Goal: Information Seeking & Learning: Learn about a topic

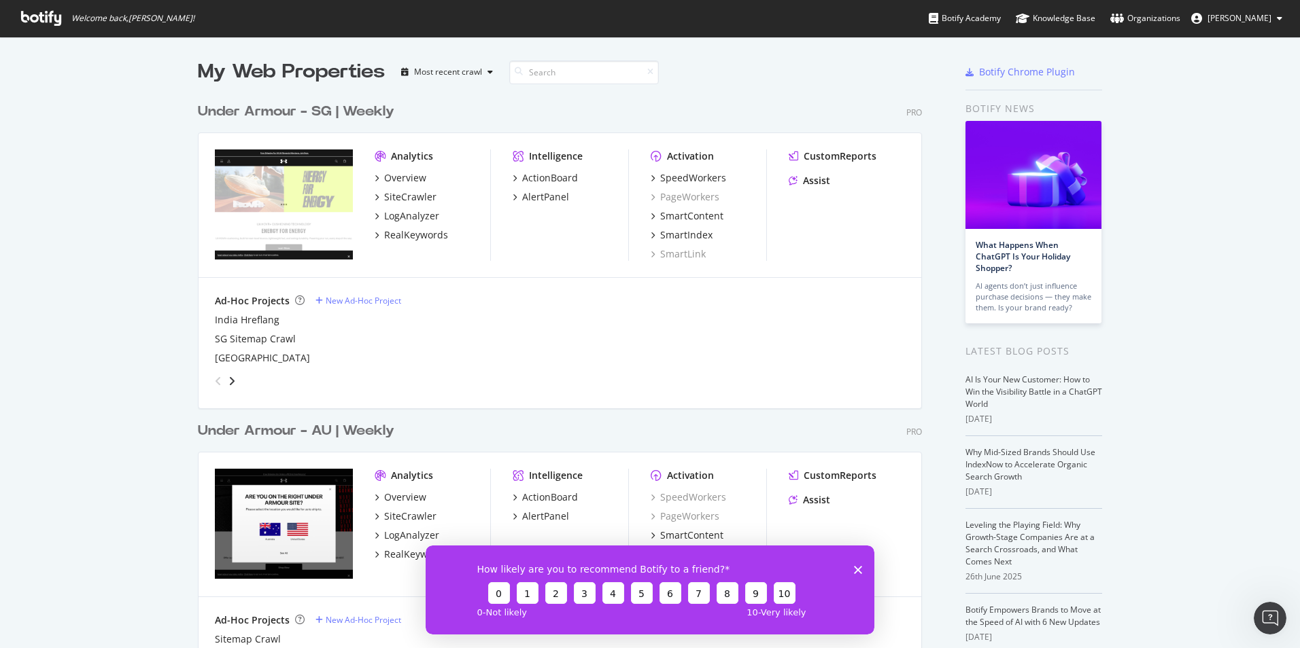
click at [859, 566] on icon "Close survey" at bounding box center [858, 569] width 8 height 8
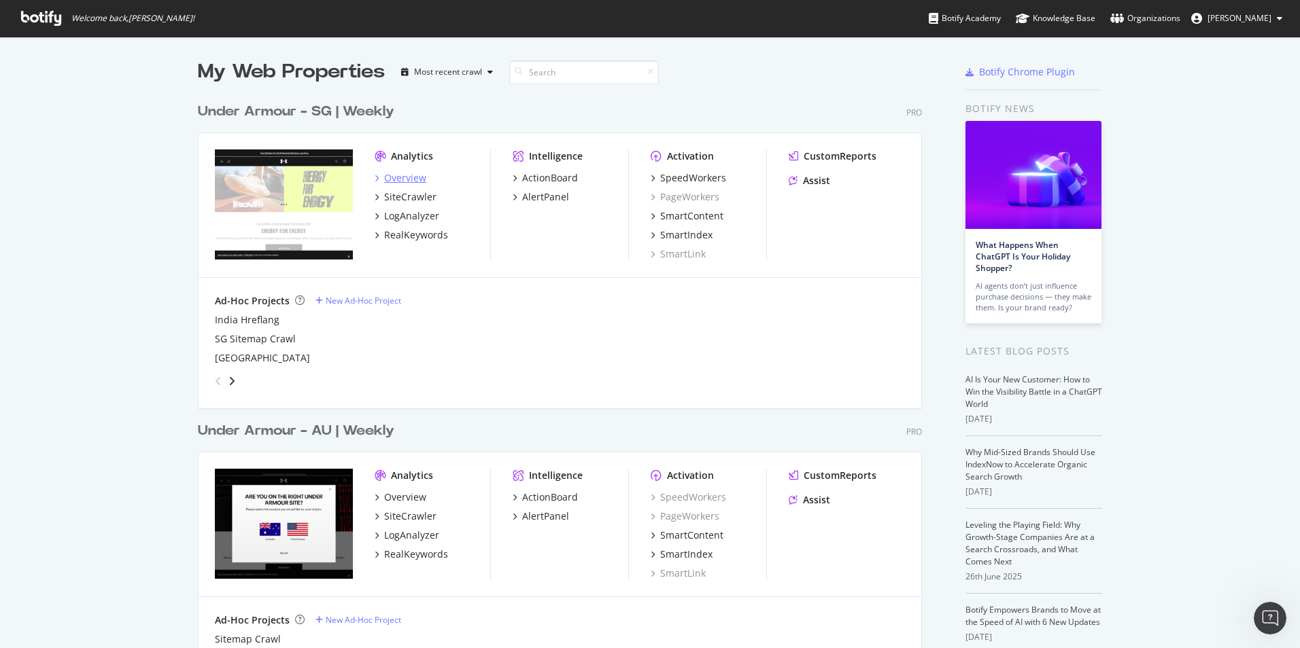
click at [387, 176] on div "Overview" at bounding box center [405, 178] width 42 height 14
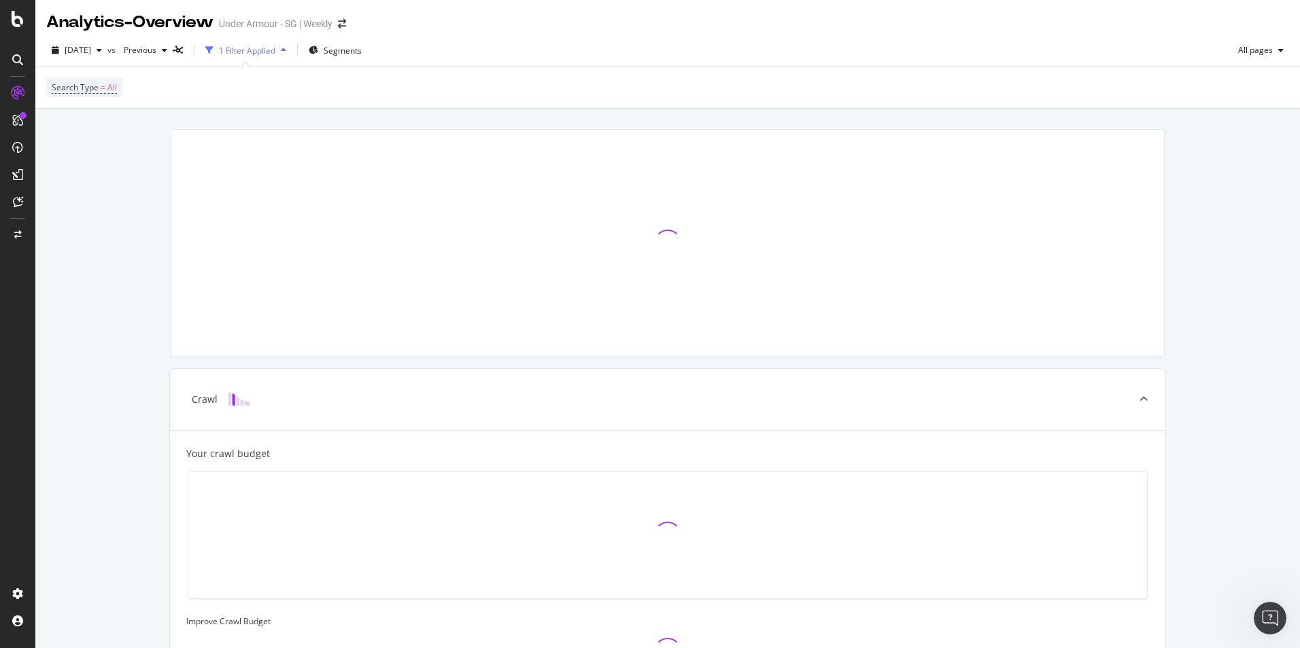
click at [275, 46] on div "1 Filter Applied" at bounding box center [247, 51] width 56 height 12
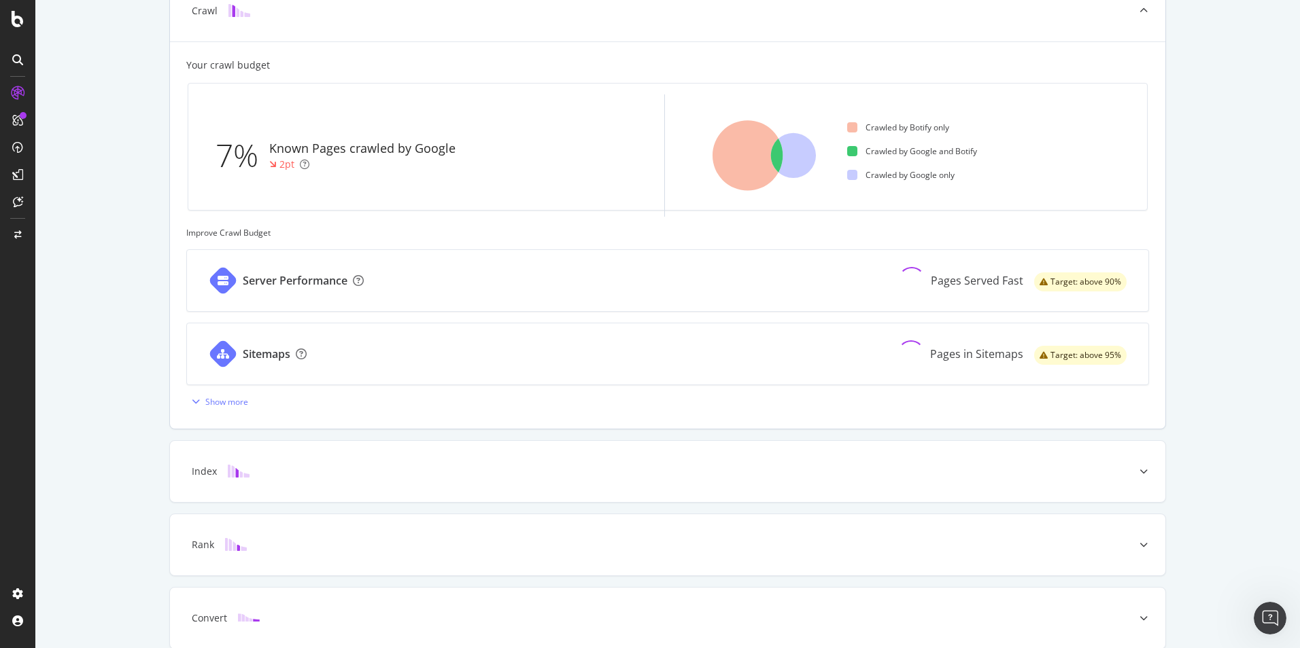
scroll to position [407, 0]
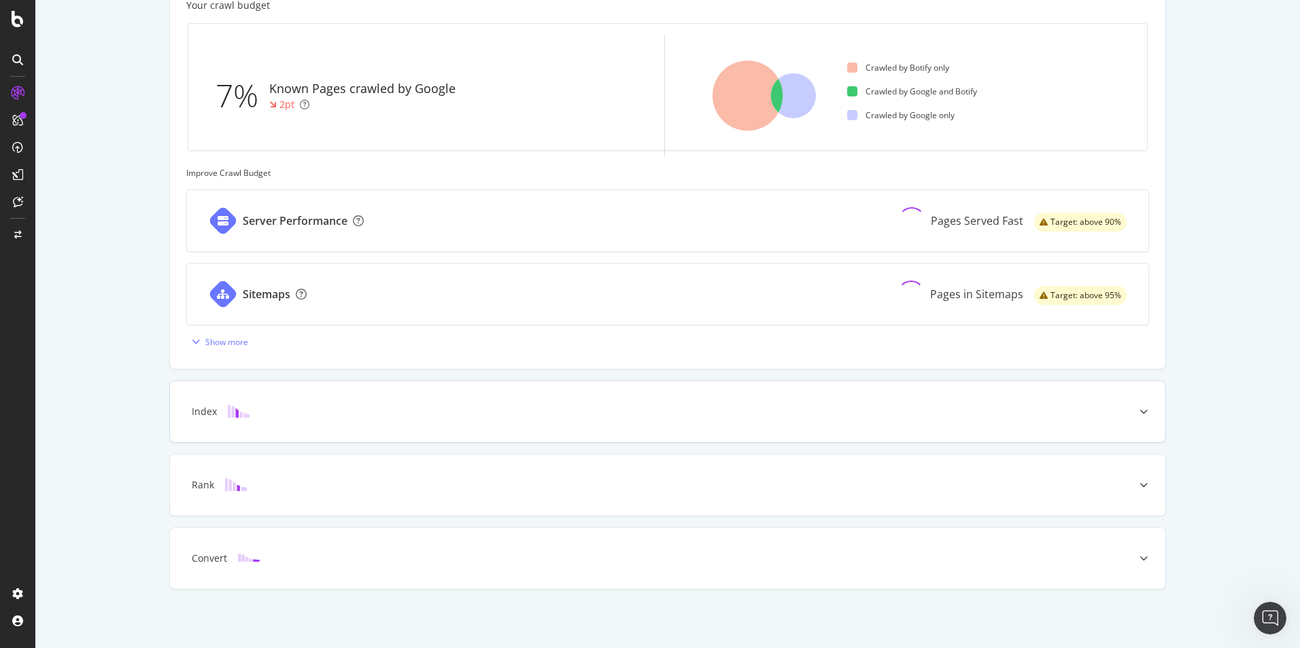
click at [568, 403] on div "Index" at bounding box center [667, 411] width 995 height 61
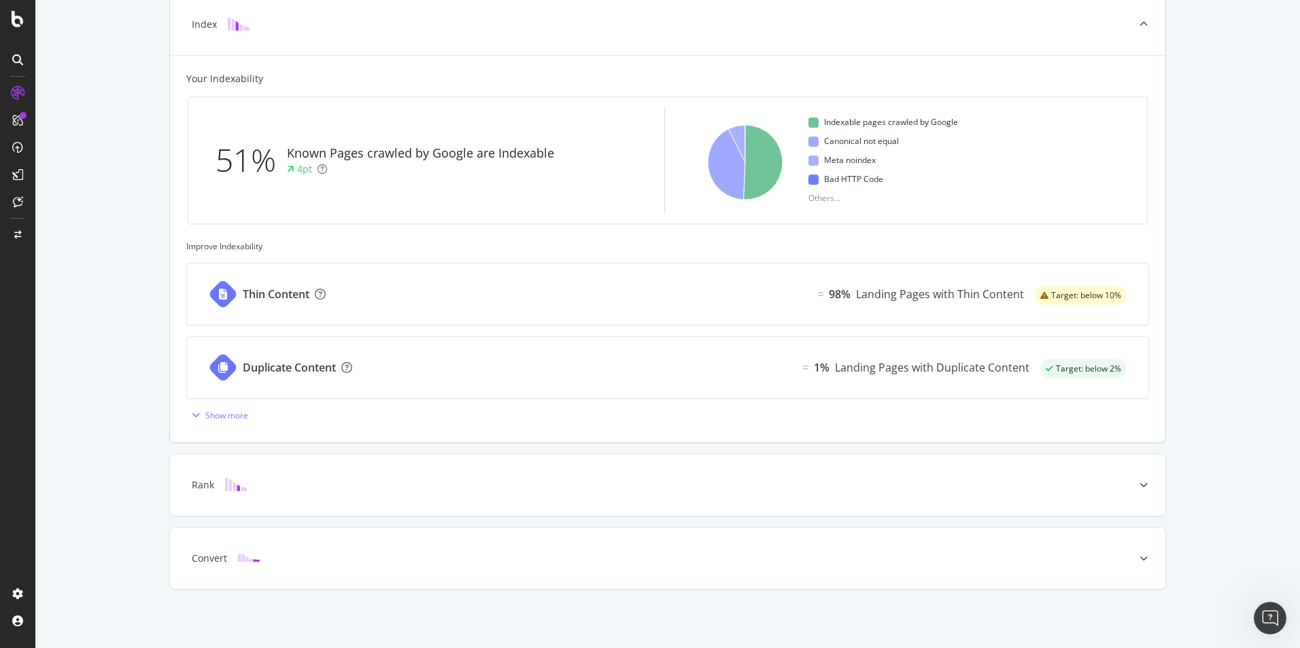
click at [924, 296] on div "Landing Pages with Thin Content" at bounding box center [940, 295] width 168 height 16
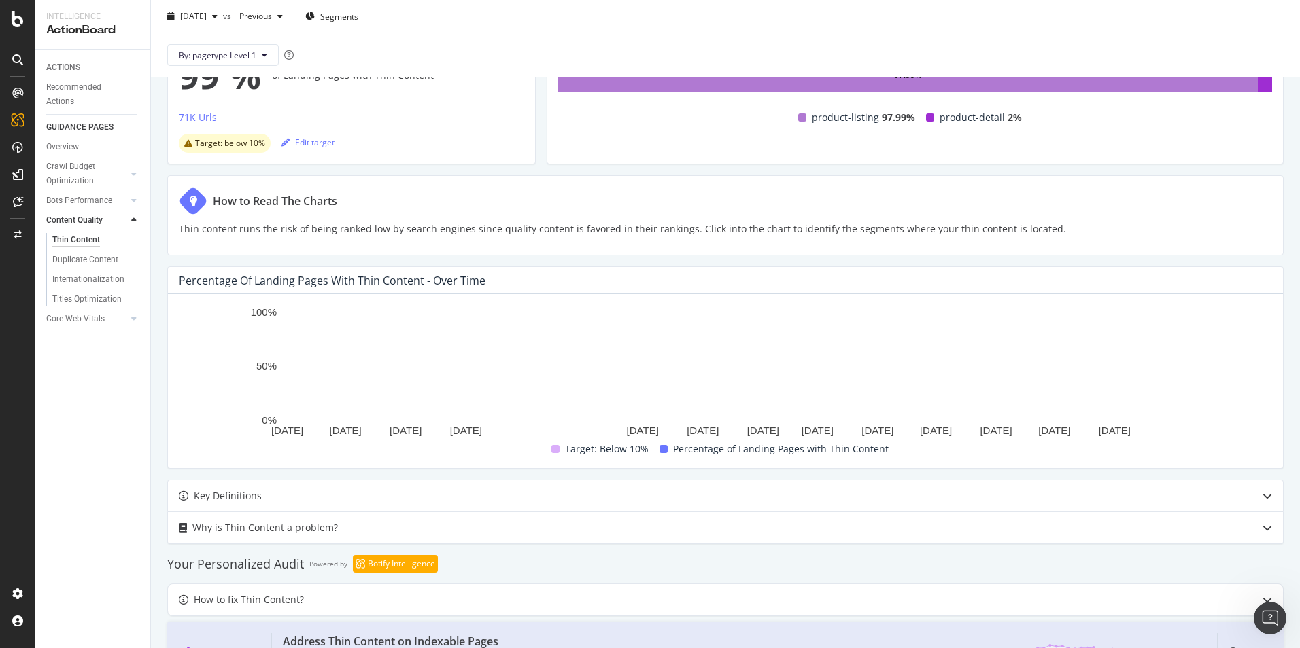
scroll to position [243, 0]
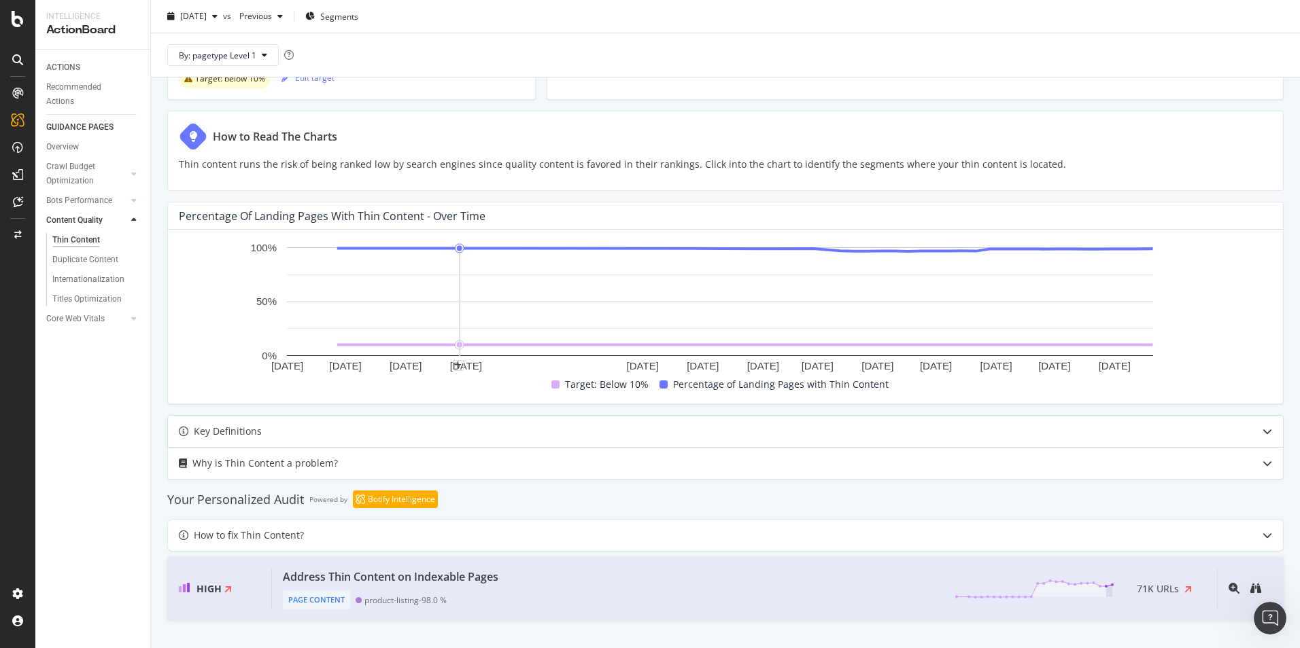
click at [452, 434] on div "Key Definitions" at bounding box center [698, 431] width 1061 height 16
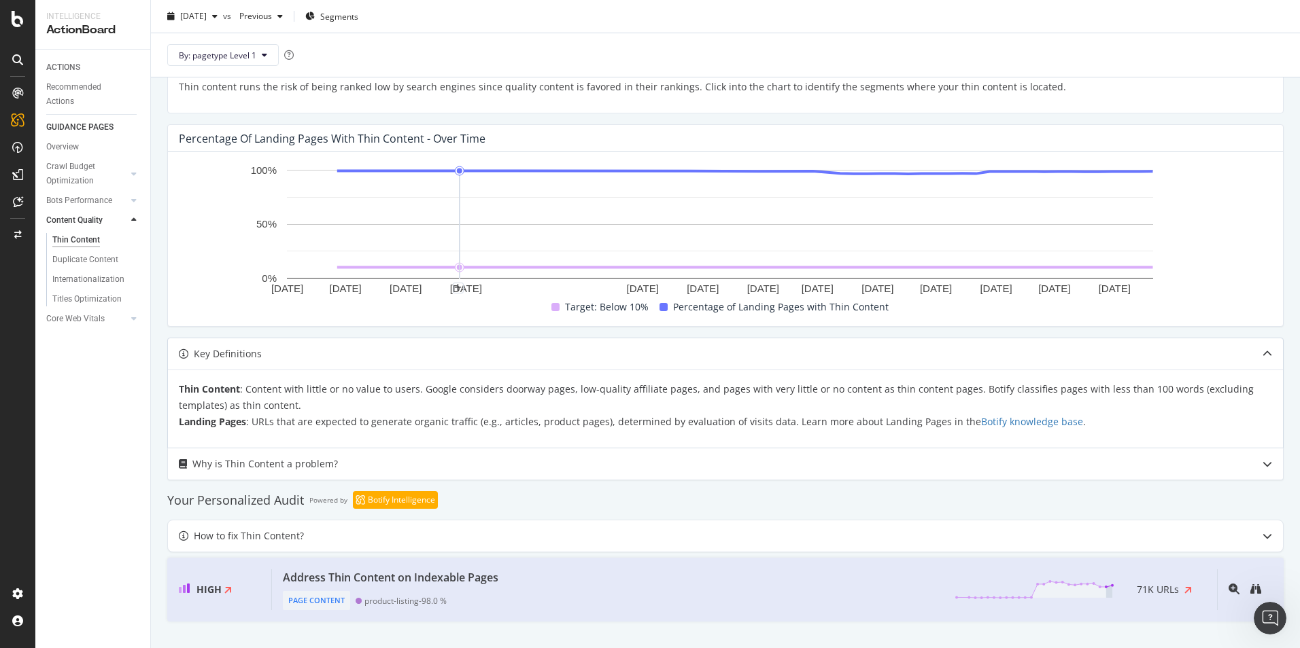
scroll to position [321, 0]
click at [464, 459] on div "Why is Thin Content a problem?" at bounding box center [698, 463] width 1061 height 16
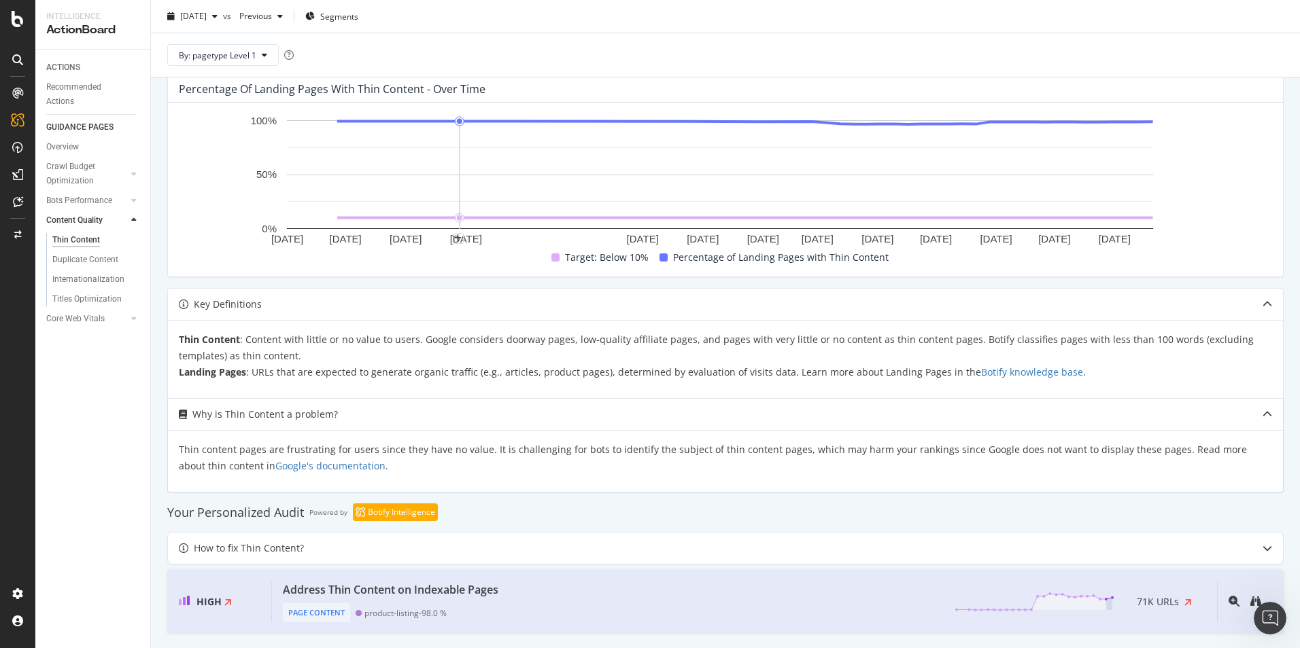
scroll to position [383, 0]
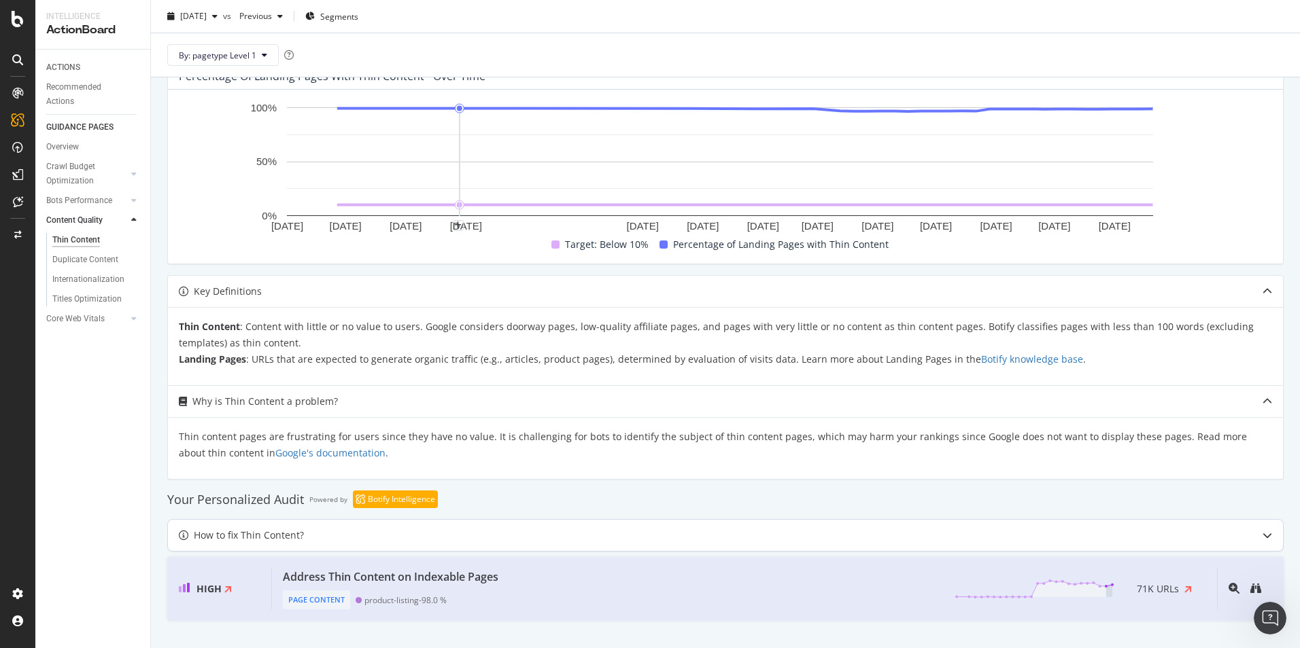
click at [485, 542] on div "How to fix Thin Content?" at bounding box center [698, 535] width 1061 height 16
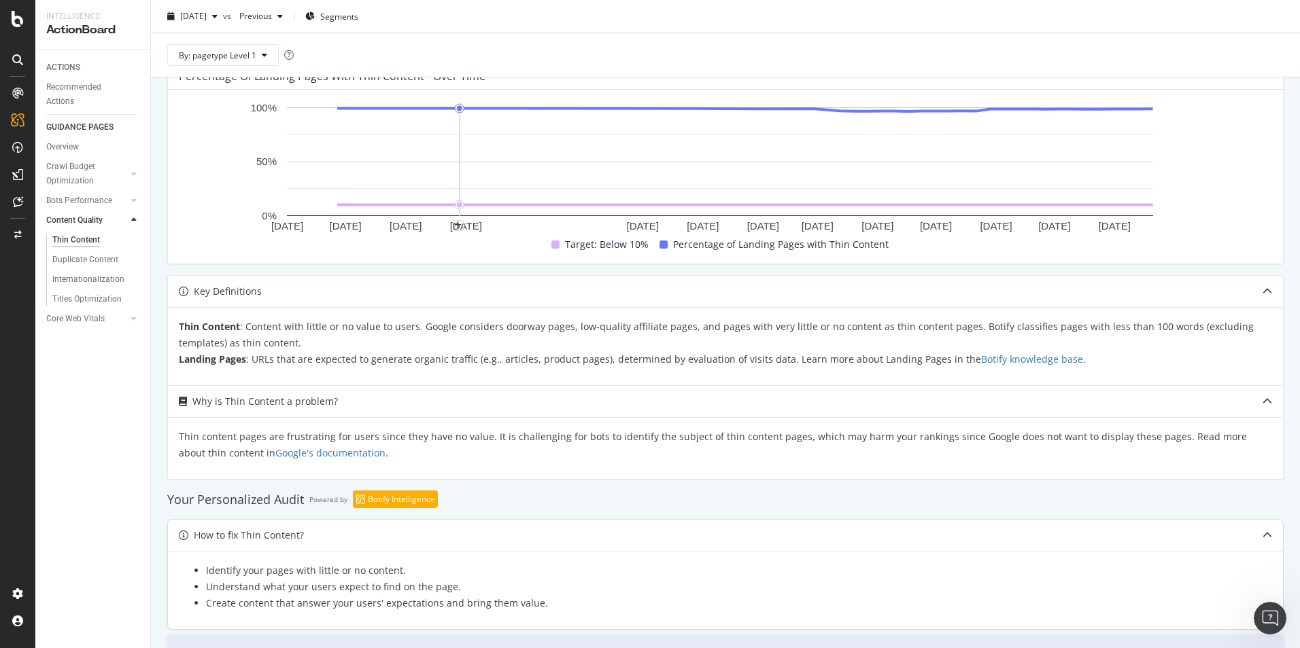
scroll to position [461, 0]
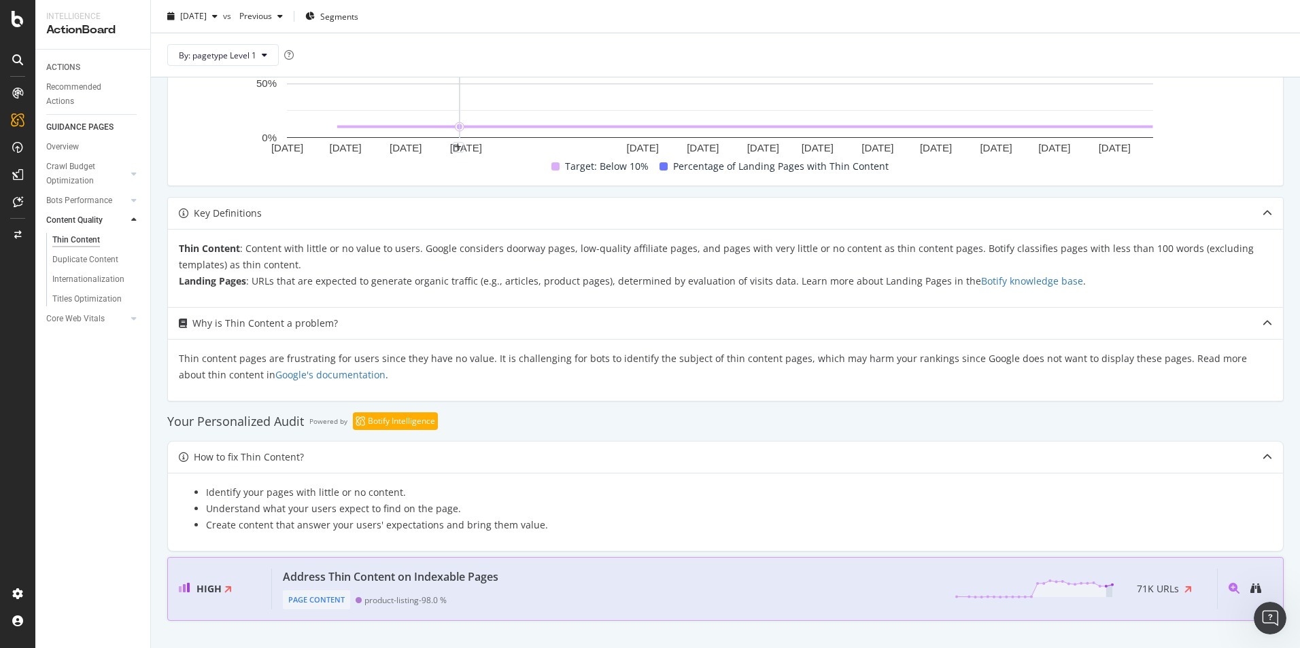
click at [500, 570] on div "Address Thin Content on Indexable Pages" at bounding box center [393, 577] width 221 height 16
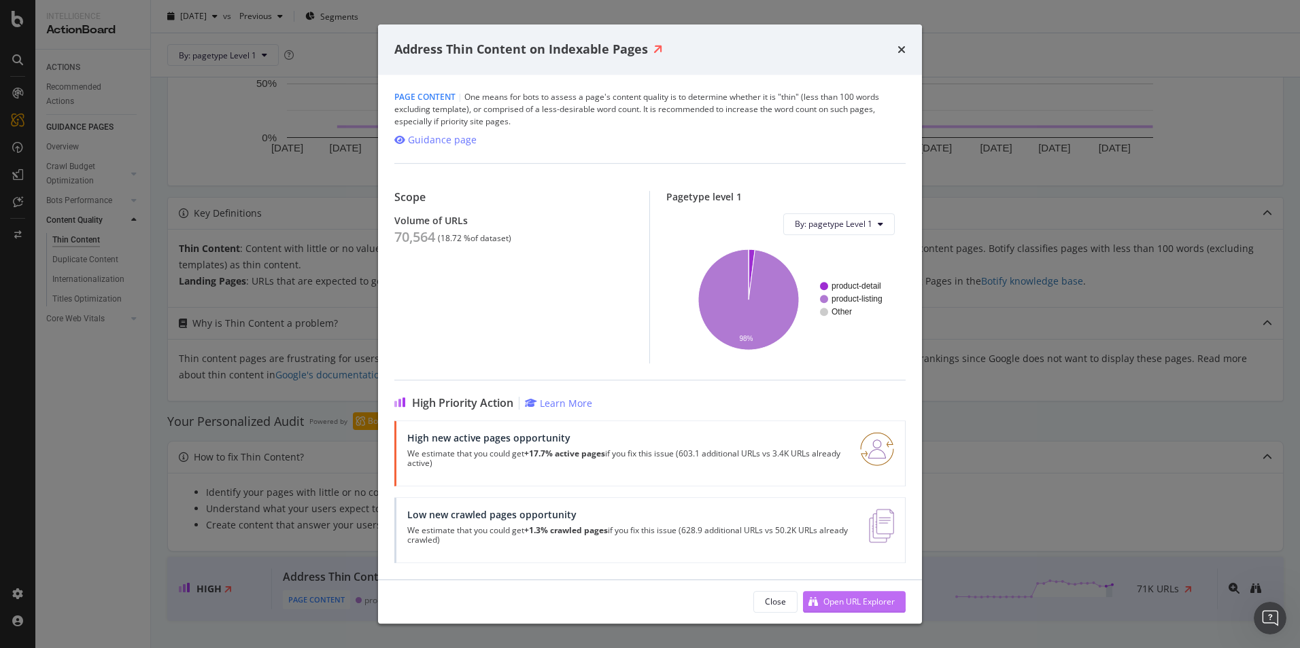
click at [877, 603] on div "Open URL Explorer" at bounding box center [858, 602] width 71 height 12
click at [765, 596] on div "Close" at bounding box center [775, 602] width 21 height 12
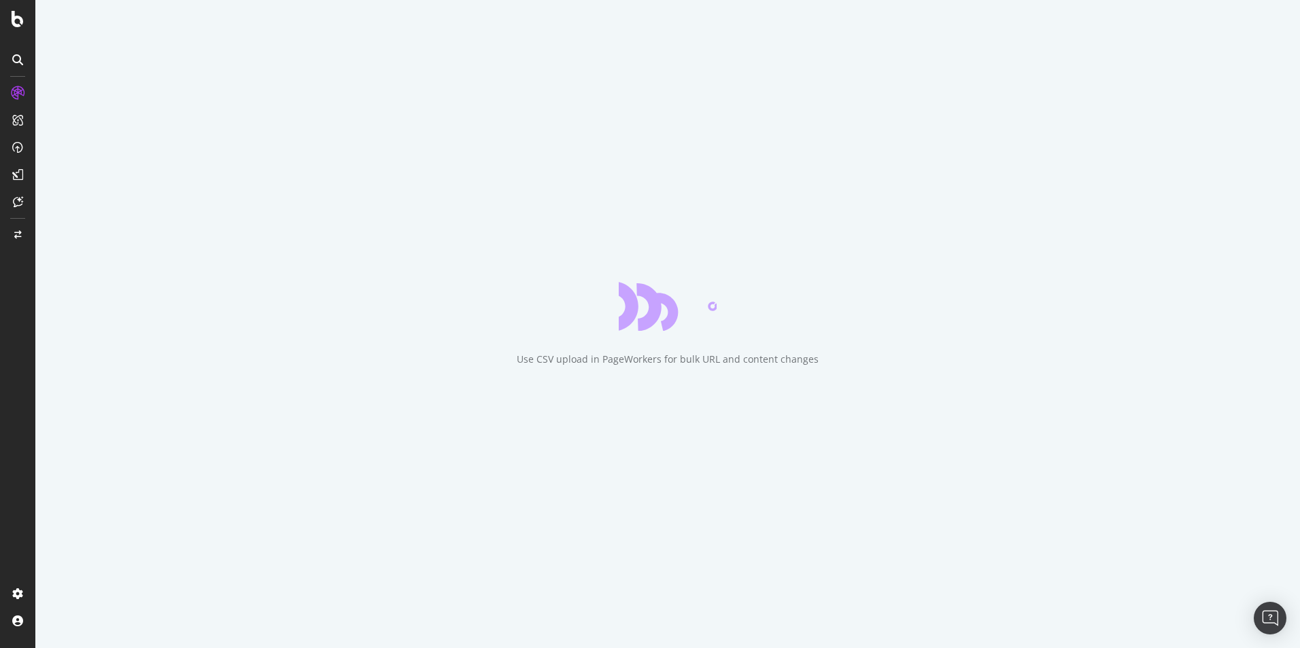
click at [877, 603] on div "Use CSV upload in PageWorkers for bulk URL and content changes" at bounding box center [667, 324] width 1264 height 648
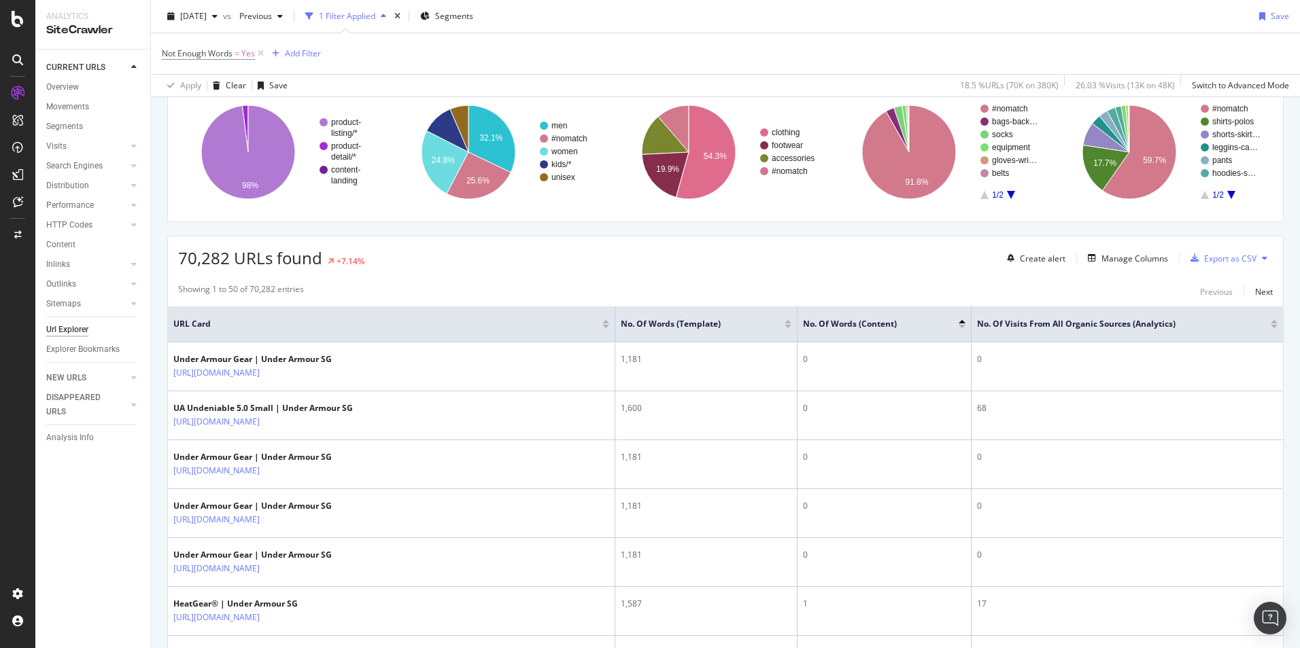
scroll to position [161, 0]
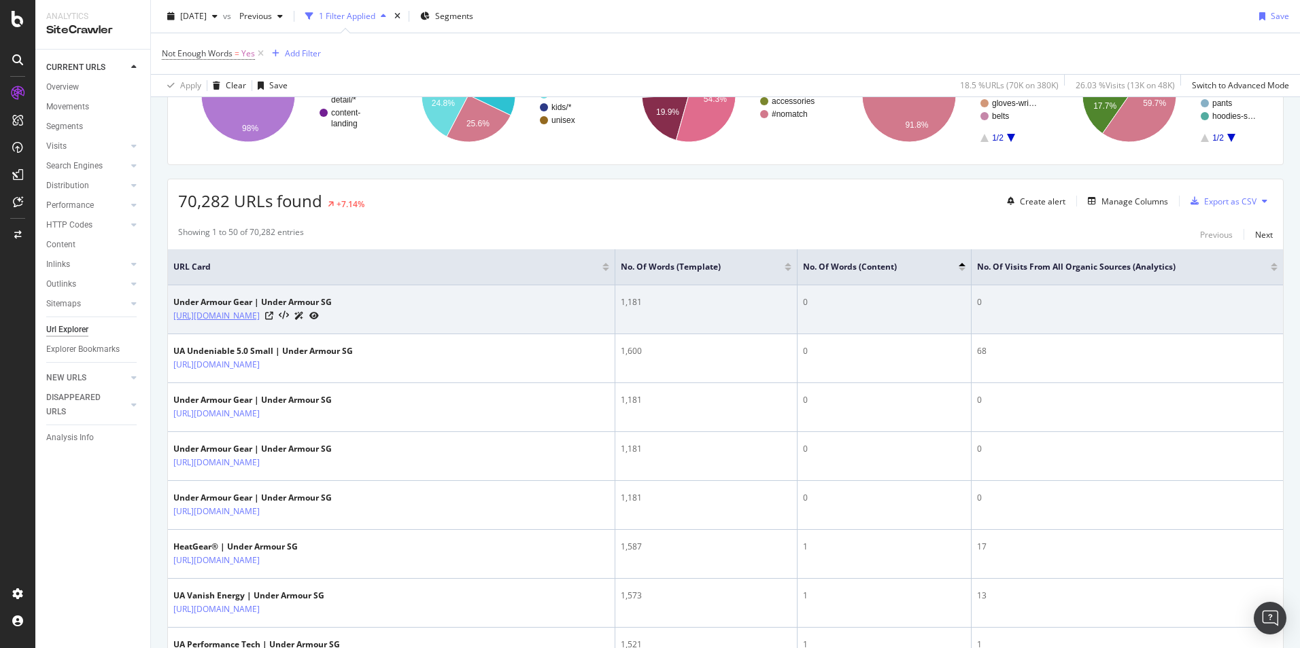
click at [260, 314] on link "[URL][DOMAIN_NAME]" at bounding box center [216, 316] width 86 height 14
drag, startPoint x: 582, startPoint y: 307, endPoint x: 444, endPoint y: 330, distance: 140.0
click at [444, 330] on td "Under Armour Gear | Under Armour SG https://www.underarmour.com.sg/en-sg/c/girl…" at bounding box center [391, 309] width 447 height 49
copy div "[URL][DOMAIN_NAME]"
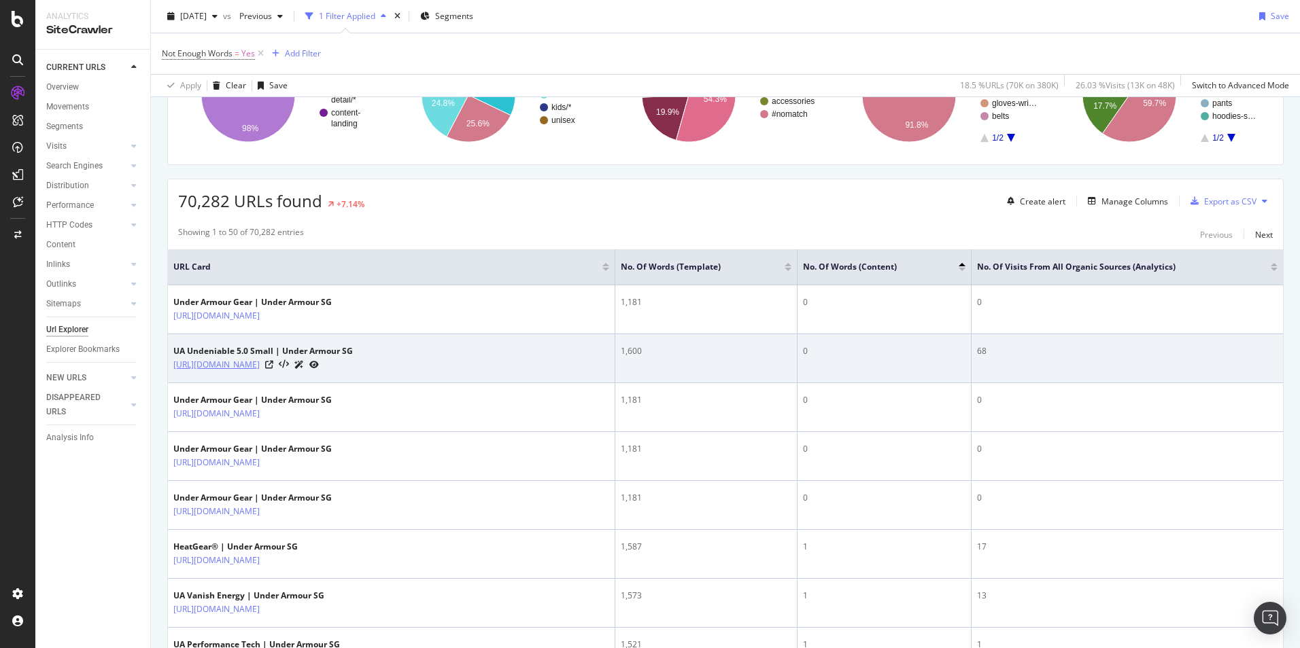
drag, startPoint x: 154, startPoint y: 360, endPoint x: 227, endPoint y: 377, distance: 74.7
click at [444, 339] on td "UA Undeniable 5.0 Small | Under Armour SG https://www.underarmour.com.sg/en-sg/…" at bounding box center [391, 358] width 447 height 49
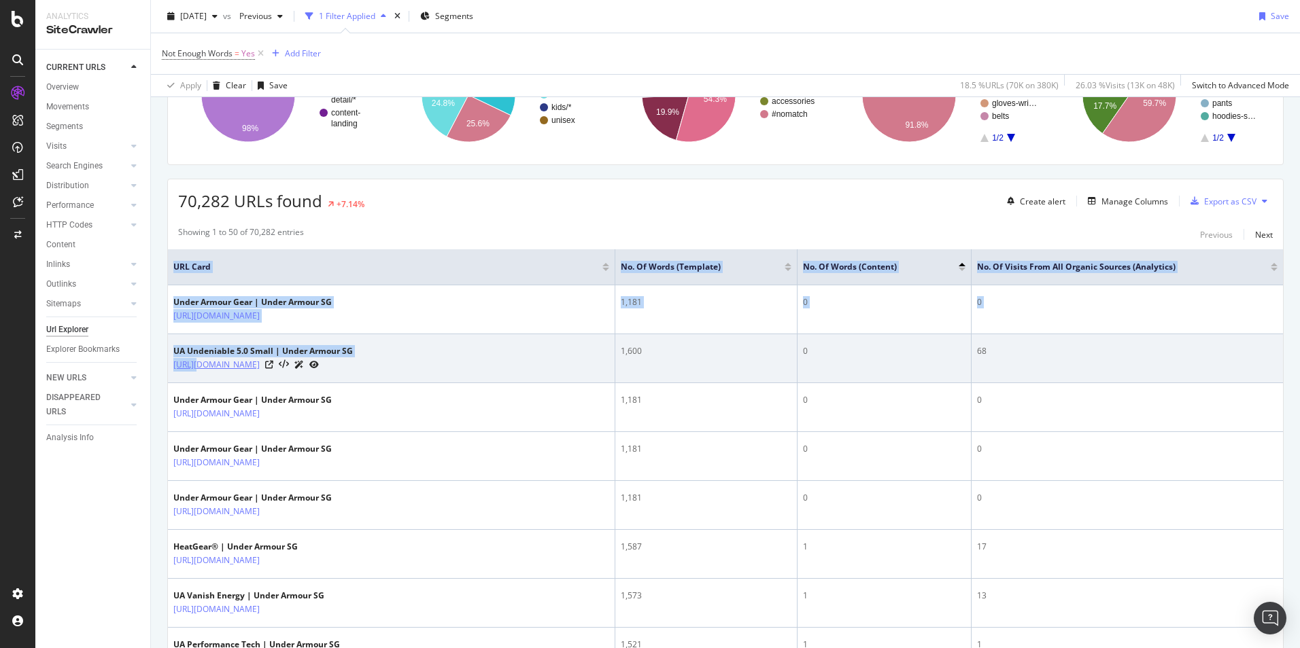
drag, startPoint x: 167, startPoint y: 367, endPoint x: 195, endPoint y: 370, distance: 28.7
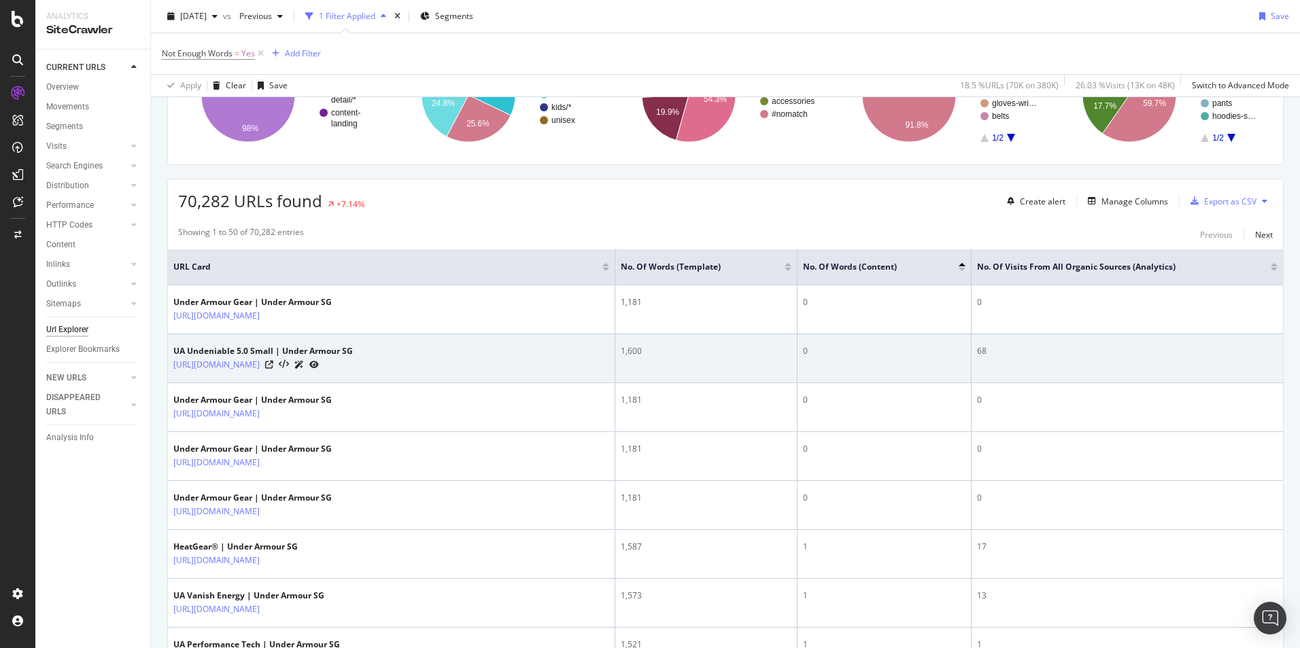
drag, startPoint x: 195, startPoint y: 370, endPoint x: 255, endPoint y: 391, distance: 63.2
click at [255, 383] on td "UA Undeniable 5.0 Small | Under Armour SG https://www.underarmour.com.sg/en-sg/…" at bounding box center [391, 358] width 447 height 49
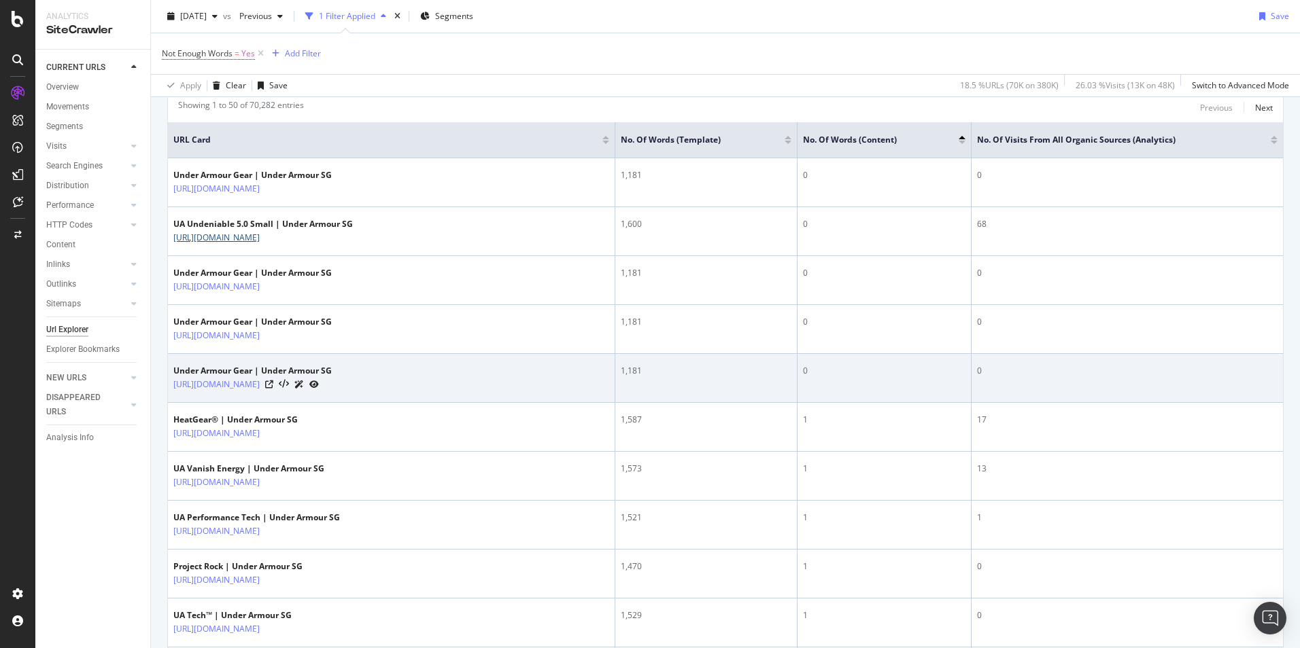
scroll to position [297, 0]
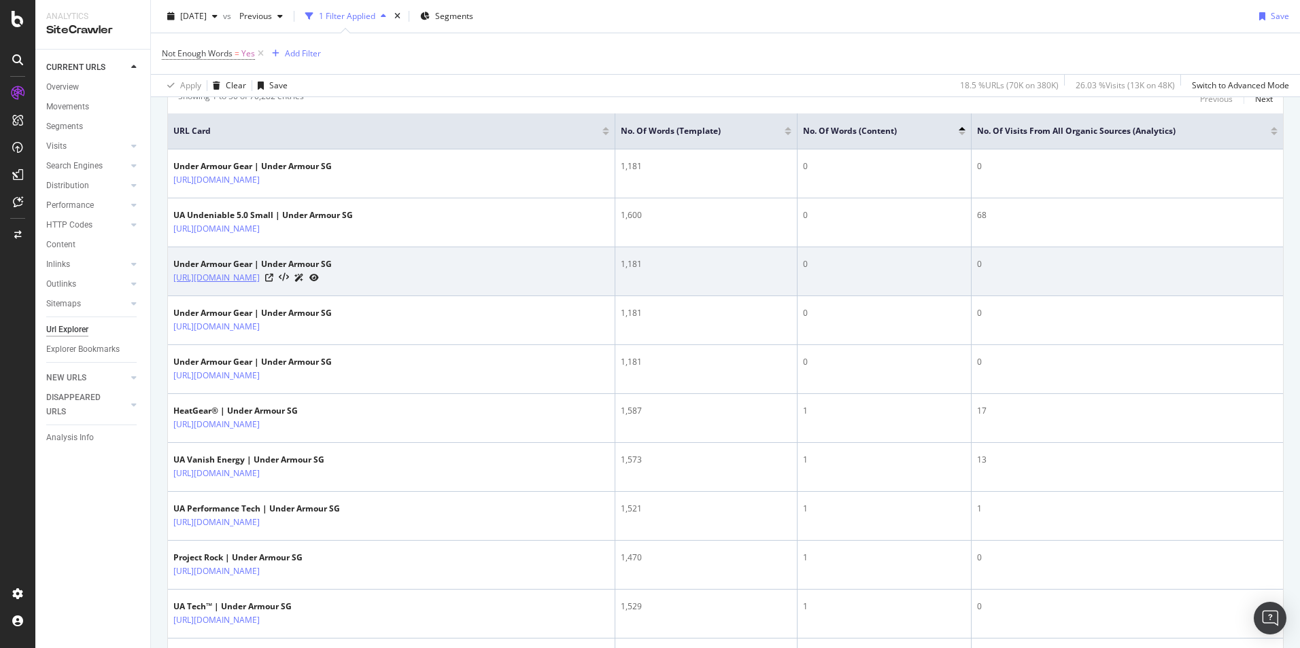
drag, startPoint x: 158, startPoint y: 294, endPoint x: 271, endPoint y: 295, distance: 113.5
click at [332, 271] on div "Under Armour Gear | Under Armour SG" at bounding box center [252, 264] width 158 height 12
drag, startPoint x: 451, startPoint y: 290, endPoint x: 173, endPoint y: 298, distance: 277.4
click at [173, 285] on div "https://www.underarmour.com.sg/en-sg/c/boys/accessories/equipment/" at bounding box center [252, 278] width 158 height 14
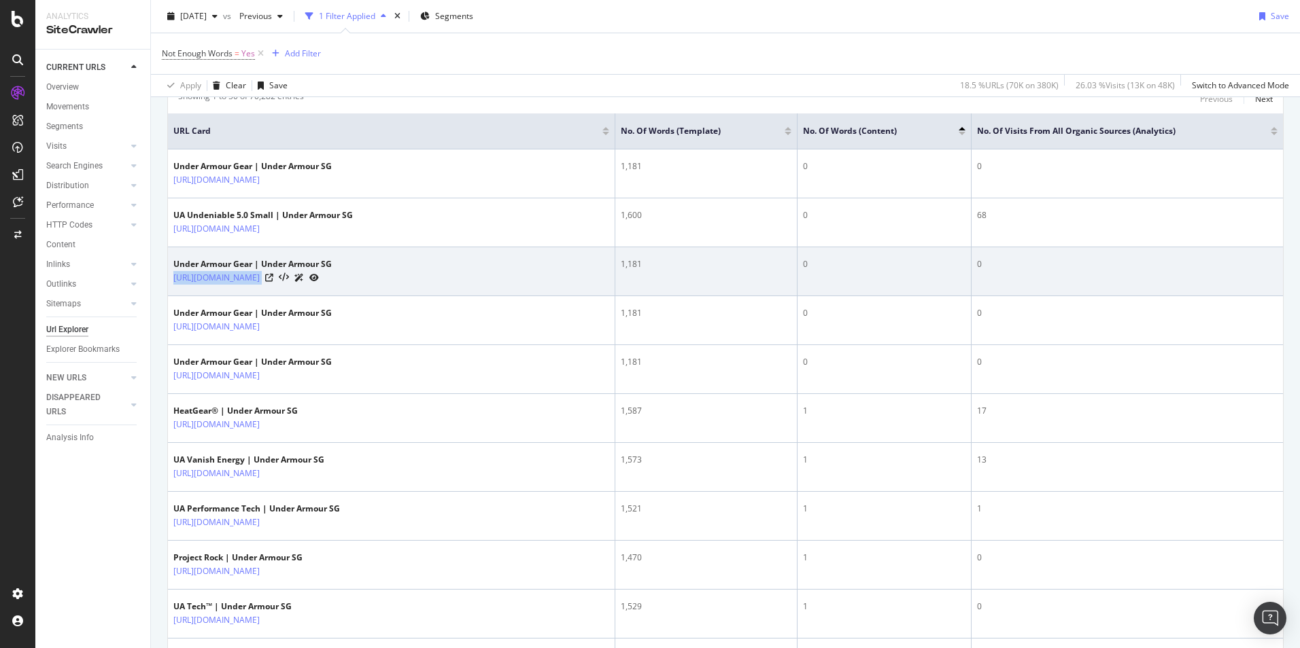
copy div "https://www.underarmour.com.sg/en-sg/c/boys/accessories/equipment/"
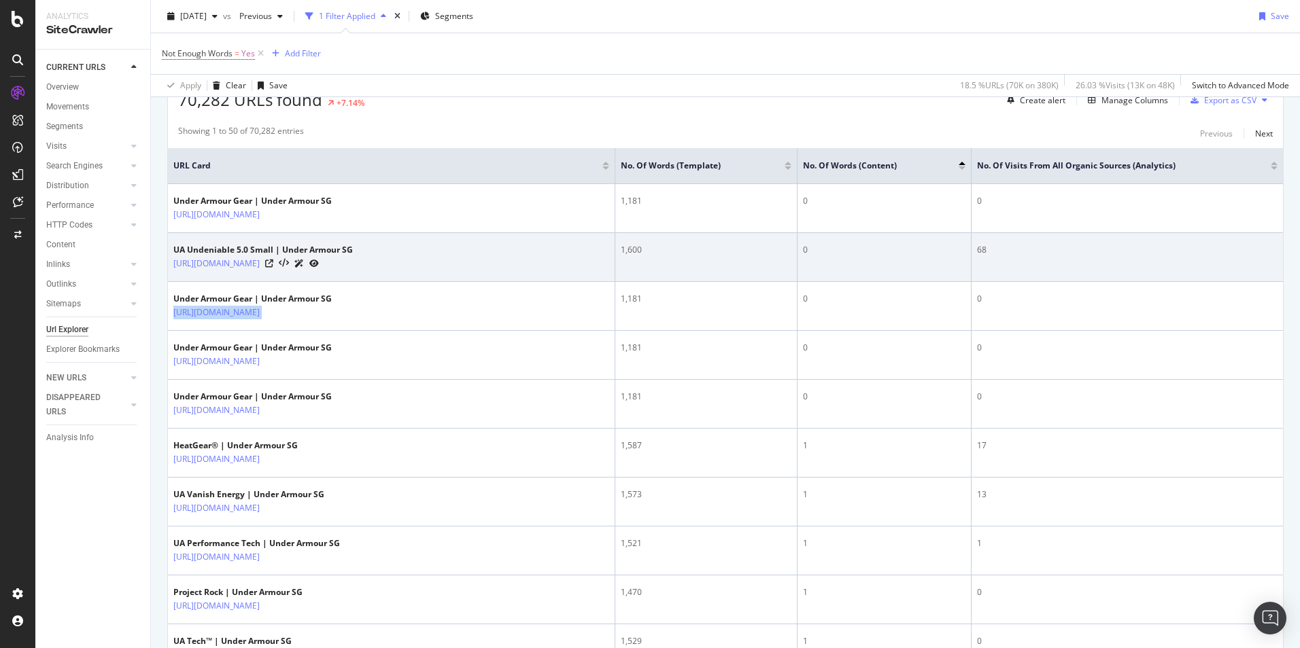
scroll to position [272, 0]
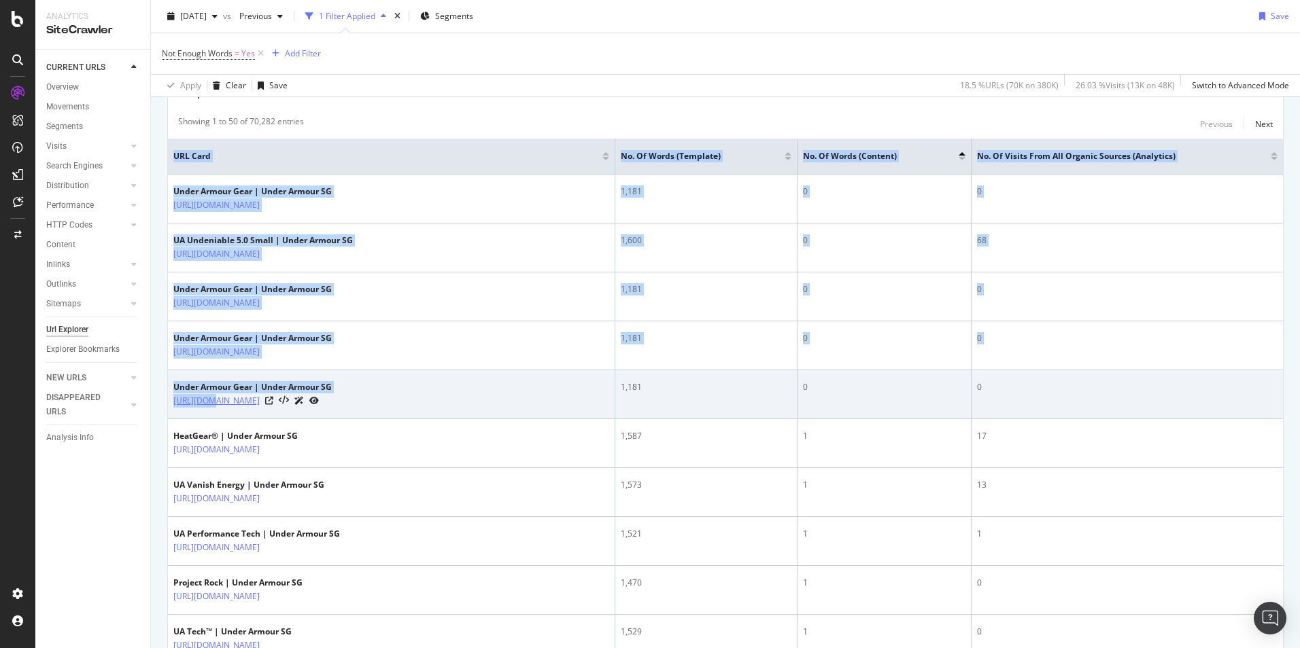
drag, startPoint x: 164, startPoint y: 417, endPoint x: 209, endPoint y: 411, distance: 44.6
drag, startPoint x: 209, startPoint y: 411, endPoint x: 352, endPoint y: 389, distance: 145.2
click at [352, 389] on td "Under Armour Gear | Under Armour SG https://www.underarmour.com.sg/en-sg/c/girl…" at bounding box center [391, 394] width 447 height 49
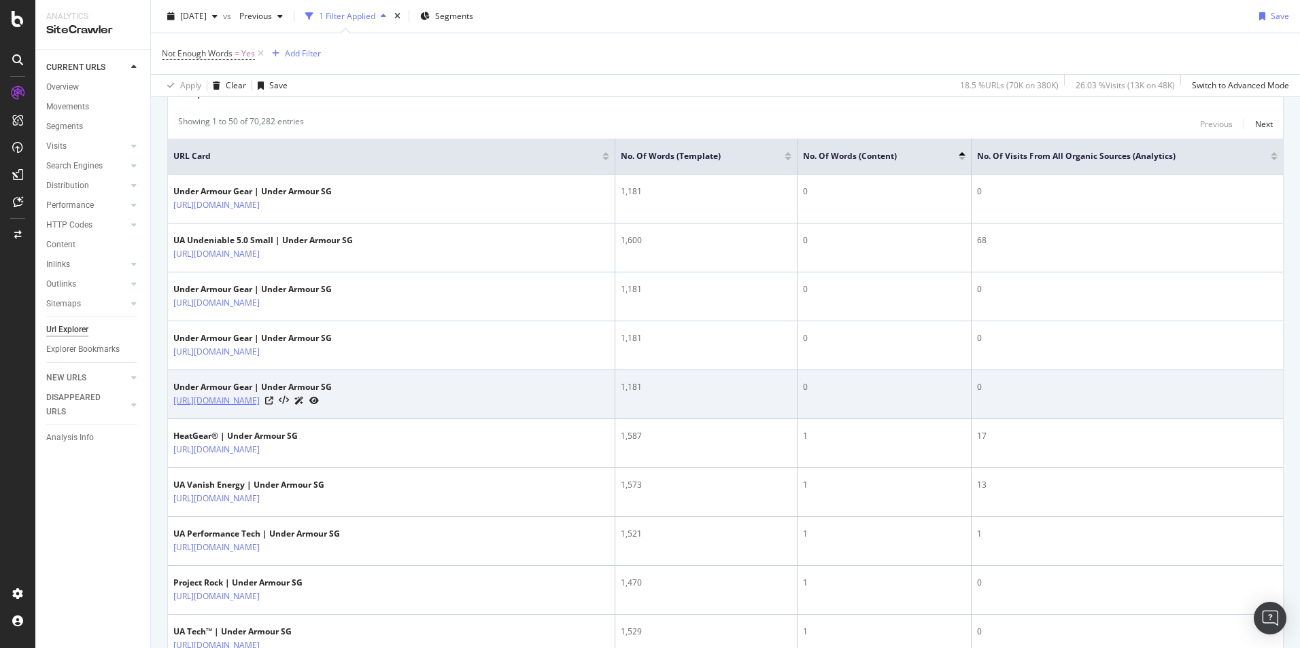
drag, startPoint x: 169, startPoint y: 415, endPoint x: 441, endPoint y: 415, distance: 272.5
click at [441, 415] on td "Under Armour Gear | Under Armour SG https://www.underarmour.com.sg/en-sg/c/girl…" at bounding box center [391, 394] width 447 height 49
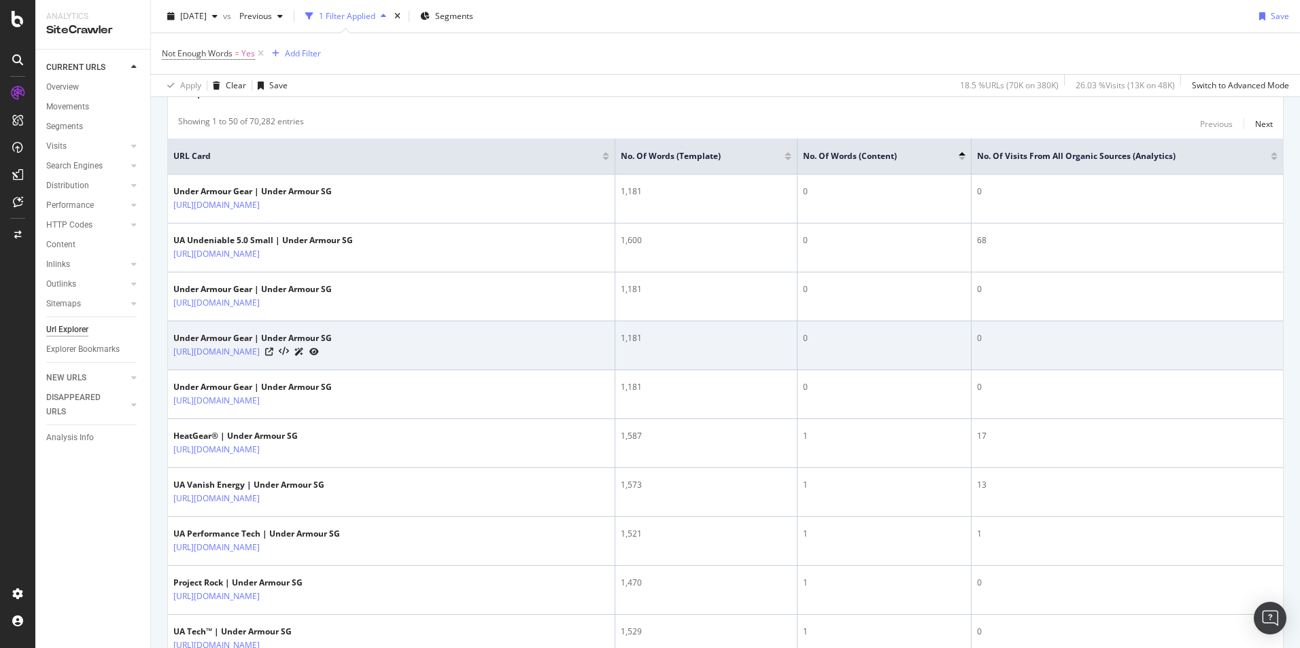
copy link "https://www.underarmour.com.sg/en-sg/c/girls/accessories/headwear/"
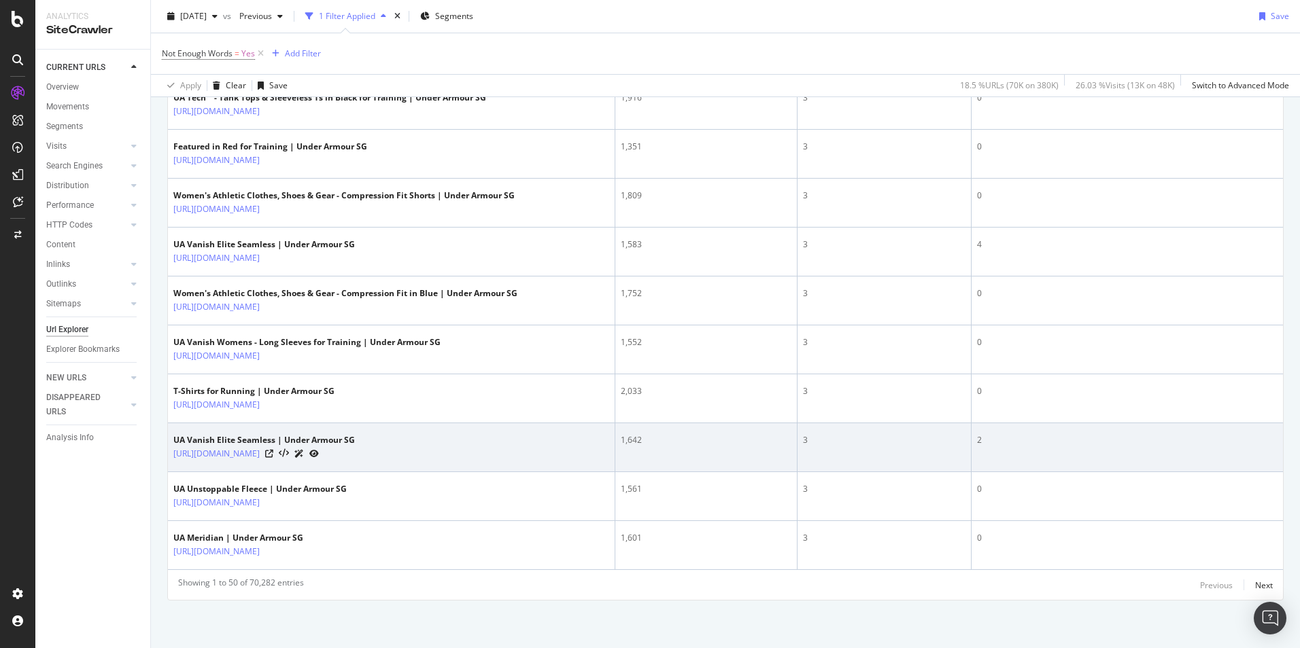
scroll to position [2478, 0]
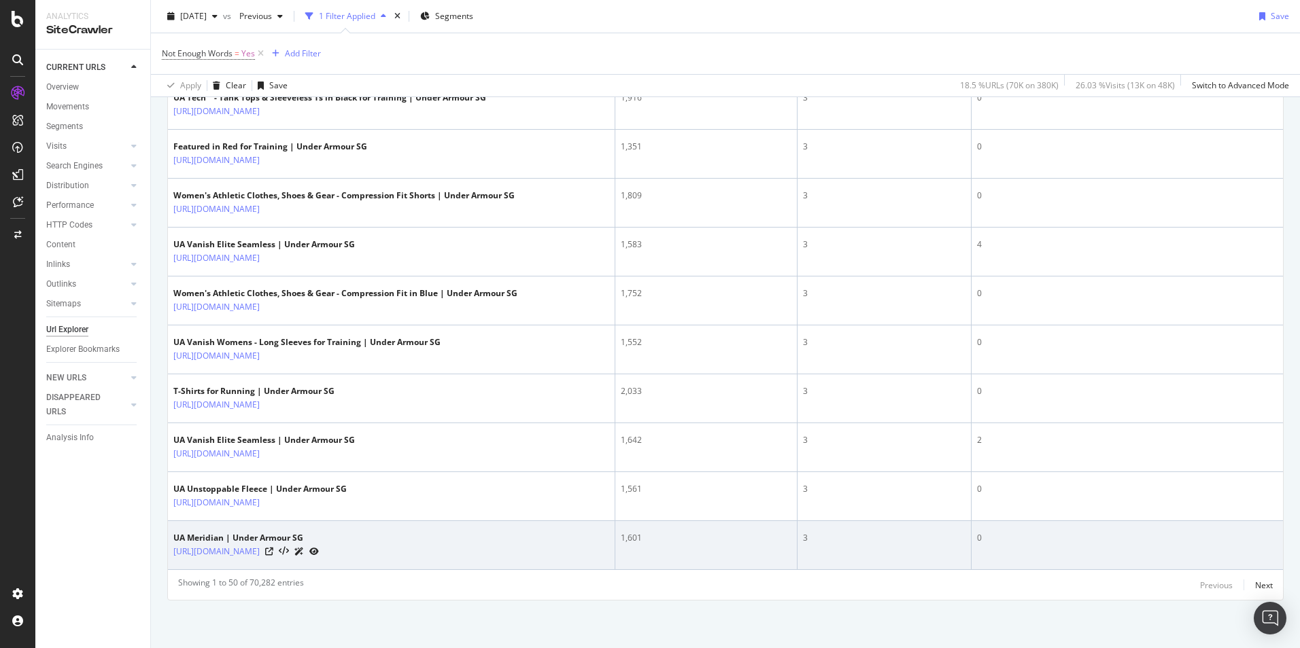
drag, startPoint x: 154, startPoint y: 549, endPoint x: 290, endPoint y: 561, distance: 137.2
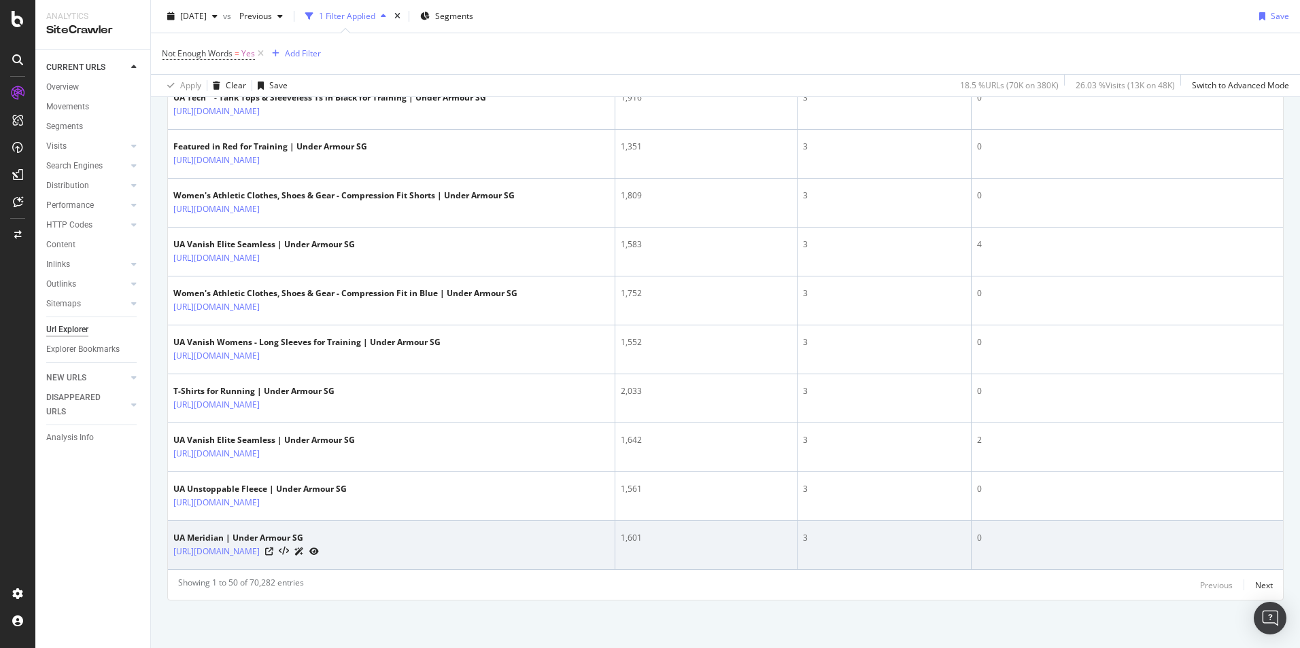
drag, startPoint x: 155, startPoint y: 555, endPoint x: 268, endPoint y: 559, distance: 113.6
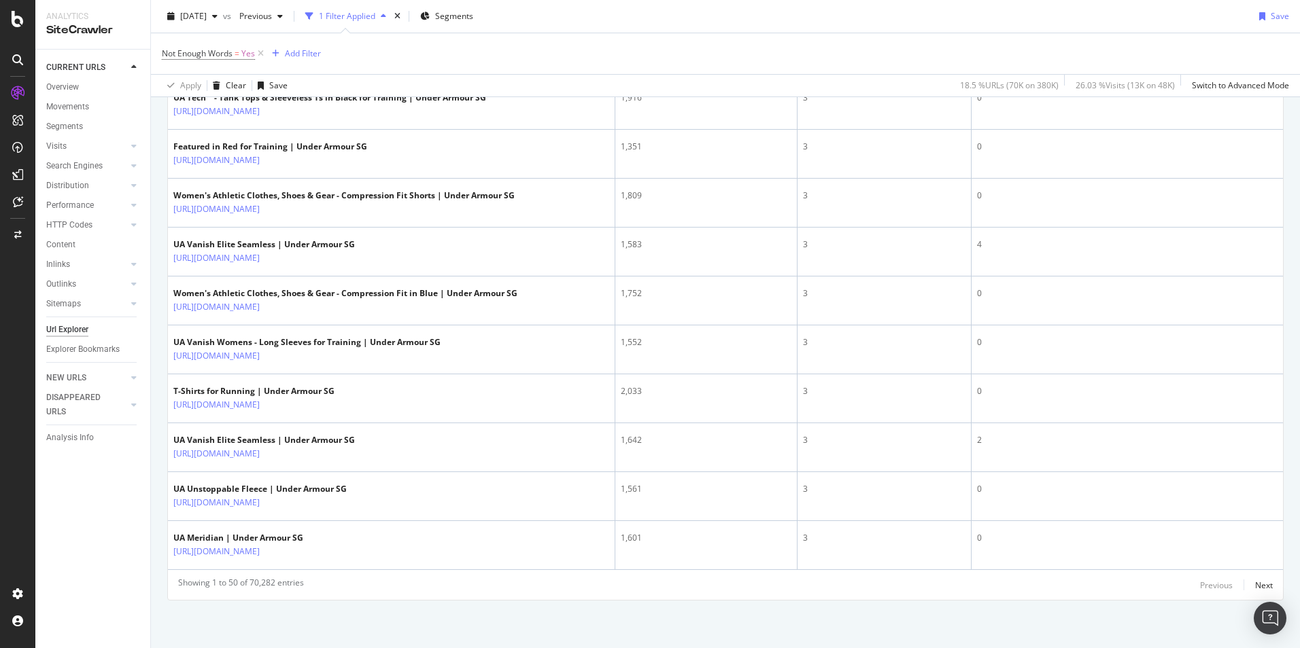
drag, startPoint x: 268, startPoint y: 559, endPoint x: 159, endPoint y: 568, distance: 109.8
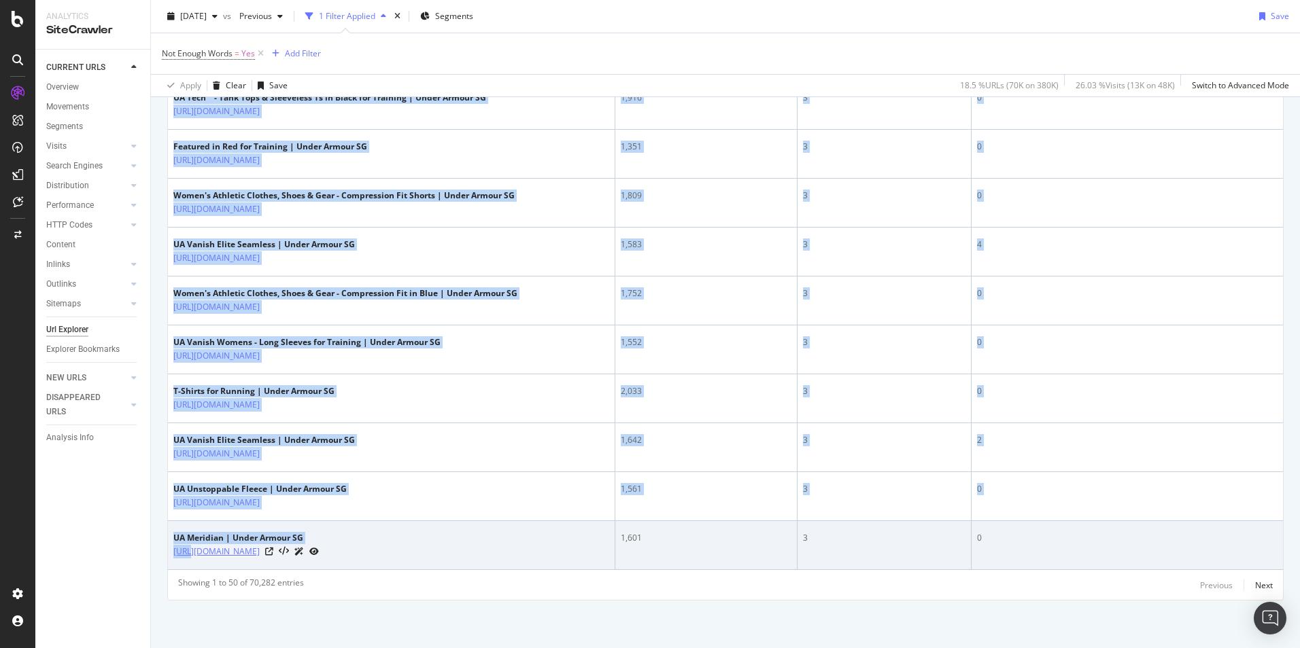
drag, startPoint x: 160, startPoint y: 566, endPoint x: 190, endPoint y: 551, distance: 33.1
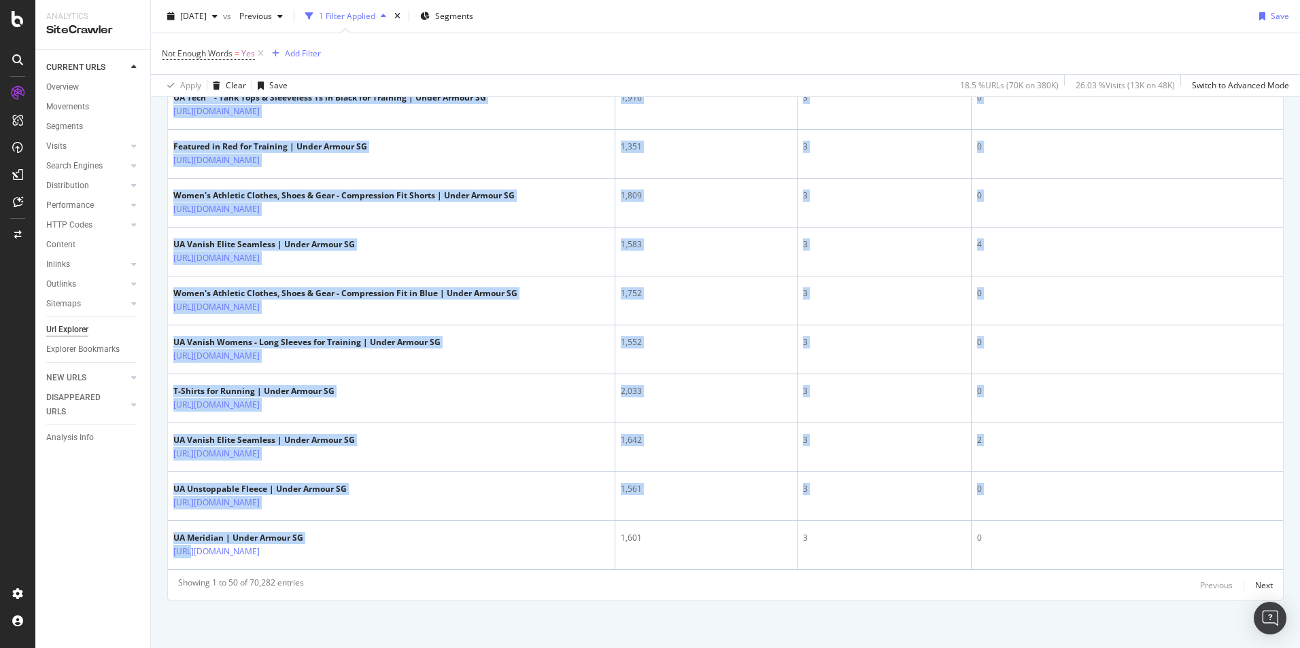
drag, startPoint x: 190, startPoint y: 551, endPoint x: 158, endPoint y: 561, distance: 33.1
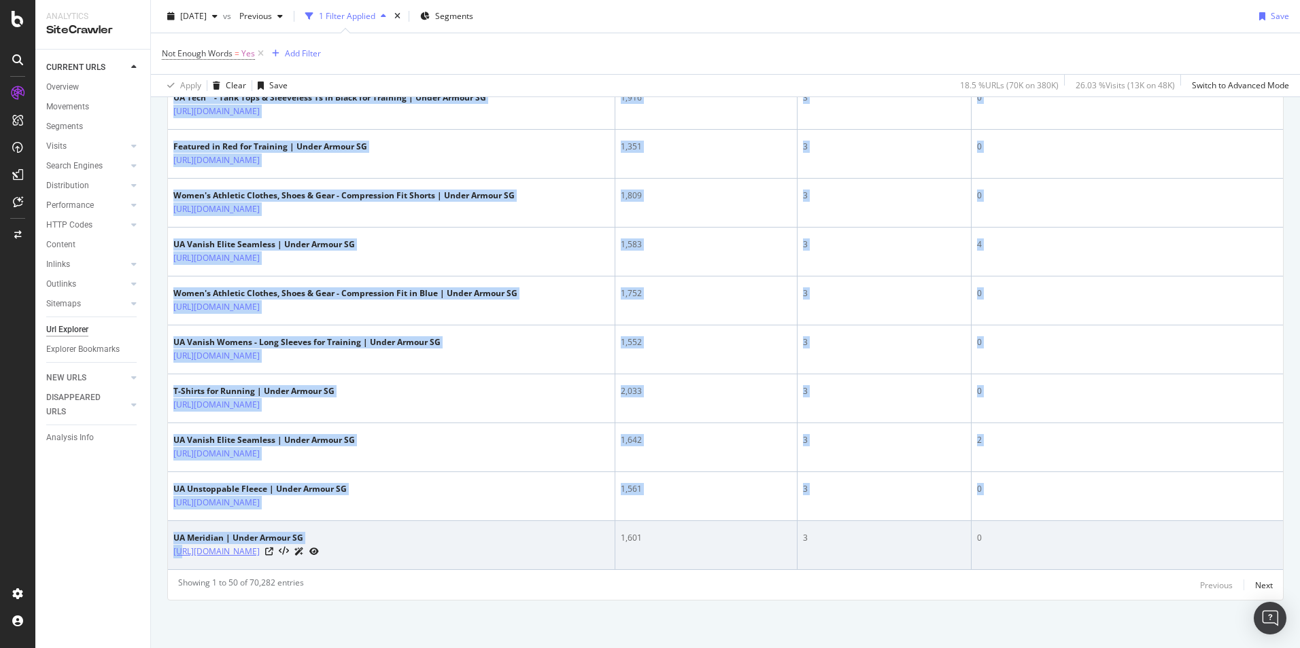
drag, startPoint x: 156, startPoint y: 557, endPoint x: 182, endPoint y: 557, distance: 25.8
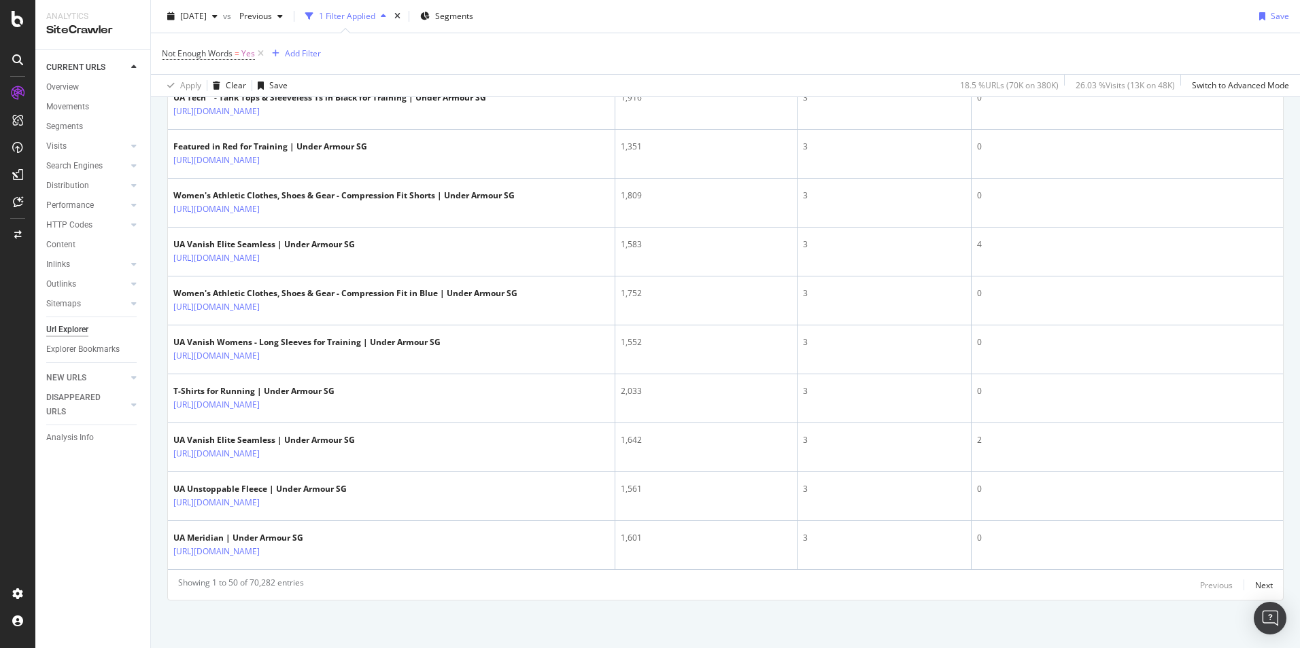
drag, startPoint x: 382, startPoint y: 588, endPoint x: 394, endPoint y: 582, distance: 12.8
click at [383, 588] on div "Showing 1 to 50 of 70,282 entries Previous Next" at bounding box center [725, 585] width 1115 height 16
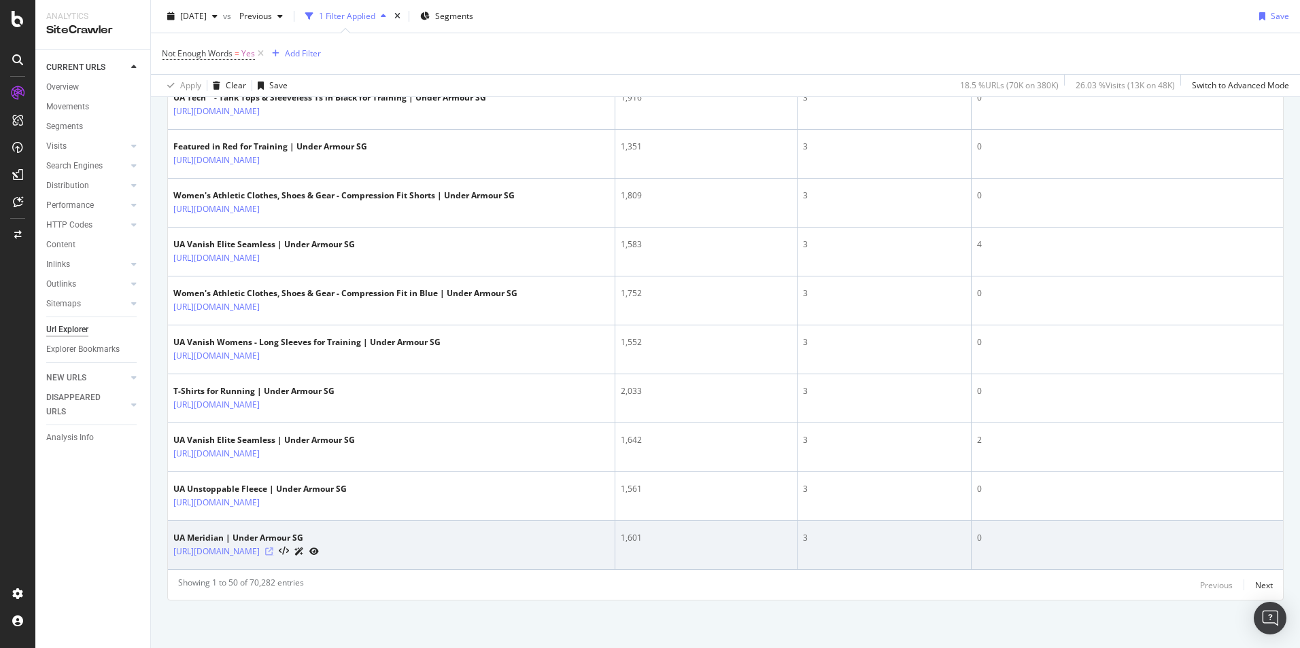
click at [273, 552] on icon at bounding box center [269, 552] width 8 height 8
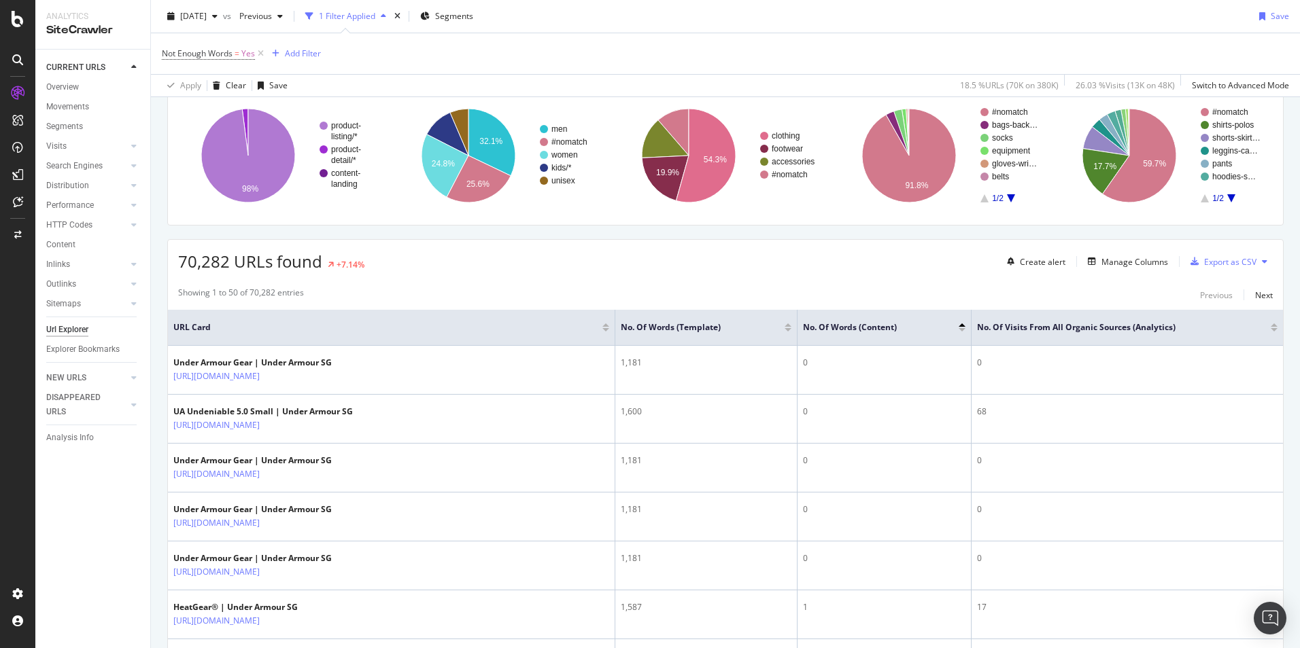
scroll to position [0, 0]
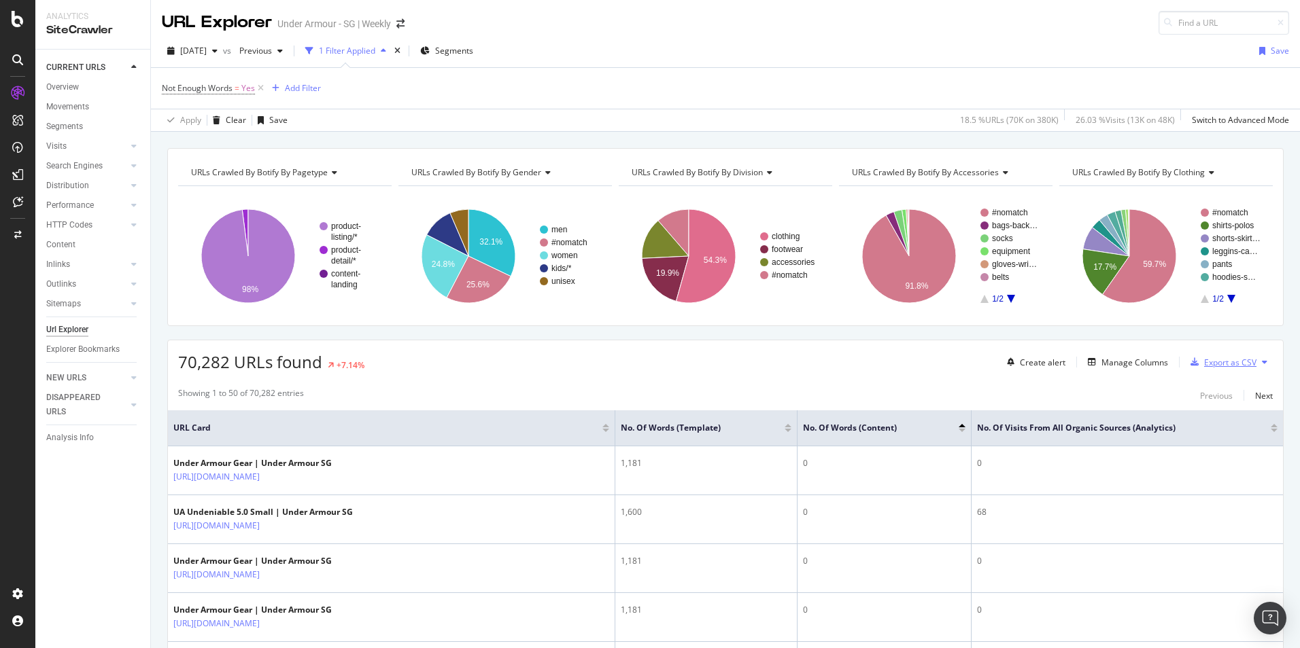
click at [1218, 365] on div "Export as CSV" at bounding box center [1230, 363] width 52 height 12
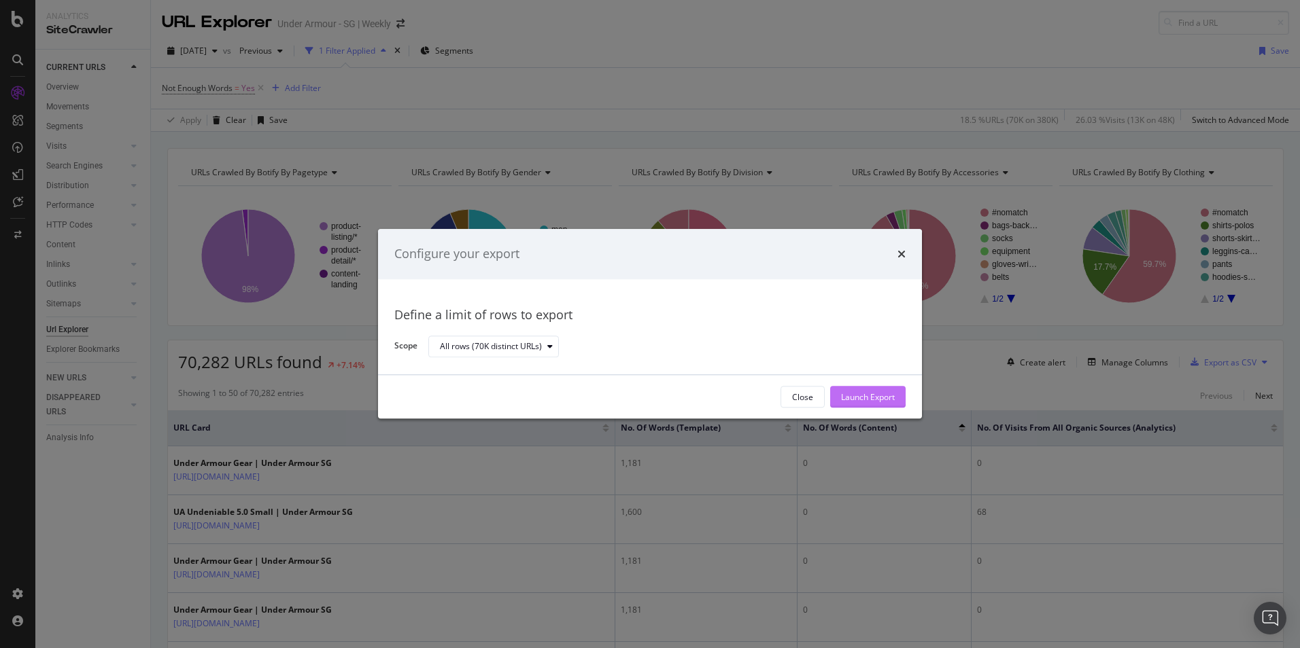
click at [872, 398] on div "Launch Export" at bounding box center [868, 397] width 54 height 12
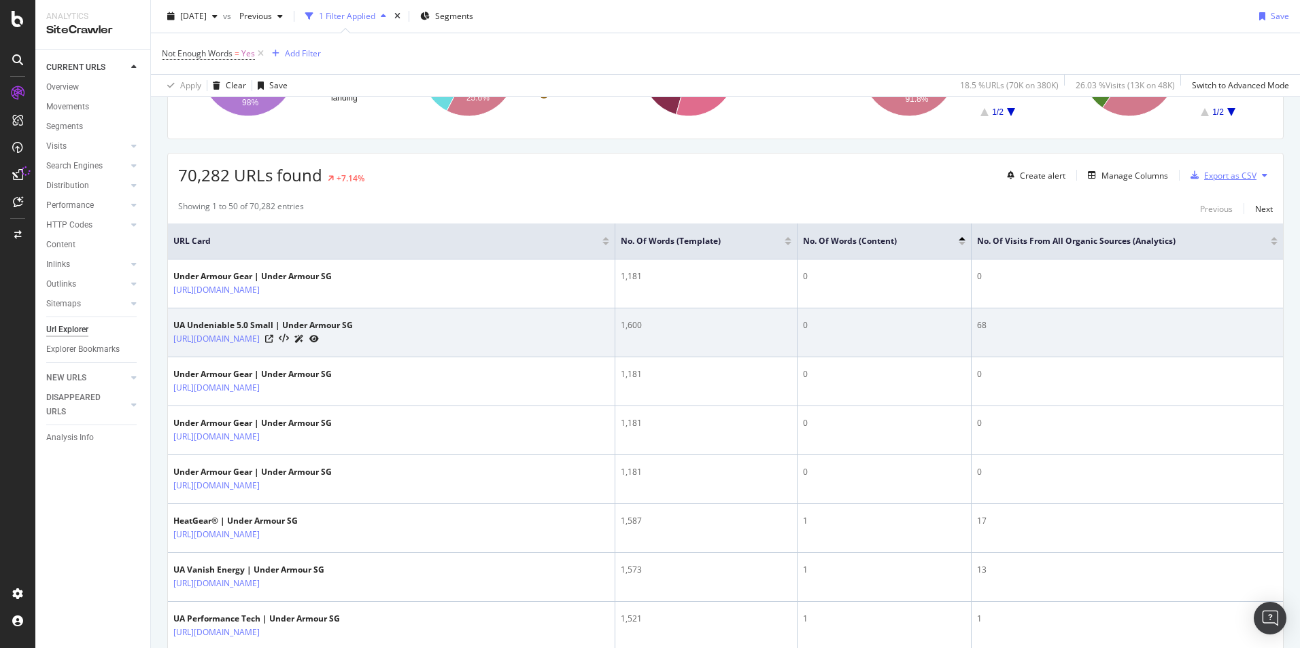
scroll to position [68, 0]
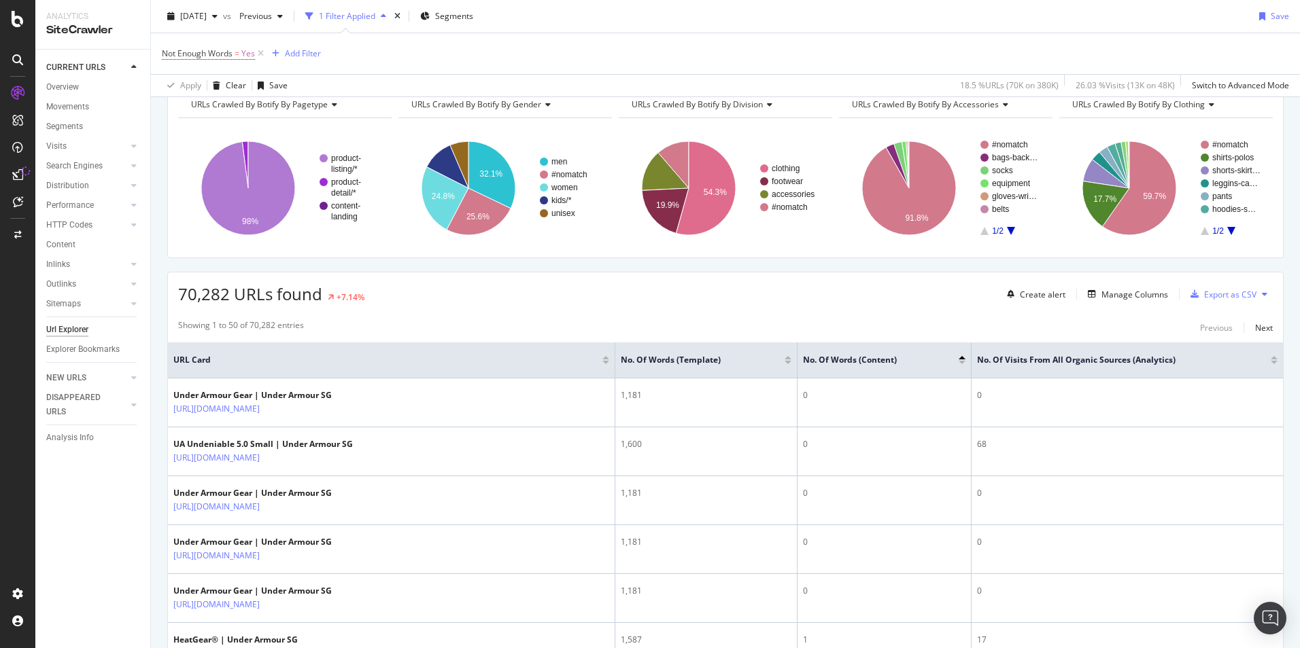
click at [1270, 364] on div at bounding box center [1273, 362] width 7 height 3
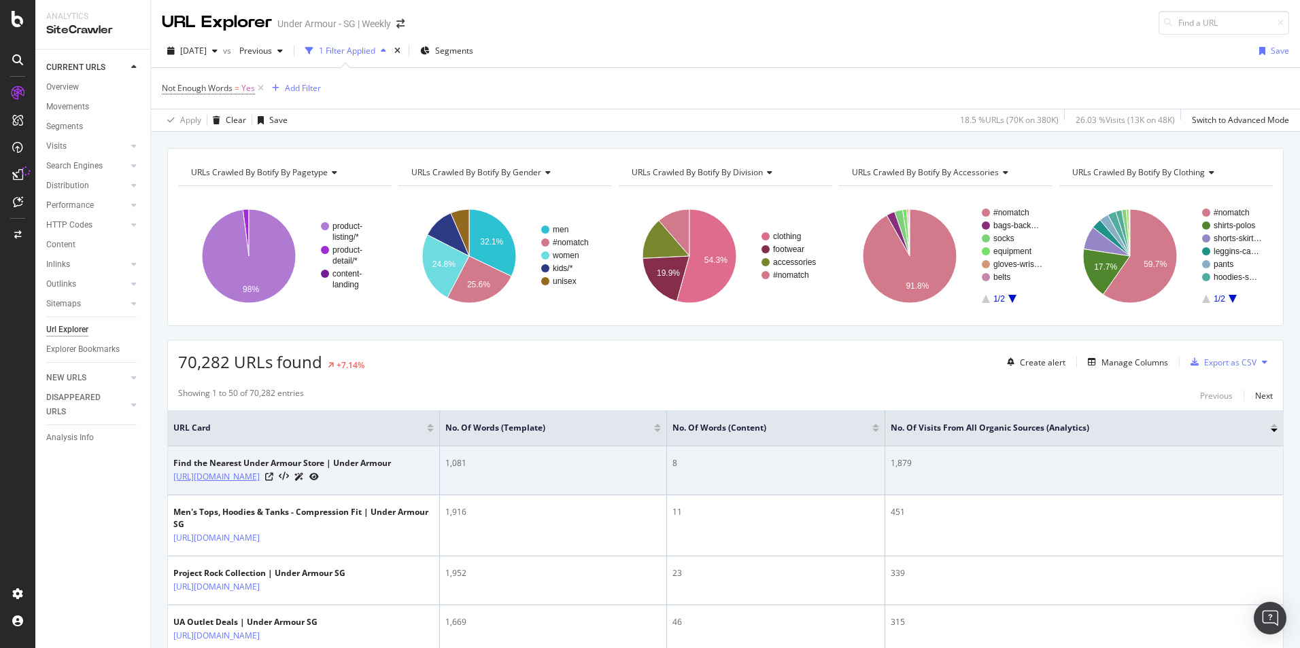
click at [245, 480] on link "https://www.underarmour.com.sg/en-sg/store-locator/" at bounding box center [216, 477] width 86 height 14
click at [273, 481] on icon at bounding box center [269, 477] width 8 height 8
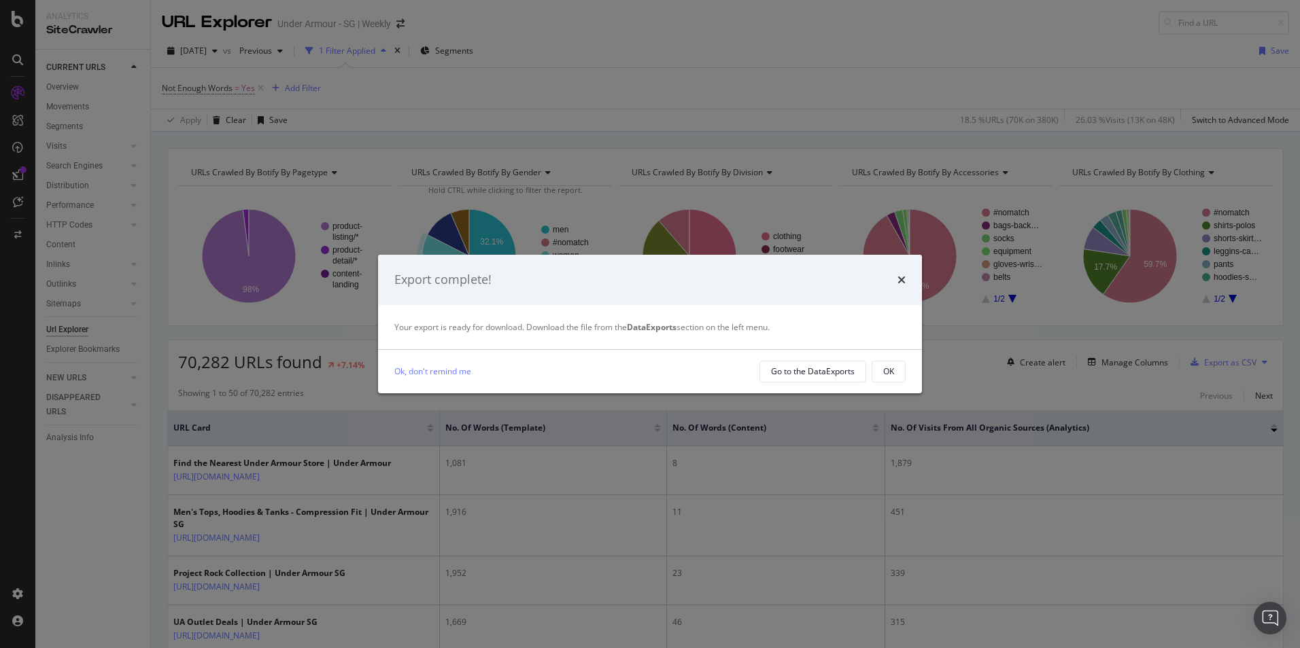
click at [896, 276] on div "Export complete!" at bounding box center [649, 280] width 511 height 18
click at [905, 277] on icon "times" at bounding box center [901, 280] width 8 height 11
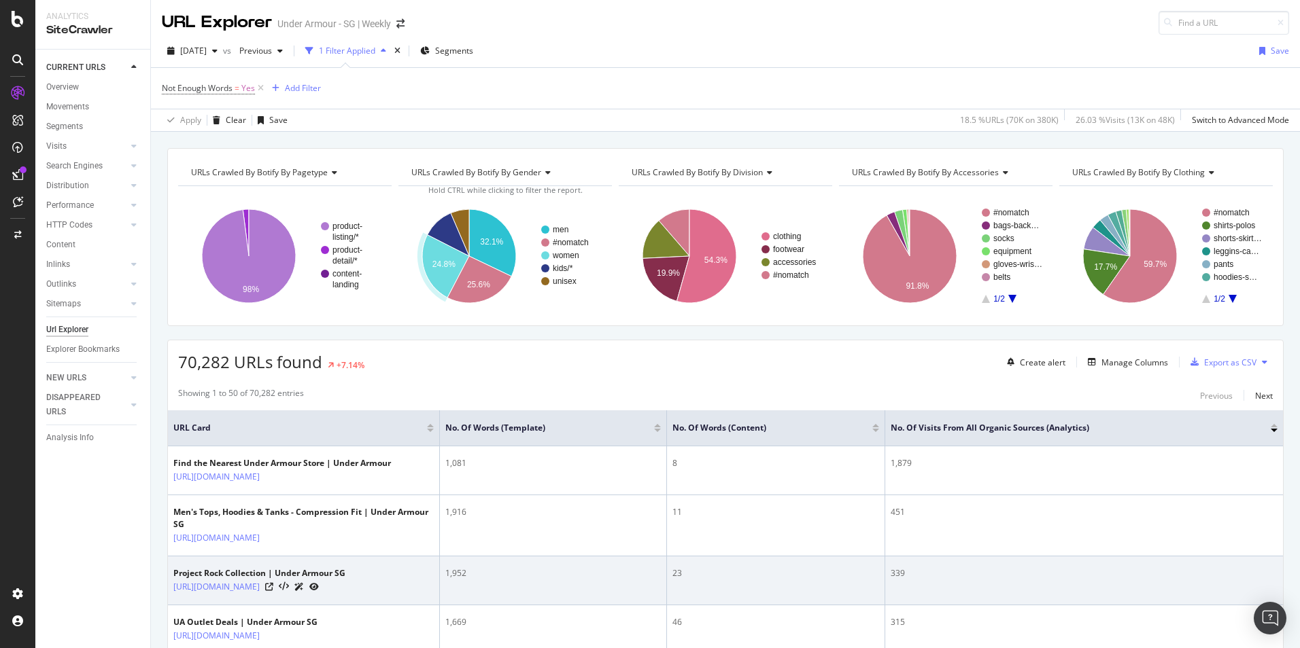
scroll to position [68, 0]
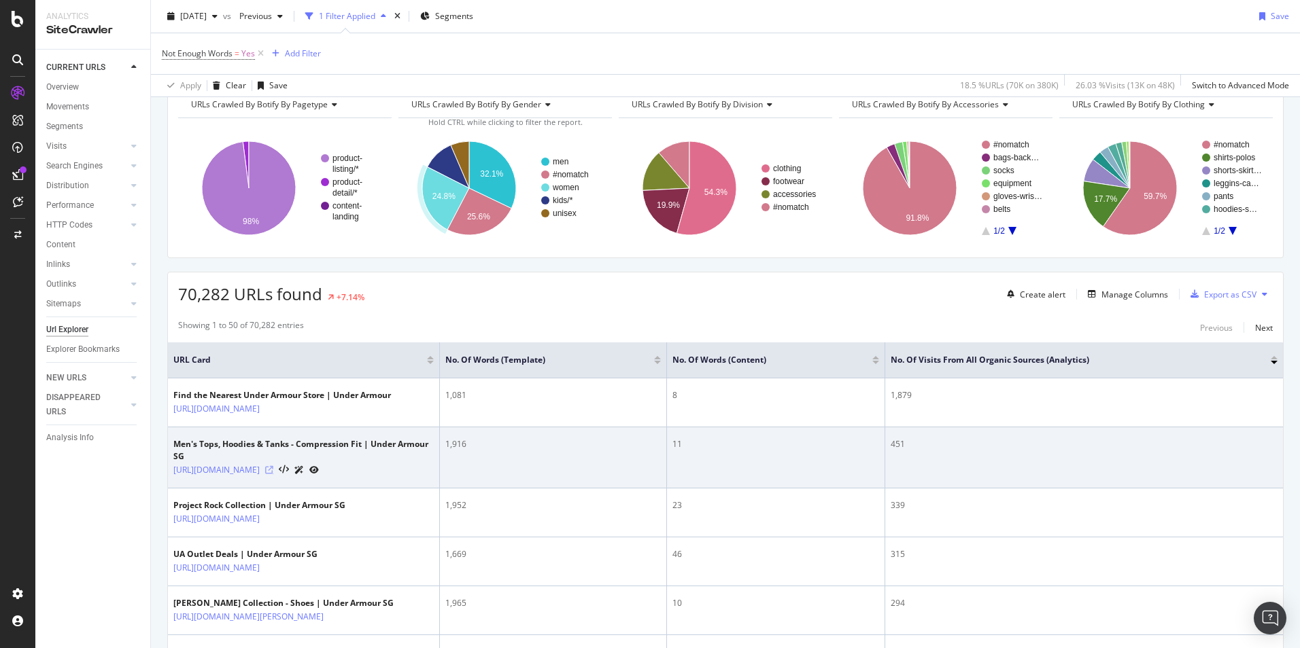
click at [273, 474] on icon at bounding box center [269, 470] width 8 height 8
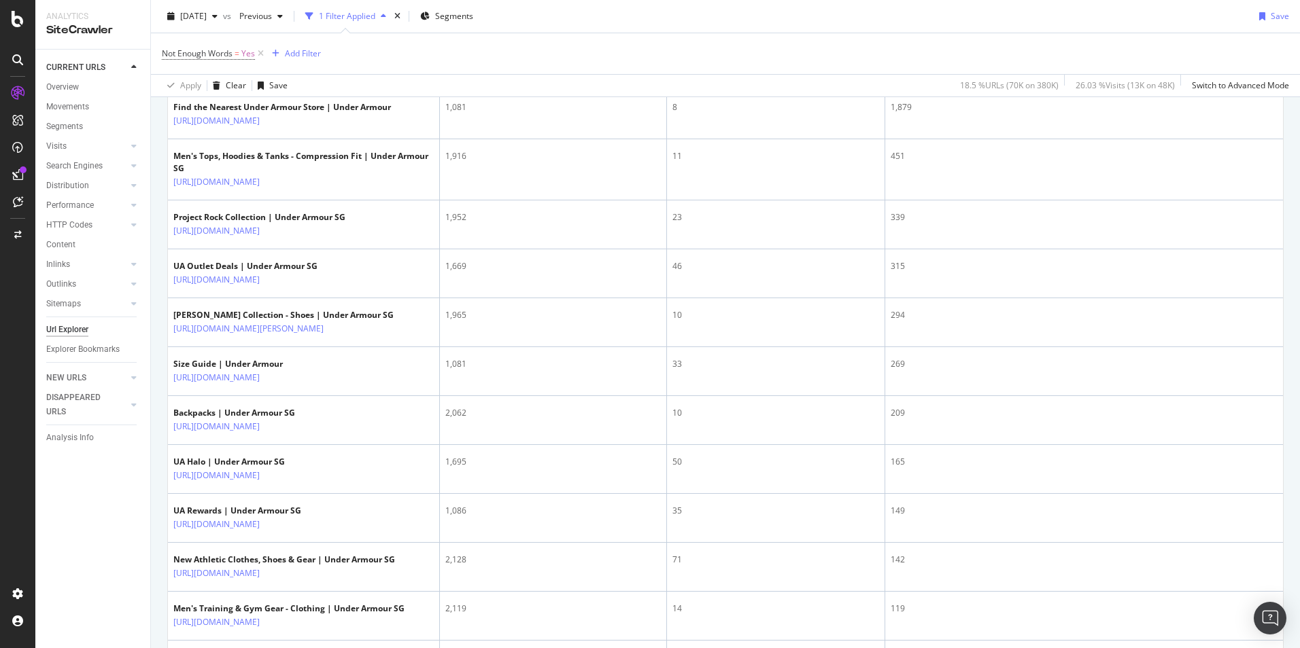
scroll to position [136, 0]
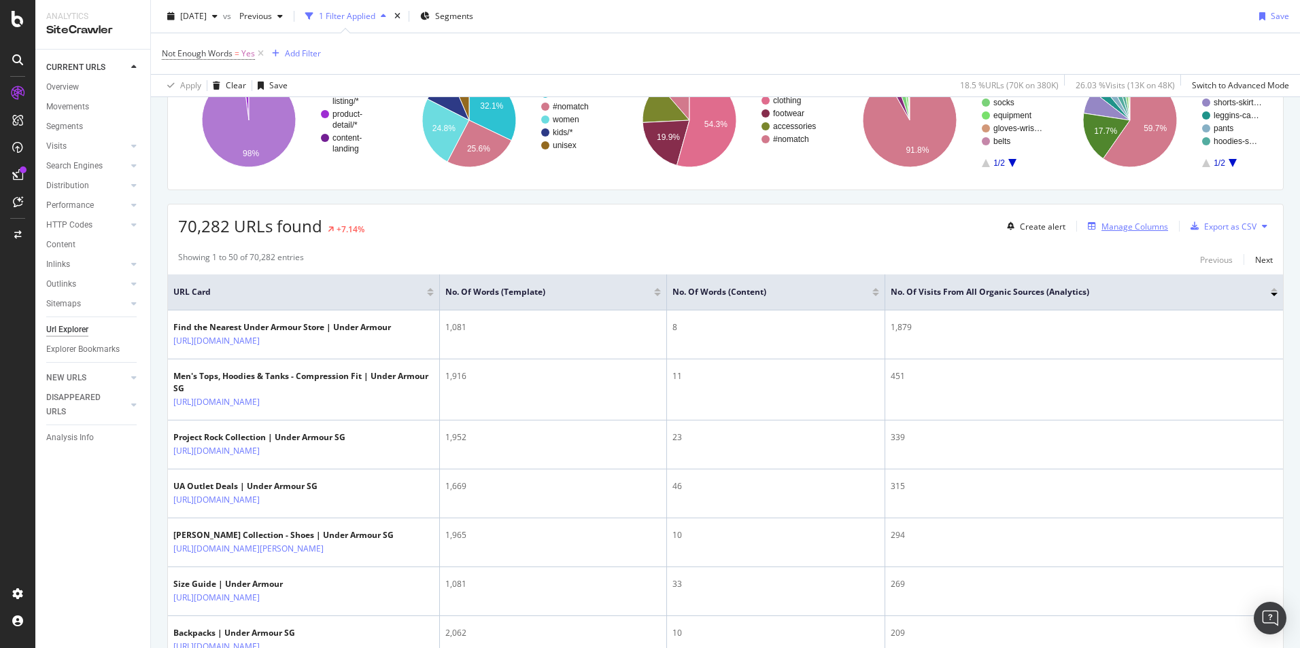
click at [1136, 232] on div "Manage Columns" at bounding box center [1125, 226] width 86 height 15
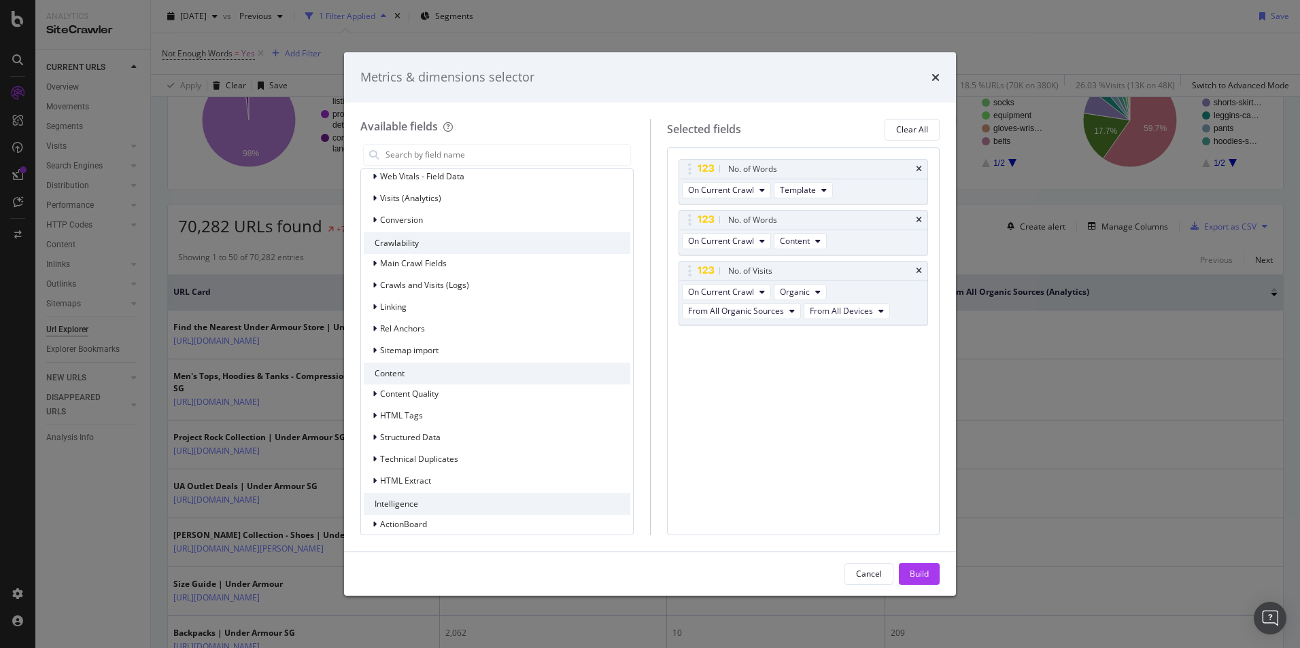
scroll to position [158, 0]
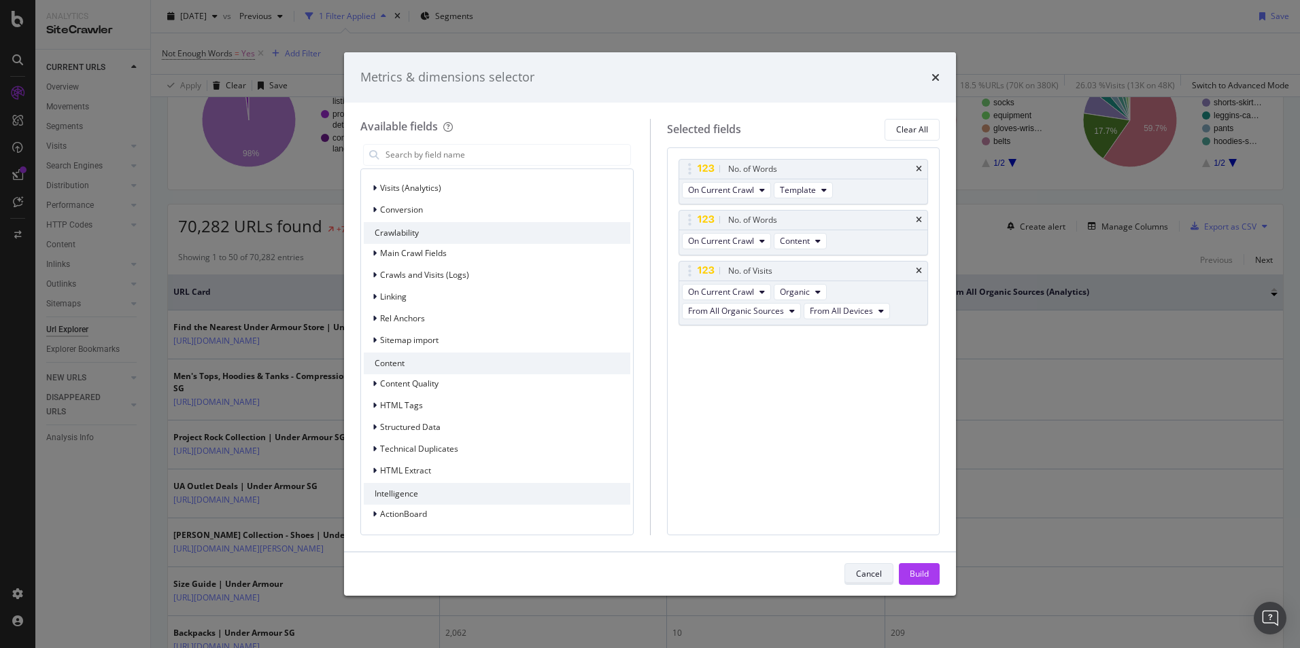
click at [853, 574] on button "Cancel" at bounding box center [868, 574] width 49 height 22
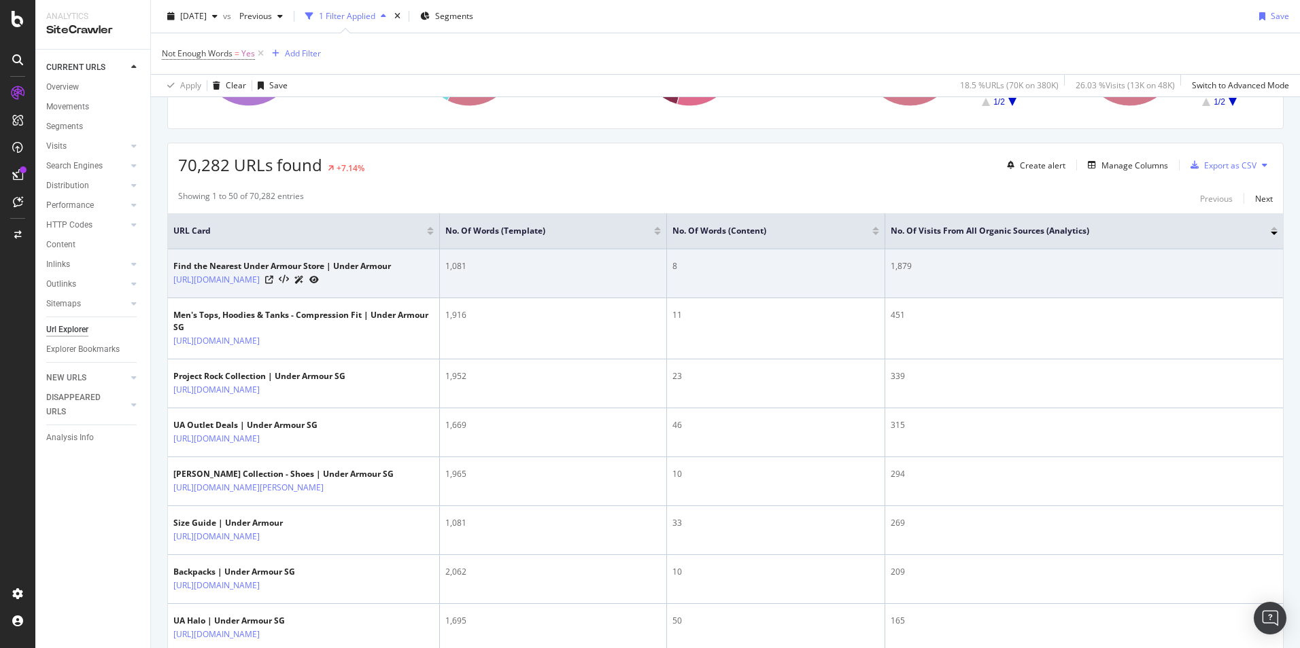
scroll to position [204, 0]
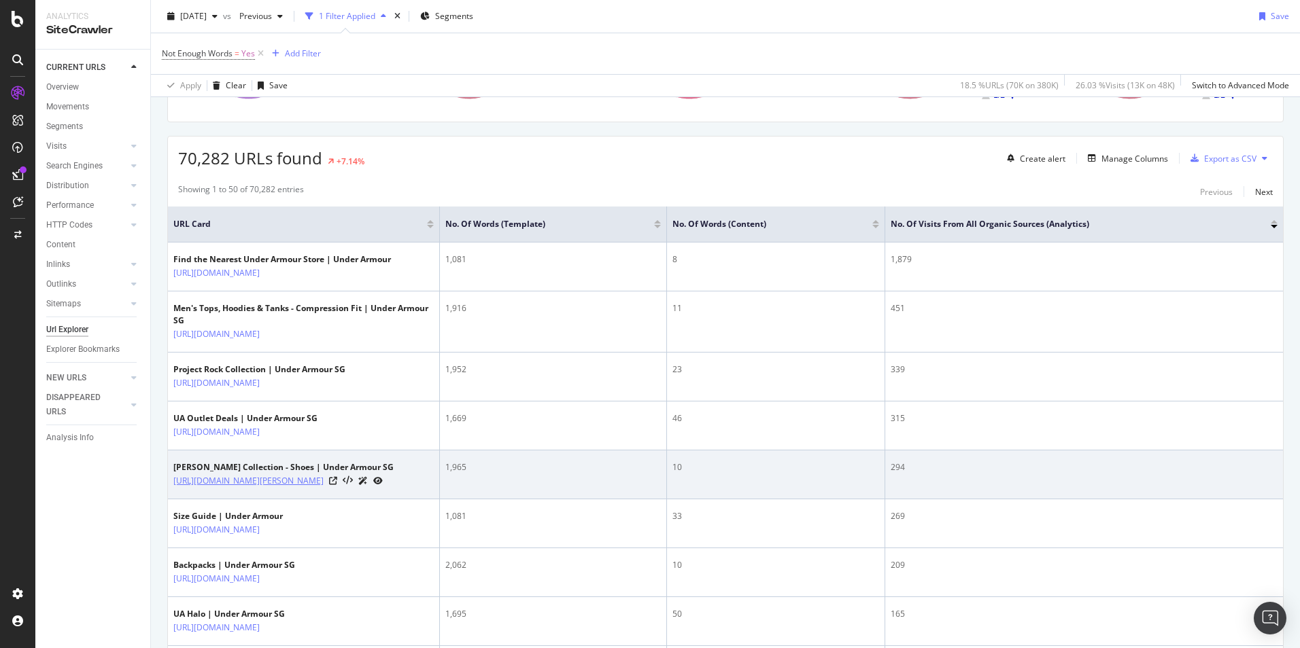
click at [324, 488] on link "https://www.underarmour.com.sg/en-sg/c/stephen-curry-collection/shoes/" at bounding box center [248, 481] width 150 height 14
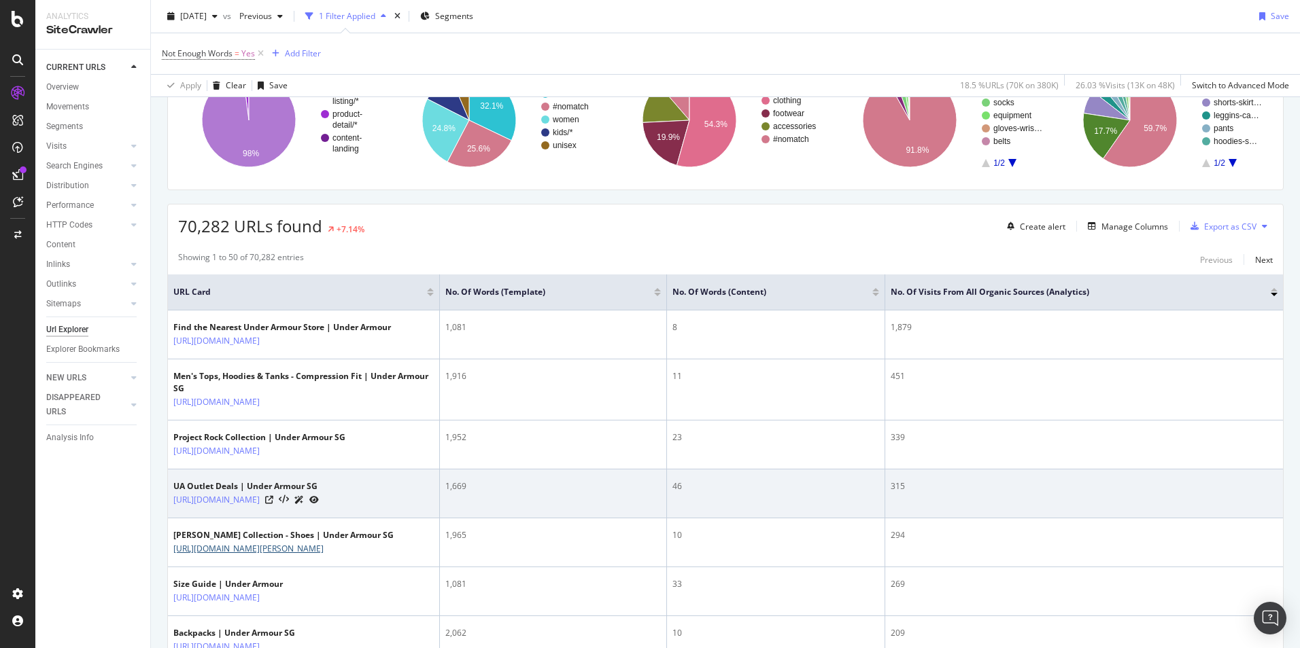
scroll to position [0, 0]
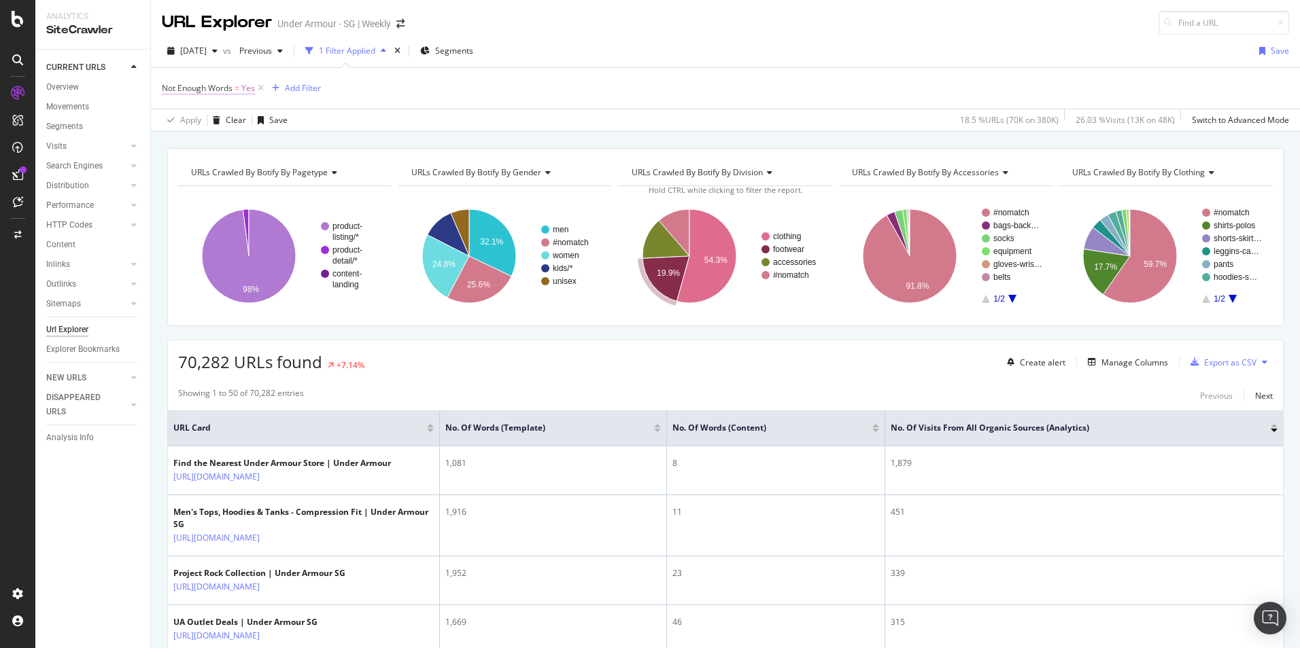
click at [232, 88] on span "Not Enough Words" at bounding box center [197, 88] width 71 height 12
click at [438, 84] on div "Not Enough Words = Yes Add Filter" at bounding box center [725, 88] width 1127 height 41
click at [319, 87] on div "Add Filter" at bounding box center [303, 88] width 36 height 12
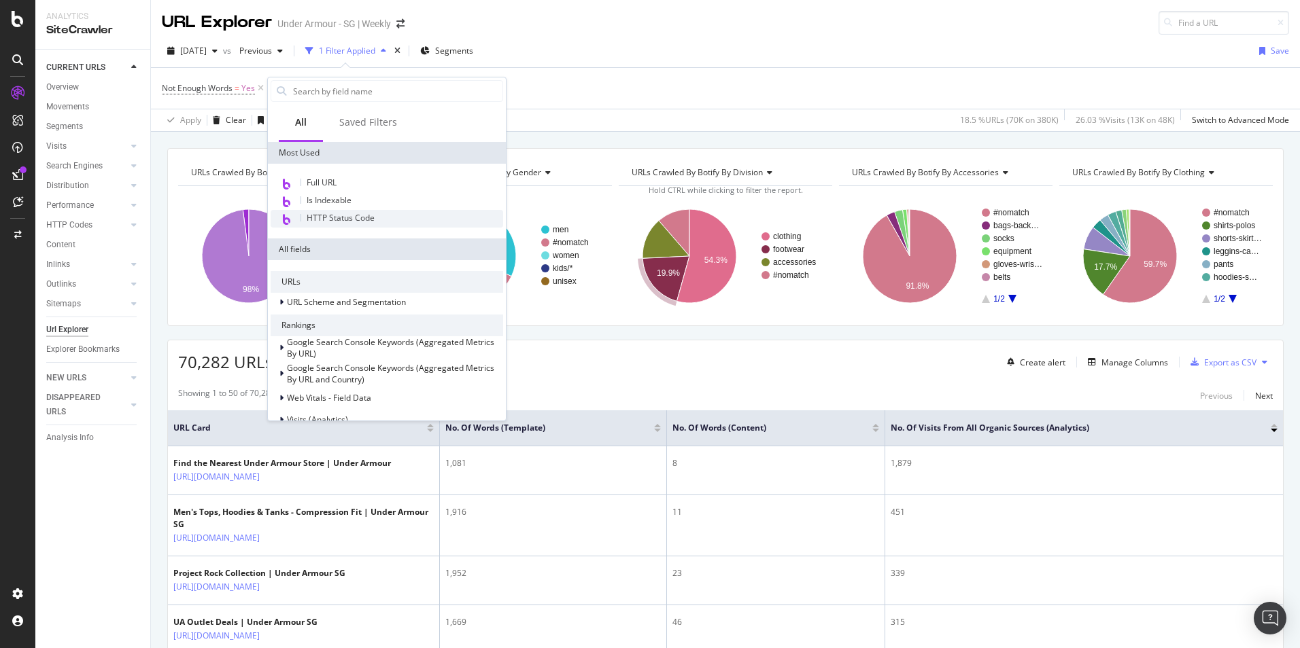
click at [381, 218] on div "HTTP Status Code" at bounding box center [387, 219] width 232 height 18
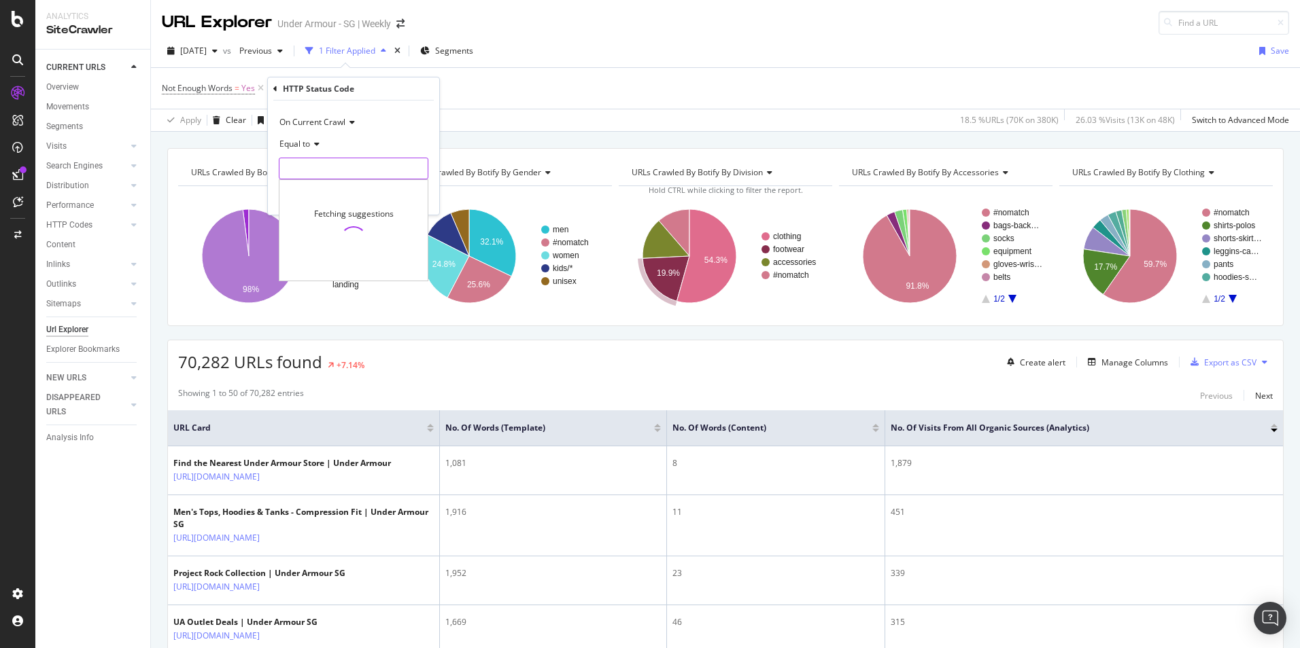
click at [358, 171] on input "number" at bounding box center [354, 169] width 150 height 22
click at [362, 218] on span "301" at bounding box center [338, 215] width 111 height 12
type input "301"
click at [413, 200] on div "Apply" at bounding box center [417, 198] width 21 height 12
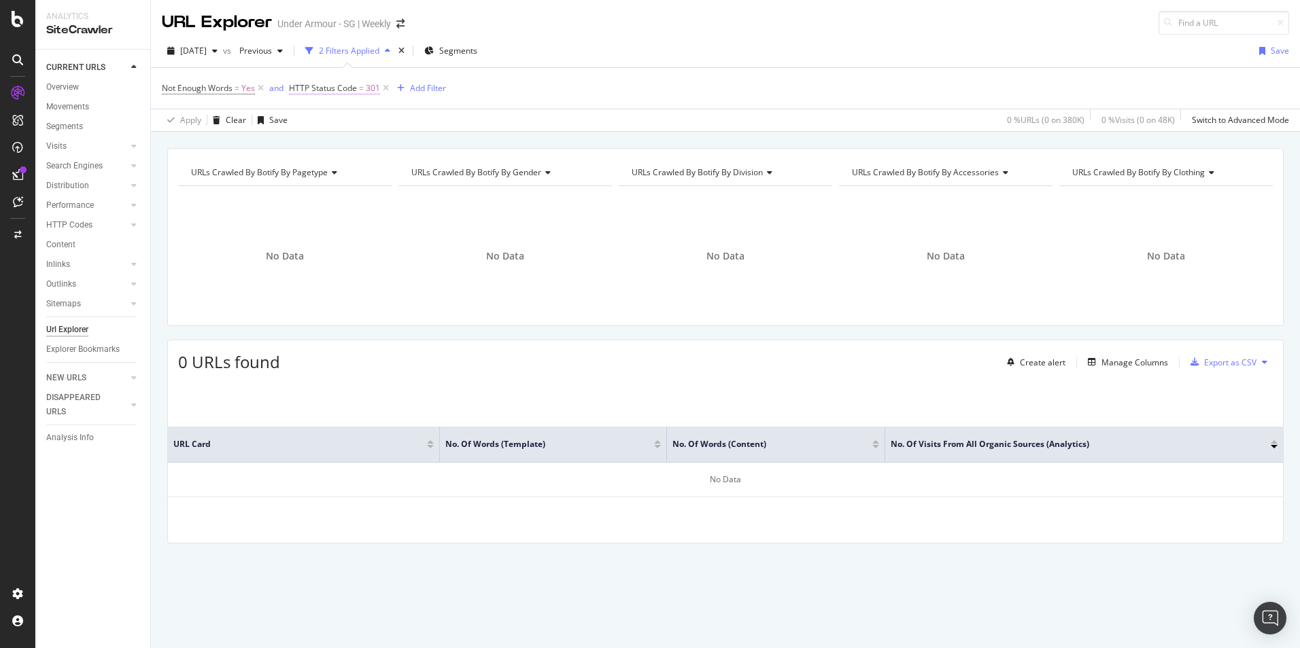
click at [377, 90] on span "301" at bounding box center [373, 88] width 14 height 19
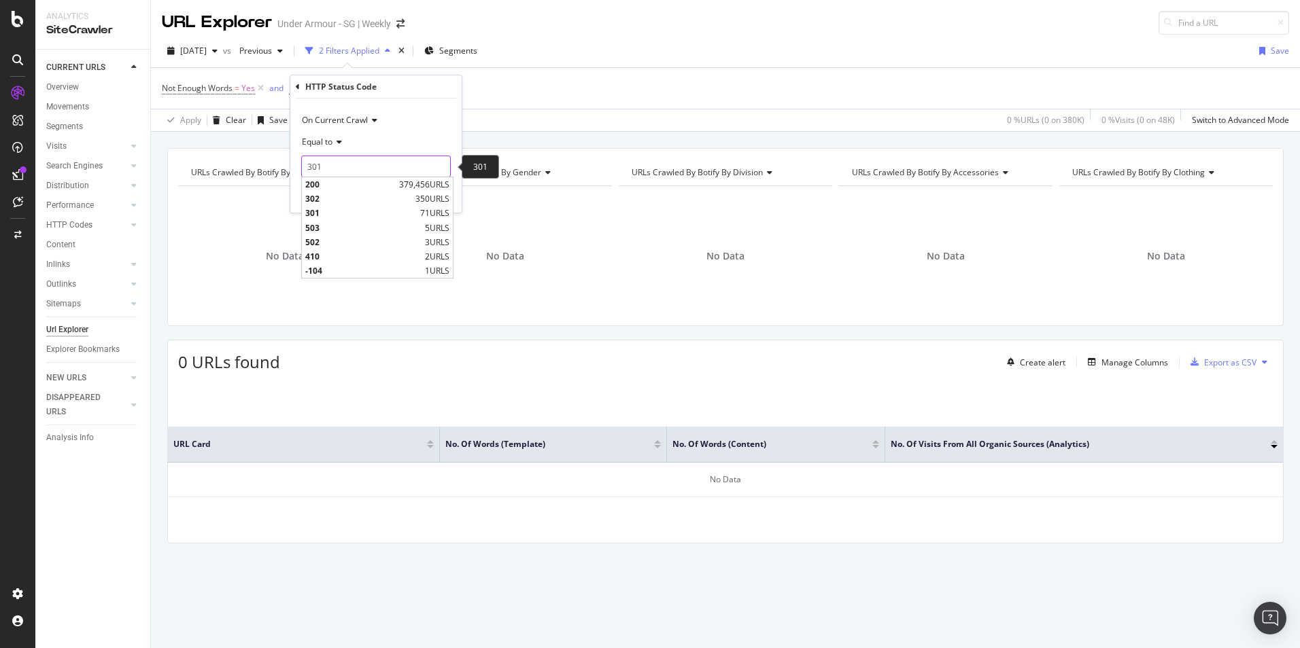
click at [359, 175] on input "301" at bounding box center [376, 167] width 150 height 22
click at [429, 184] on span "379,456 URLS" at bounding box center [424, 185] width 50 height 12
type input "200"
click at [358, 117] on span "On Current Crawl" at bounding box center [335, 120] width 66 height 12
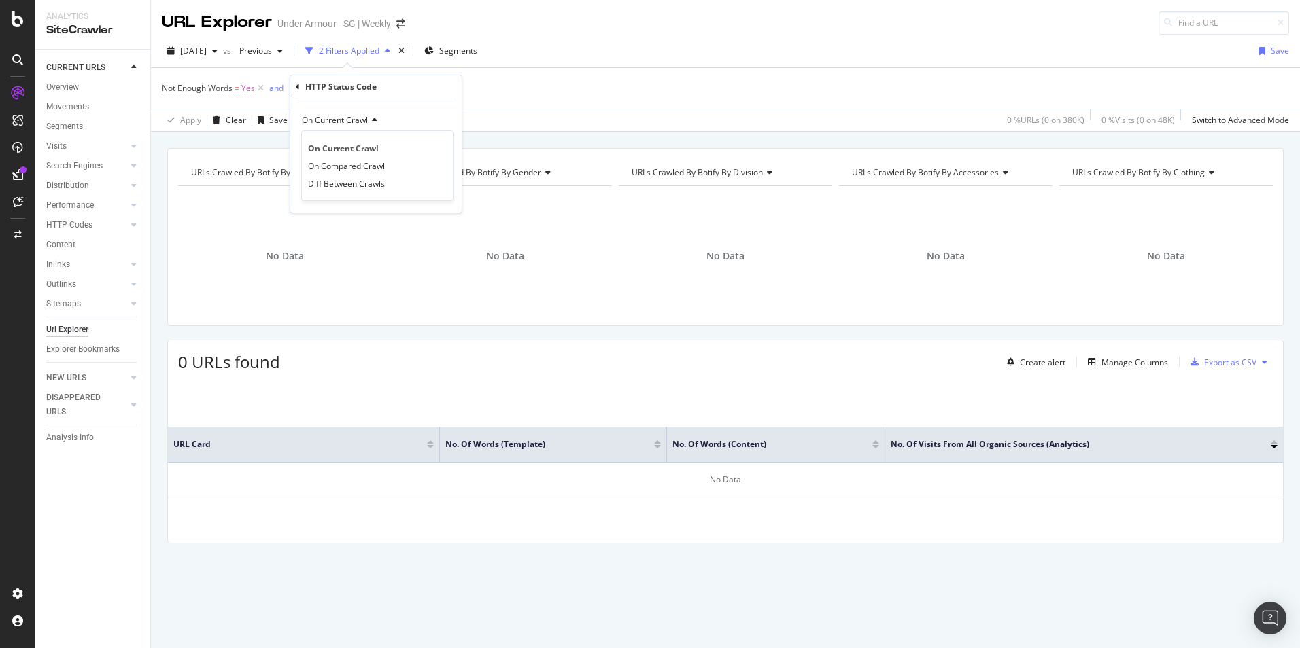
click at [387, 118] on div "On Current Crawl" at bounding box center [376, 120] width 150 height 22
click at [377, 118] on icon at bounding box center [373, 120] width 10 height 8
click at [300, 86] on div "HTTP Status Code" at bounding box center [376, 86] width 160 height 23
click at [434, 194] on div "Apply" at bounding box center [440, 196] width 21 height 12
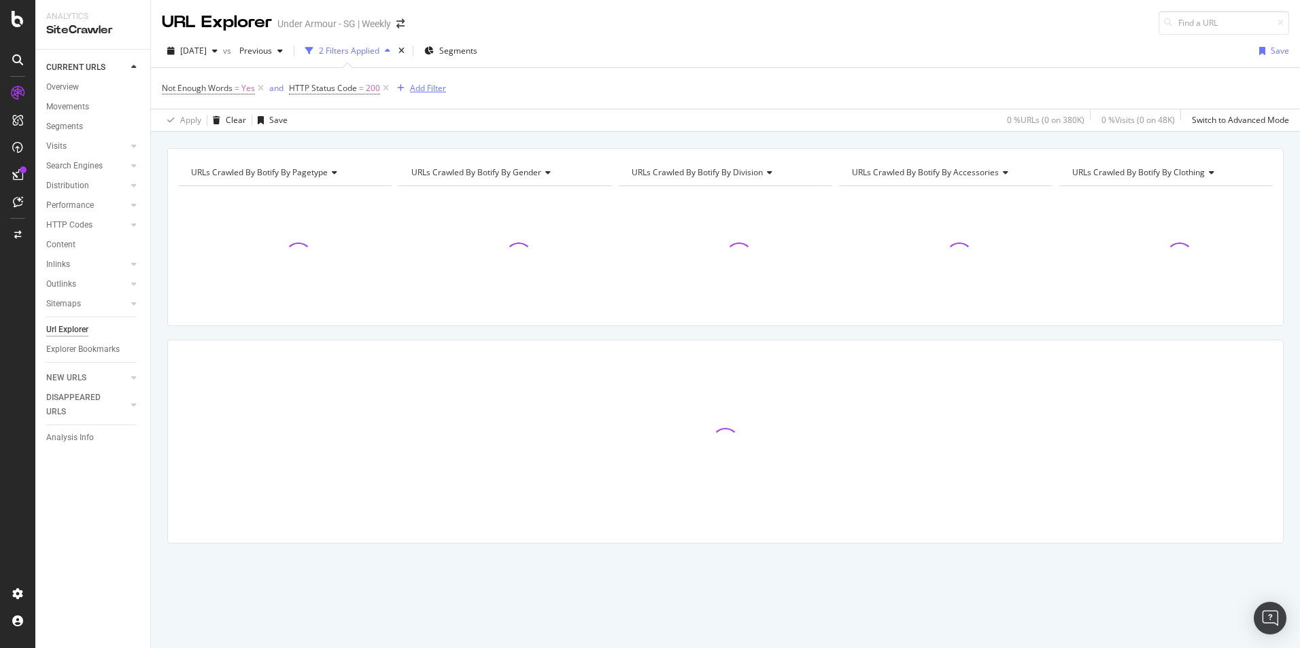
click at [420, 85] on div "Add Filter" at bounding box center [428, 88] width 36 height 12
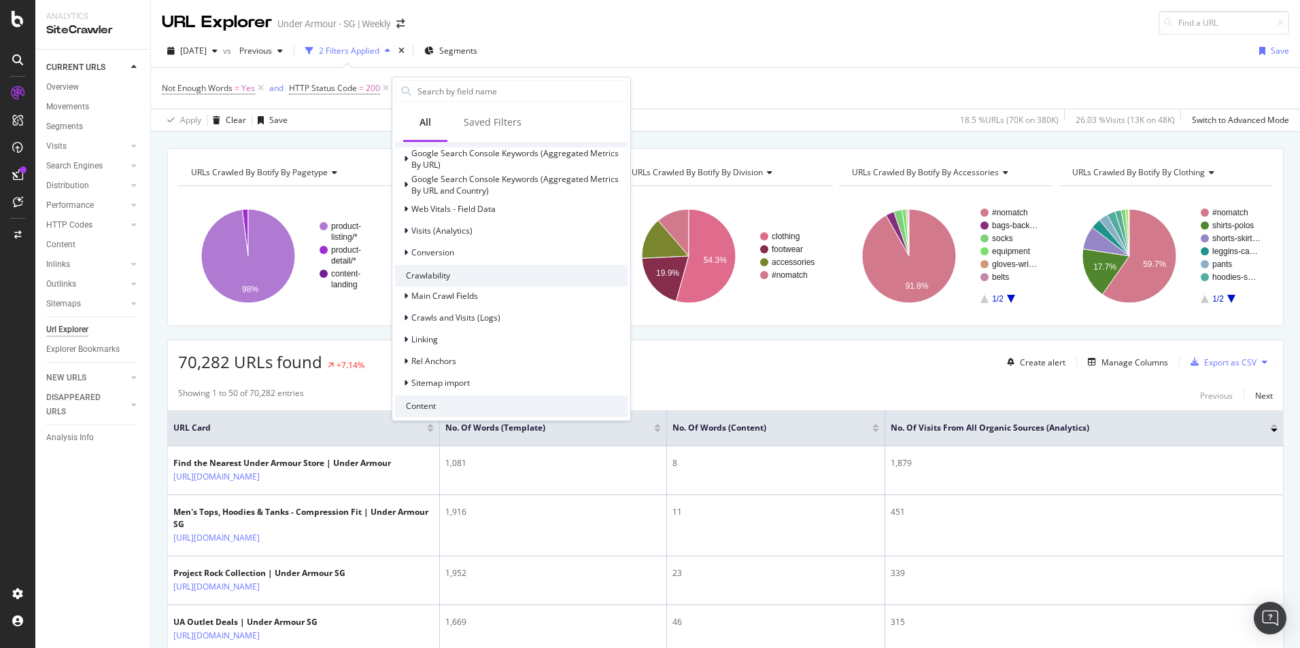
scroll to position [272, 0]
click at [879, 429] on th "No. of Words (Content)" at bounding box center [776, 429] width 218 height 36
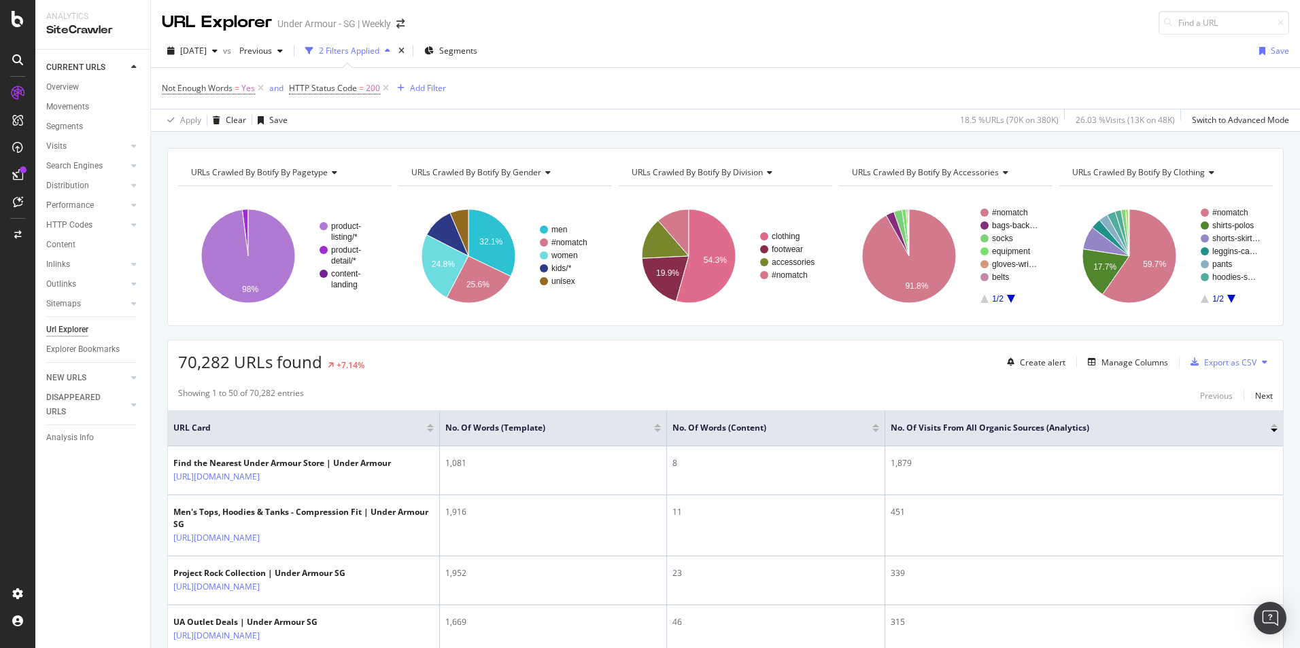
click at [875, 431] on div at bounding box center [875, 430] width 7 height 3
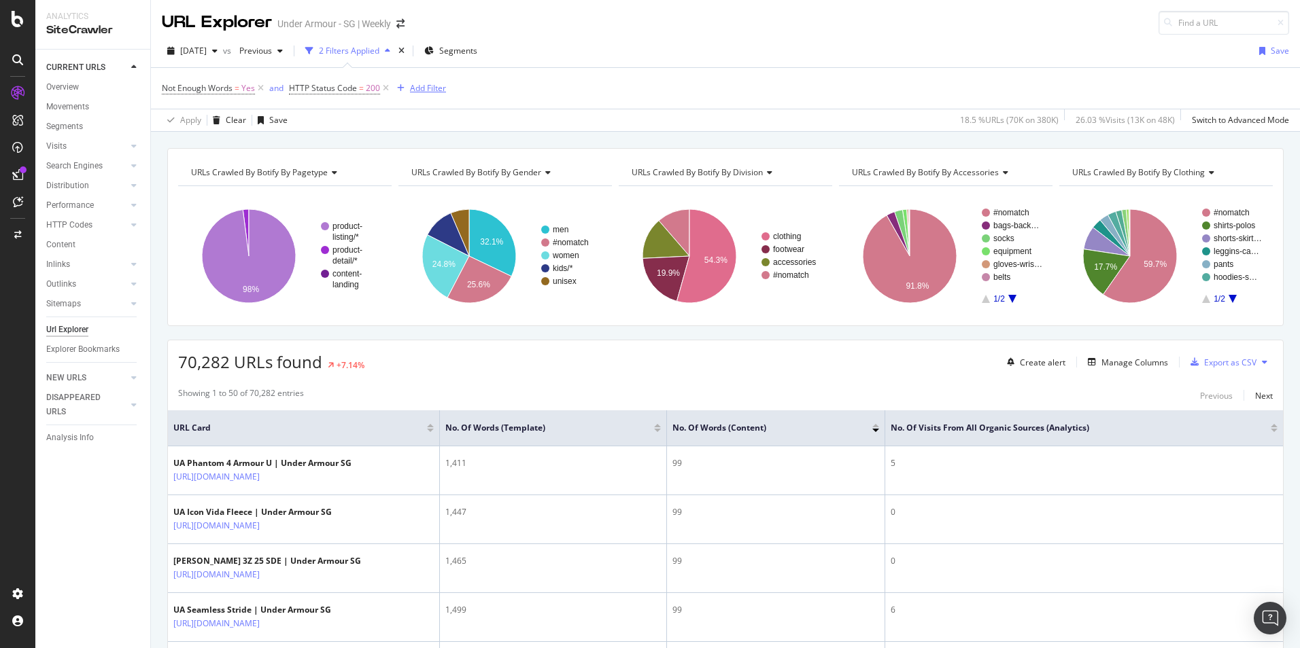
drag, startPoint x: 419, startPoint y: 90, endPoint x: 739, endPoint y: 378, distance: 430.2
click at [739, 378] on div "URL Explorer Under Armour - SG | Weekly 2025 Aug. 21st vs Previous 2 Filters Ap…" at bounding box center [725, 324] width 1149 height 648
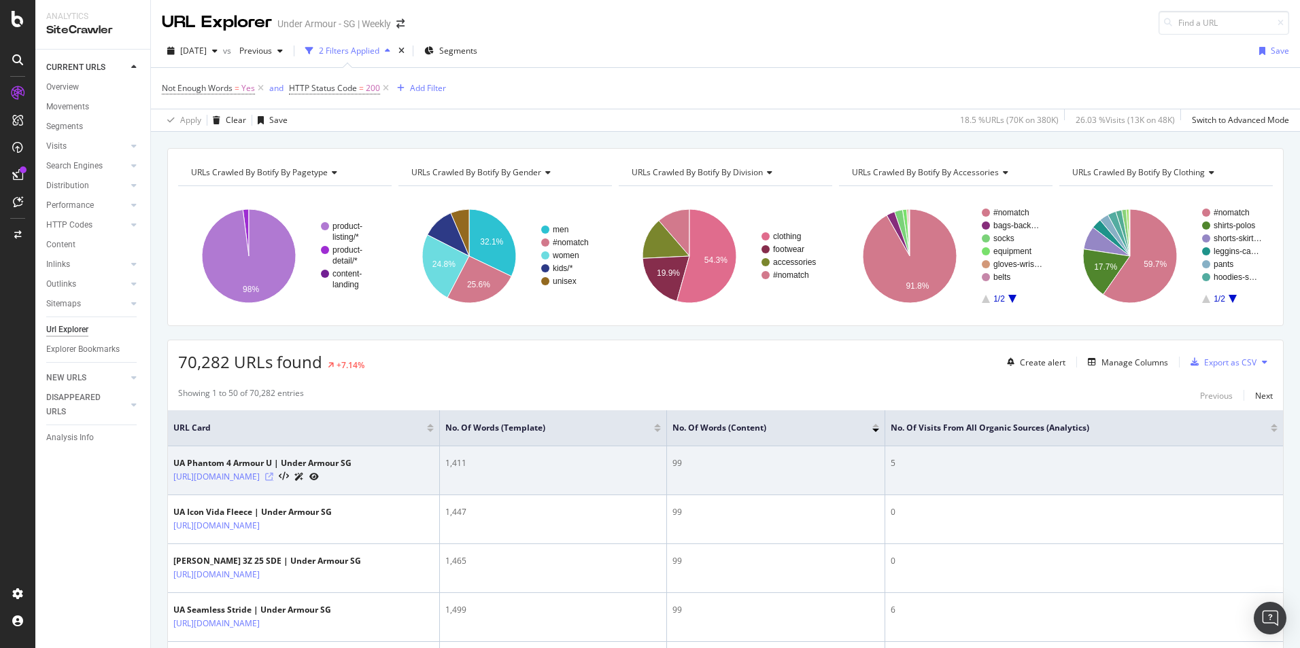
click at [273, 481] on icon at bounding box center [269, 477] width 8 height 8
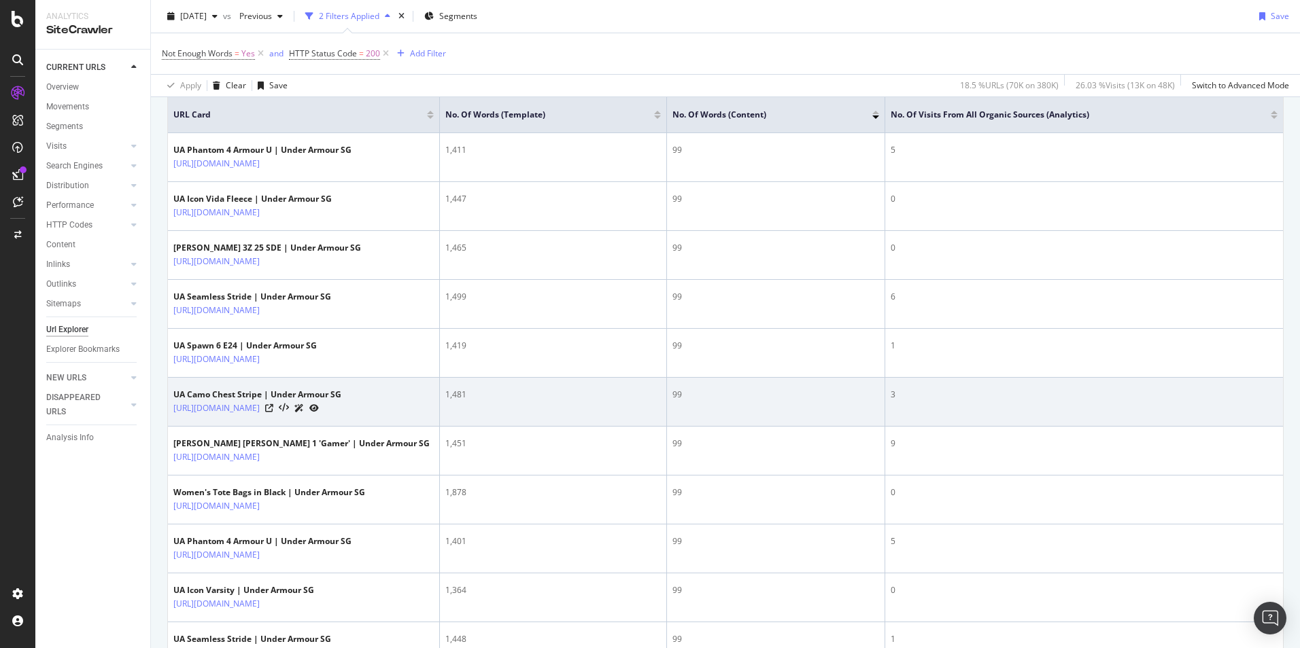
scroll to position [272, 0]
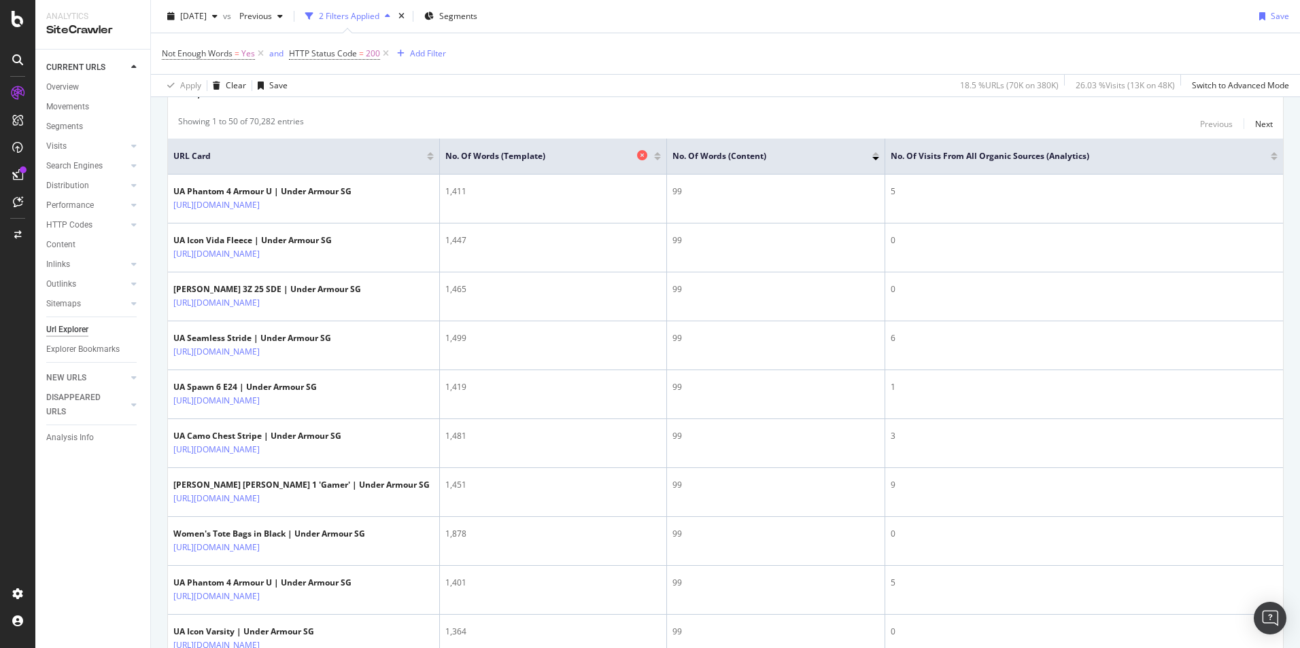
click at [653, 162] on div "No. of Words (Template)" at bounding box center [549, 157] width 209 height 14
click at [657, 160] on div at bounding box center [657, 158] width 7 height 3
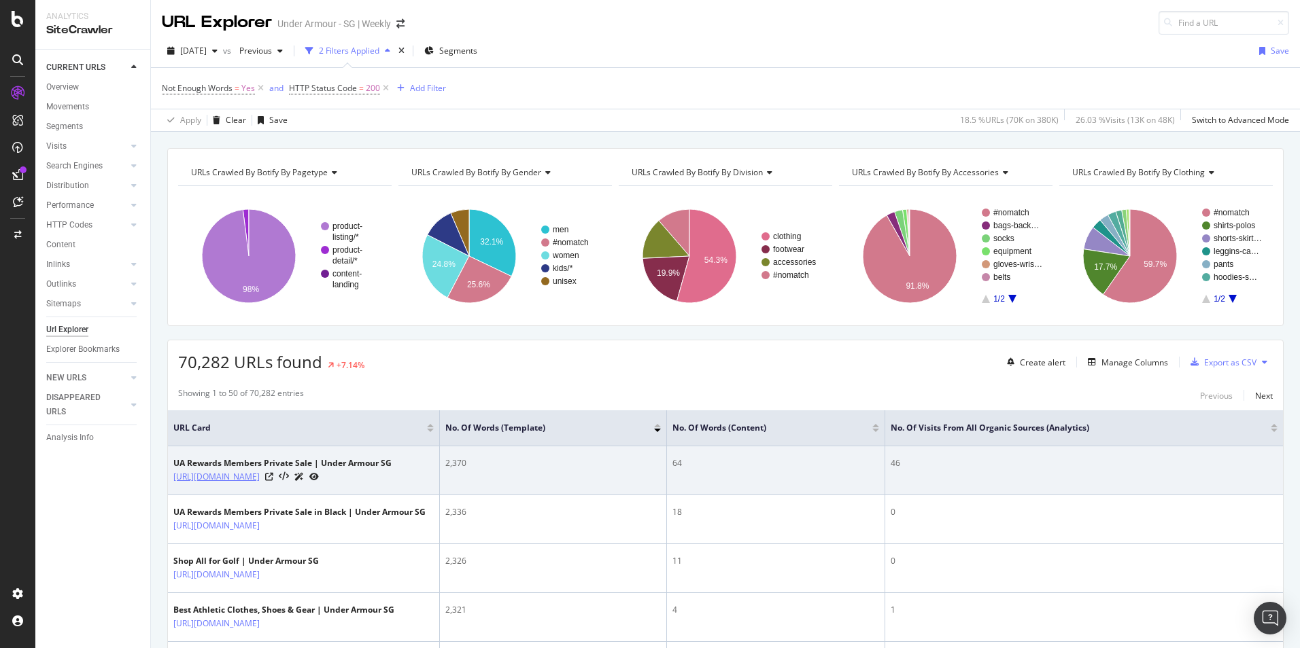
click at [260, 478] on link "https://www.underarmour.com.sg/en-sg/c/members-exclusive/" at bounding box center [216, 477] width 86 height 14
click at [273, 481] on icon at bounding box center [269, 477] width 8 height 8
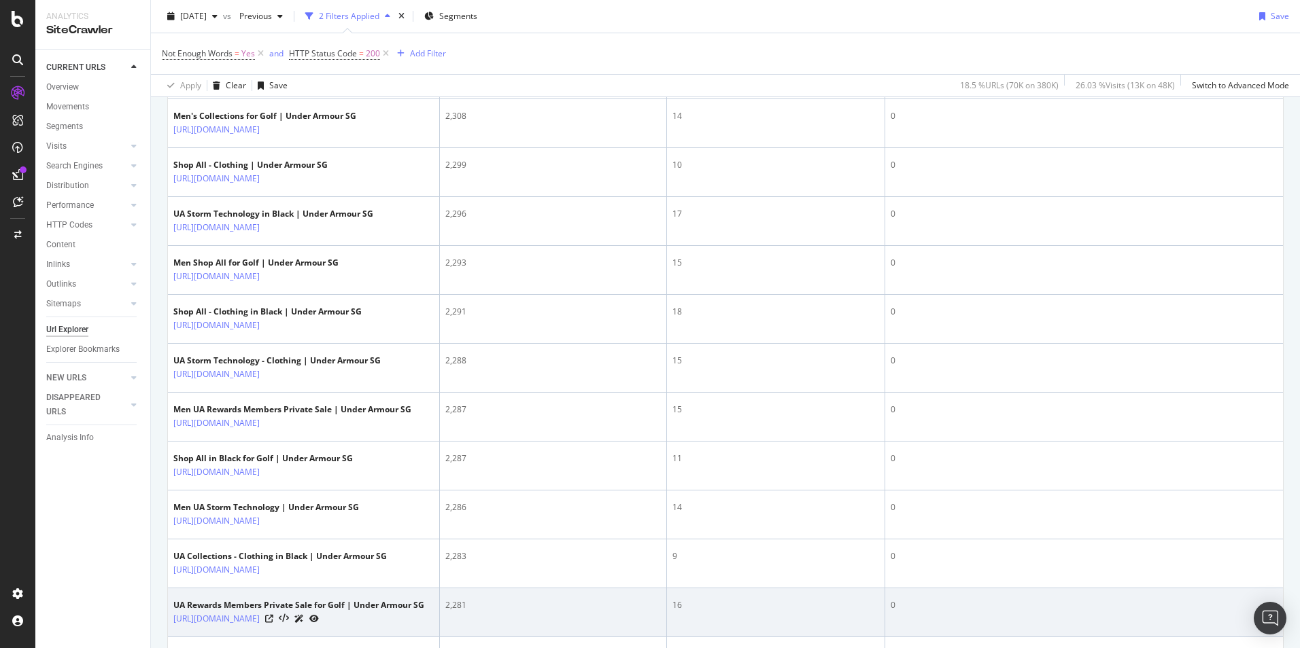
scroll to position [544, 0]
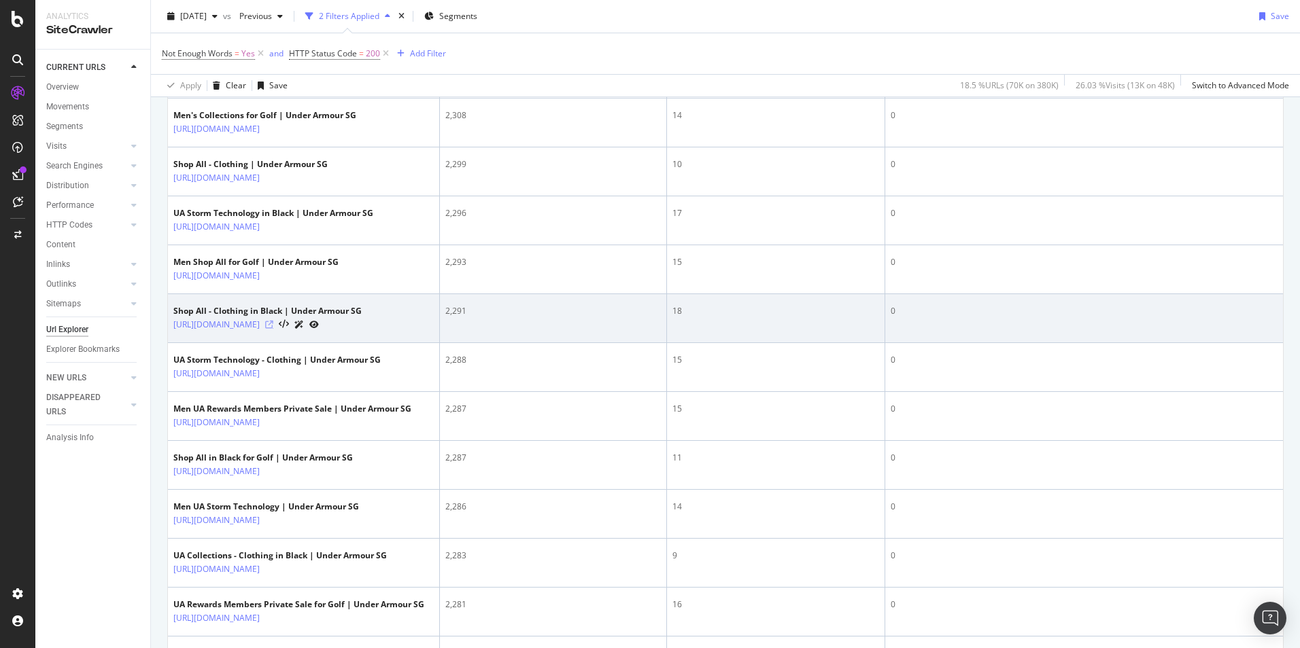
click at [273, 329] on icon at bounding box center [269, 325] width 8 height 8
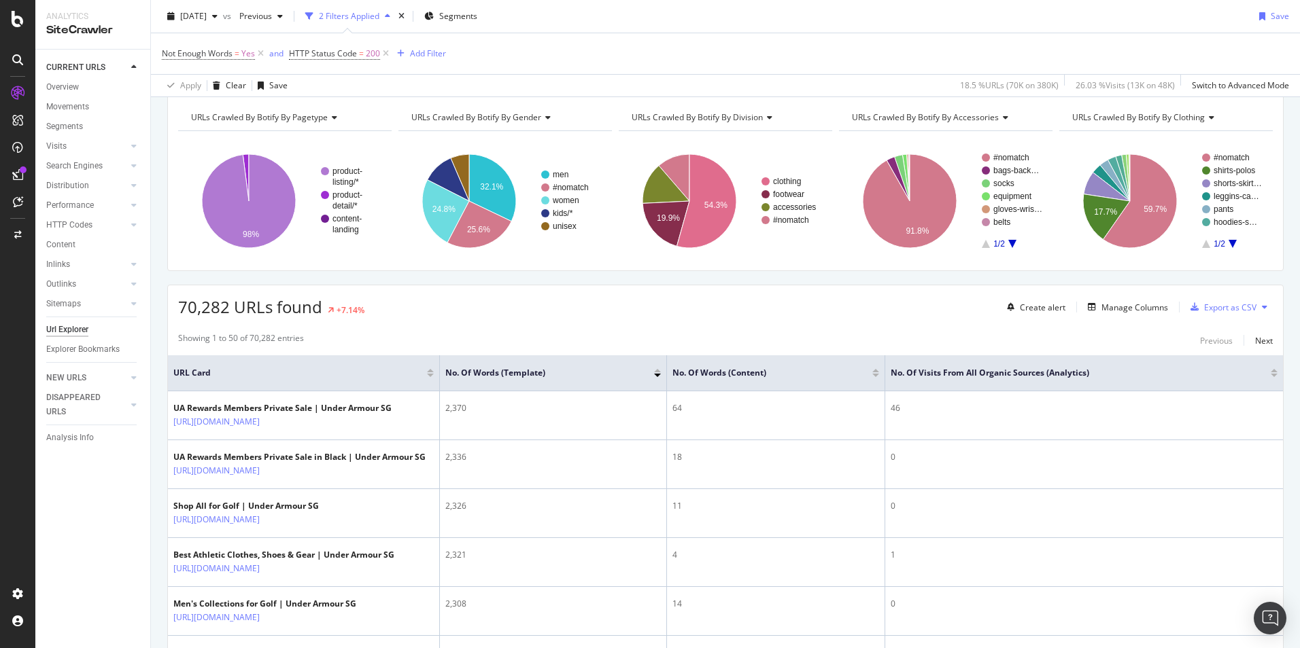
scroll to position [0, 0]
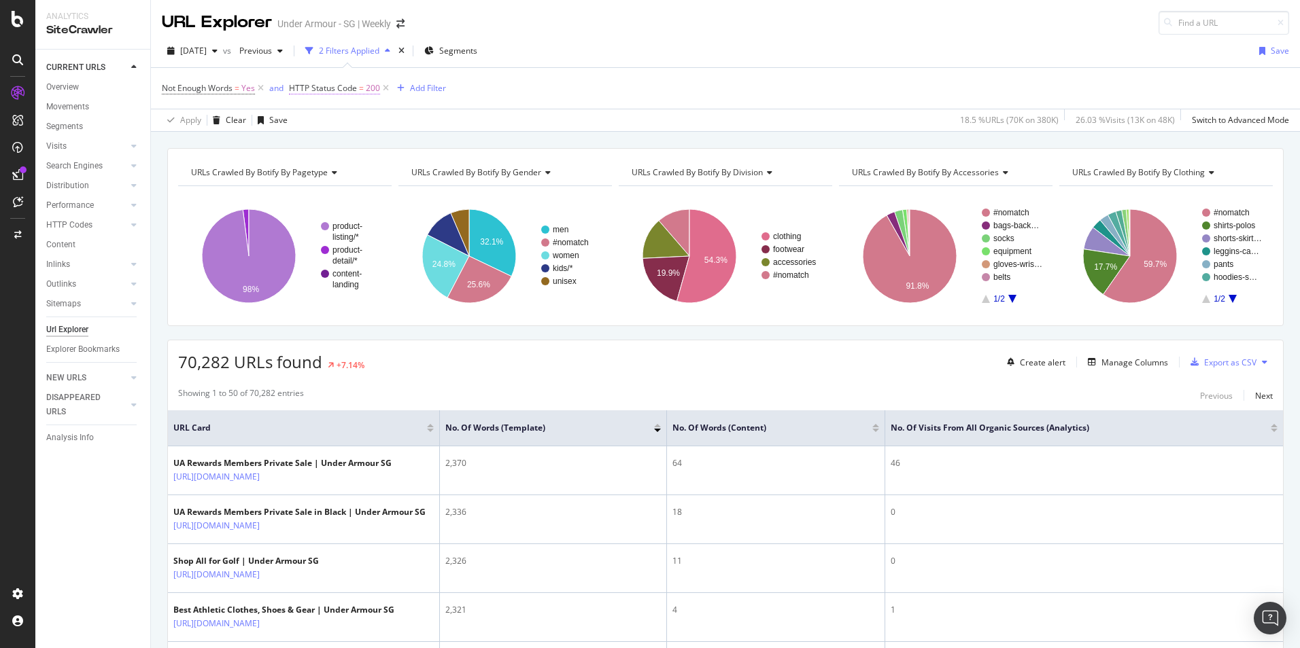
click at [353, 88] on span "HTTP Status Code" at bounding box center [323, 88] width 68 height 12
type input "201"
click at [437, 167] on input "201" at bounding box center [376, 167] width 150 height 22
drag, startPoint x: 391, startPoint y: 167, endPoint x: 241, endPoint y: 178, distance: 150.6
click at [241, 178] on body "Analytics SiteCrawler CURRENT URLS Overview Movements Segments Visits Analysis …" at bounding box center [650, 324] width 1300 height 648
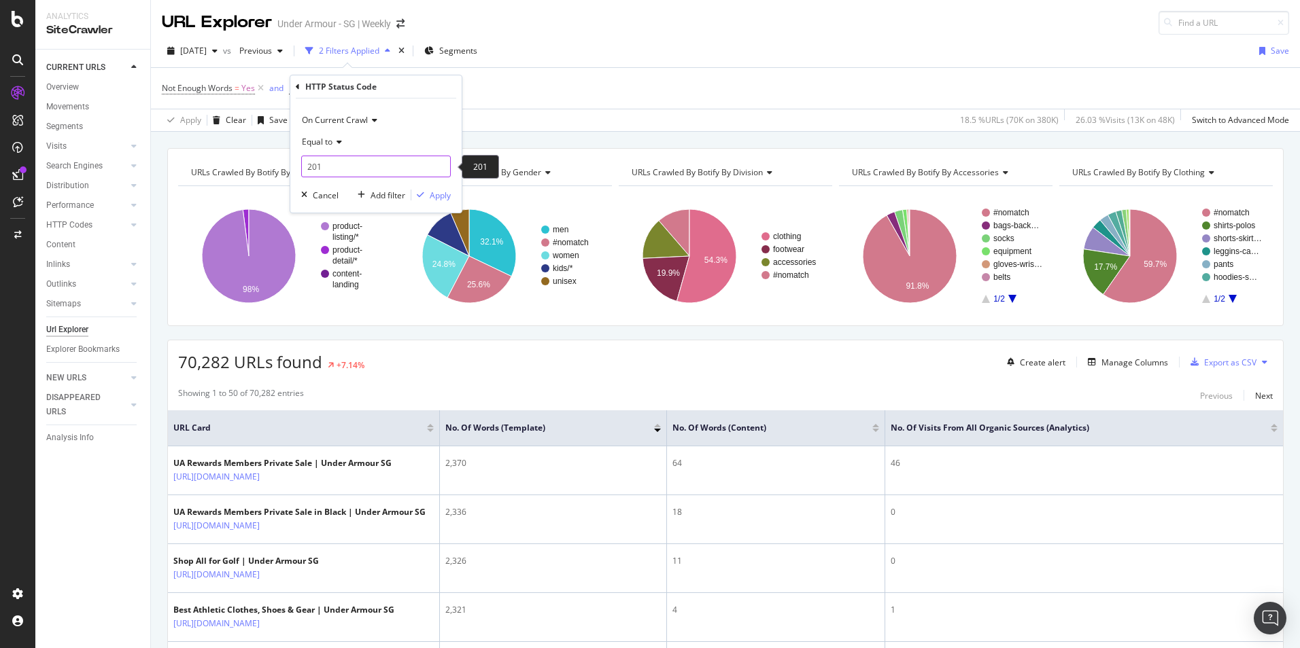
drag, startPoint x: 320, startPoint y: 164, endPoint x: 304, endPoint y: 164, distance: 16.3
click at [304, 164] on input "201" at bounding box center [376, 167] width 150 height 22
click at [430, 430] on div at bounding box center [430, 430] width 7 height 3
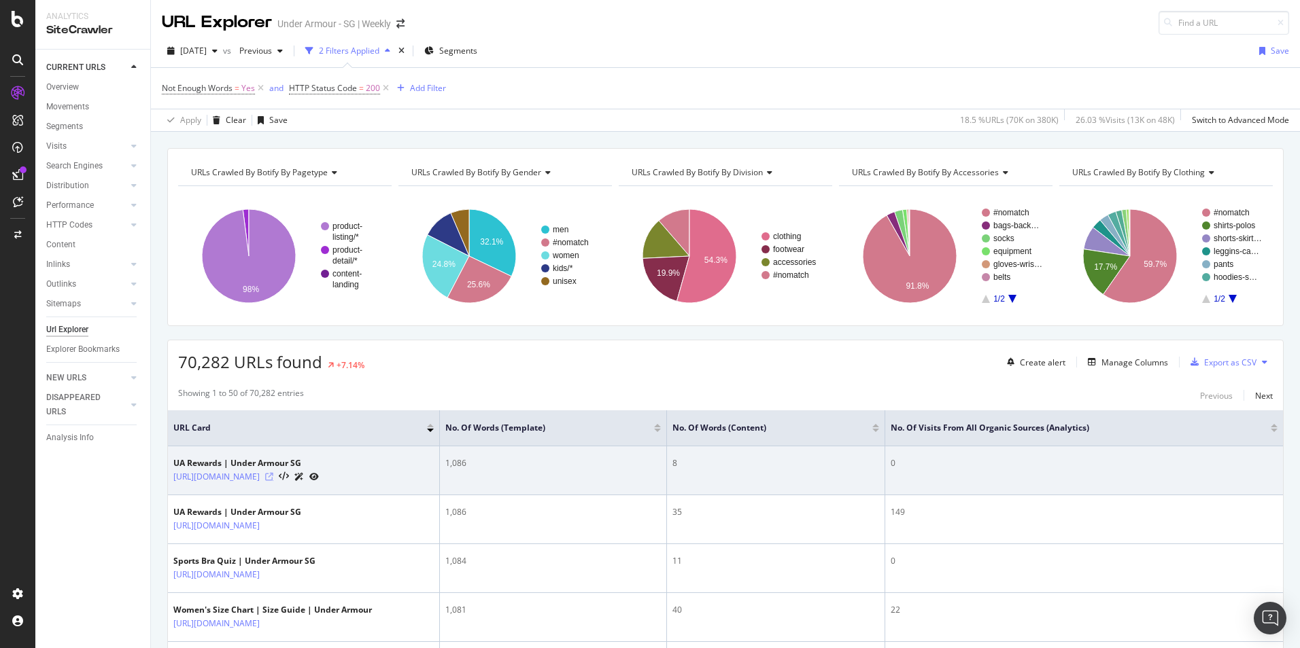
click at [273, 481] on icon at bounding box center [269, 477] width 8 height 8
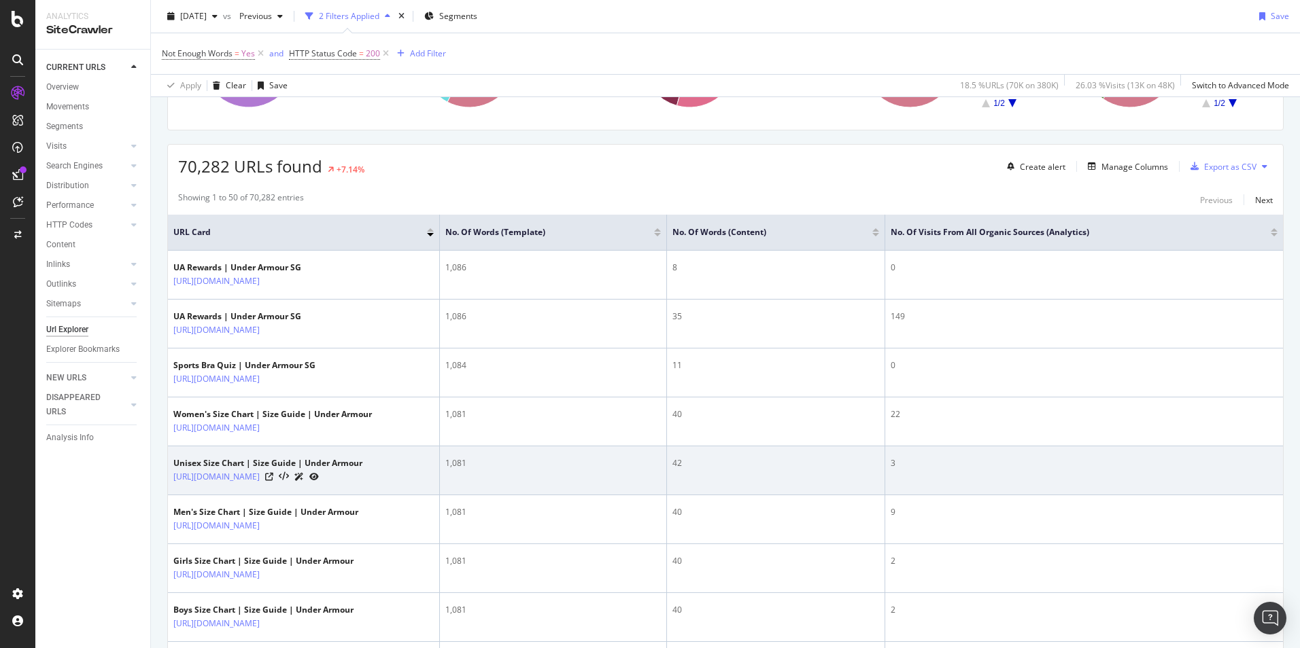
scroll to position [204, 0]
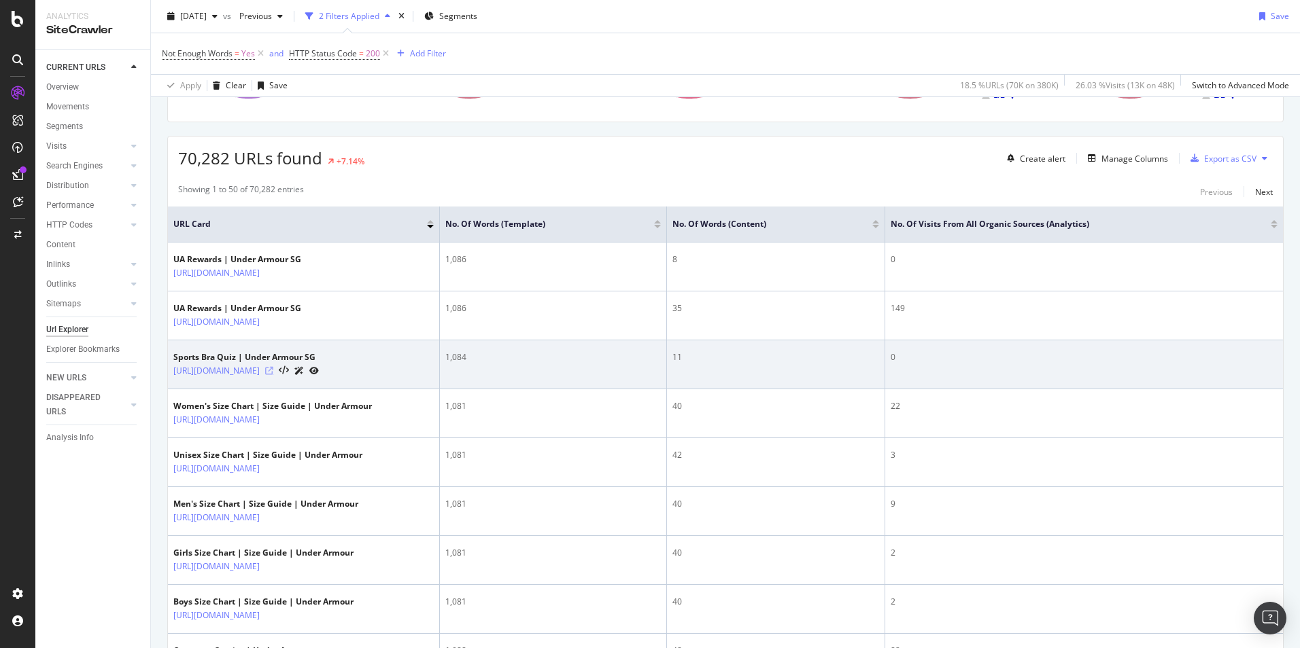
click at [273, 375] on icon at bounding box center [269, 371] width 8 height 8
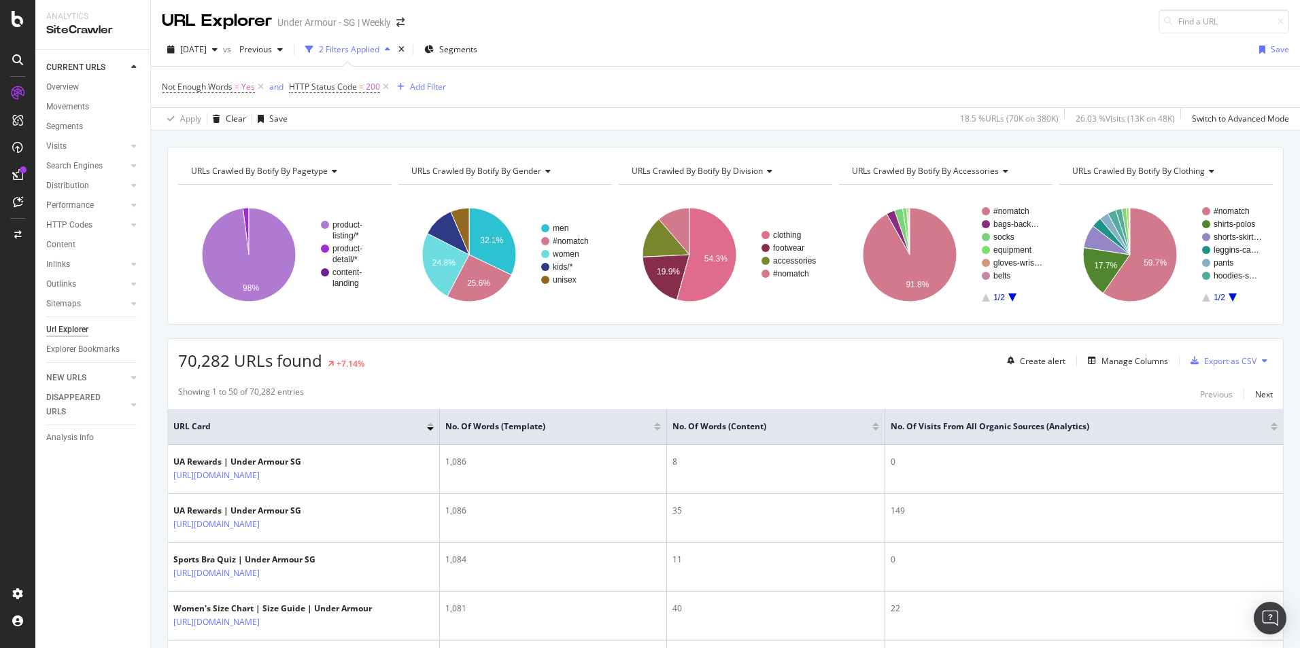
scroll to position [0, 0]
click at [358, 86] on span "HTTP Status Code = 200" at bounding box center [334, 88] width 91 height 12
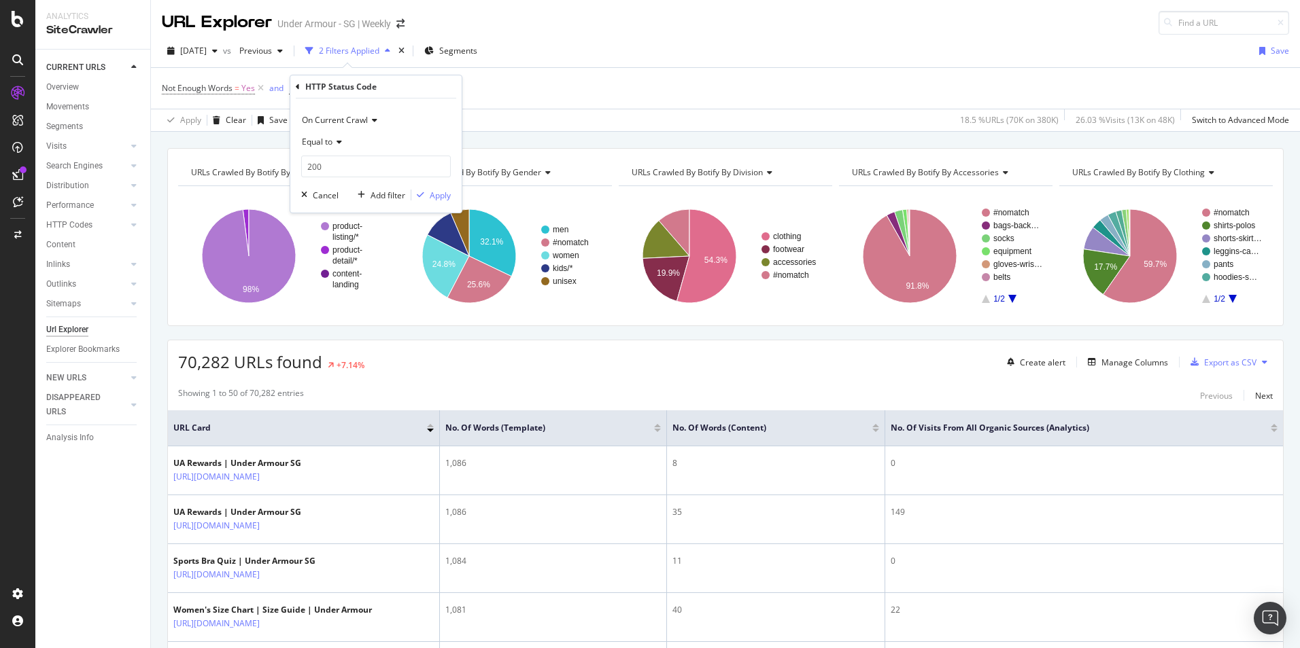
click at [320, 140] on span "Equal to" at bounding box center [317, 142] width 31 height 12
click at [341, 120] on span "On Current Crawl" at bounding box center [335, 120] width 66 height 12
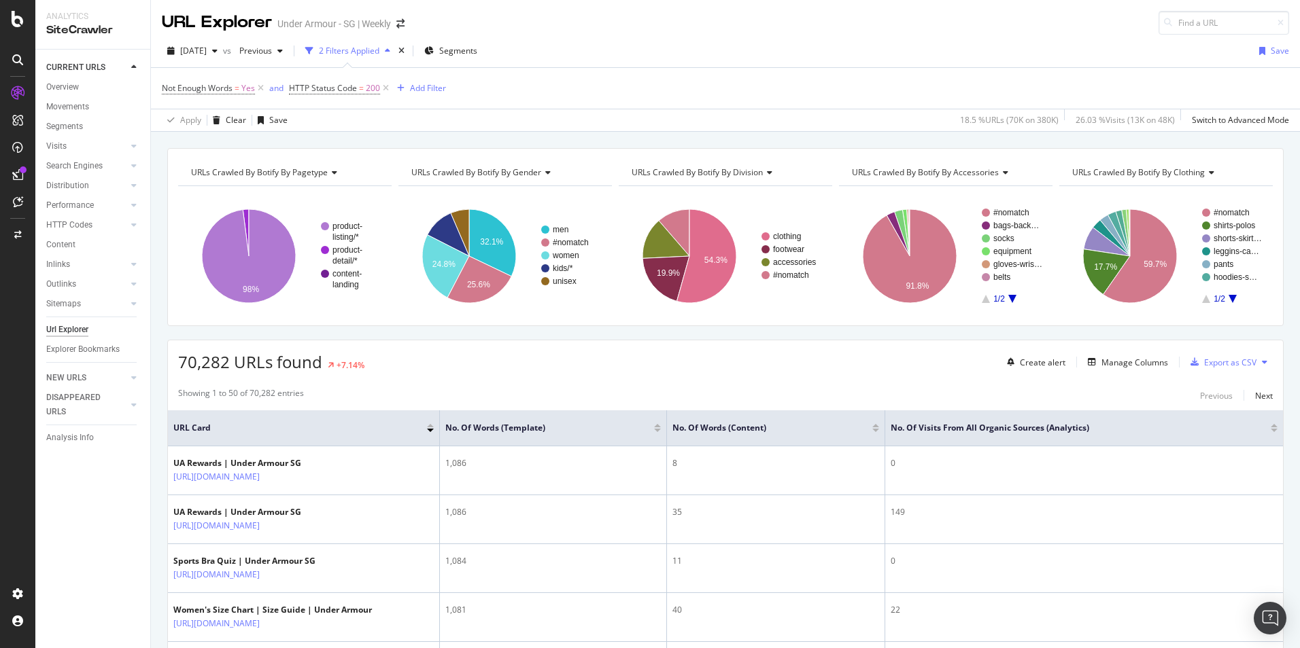
click at [587, 107] on div "Not Enough Words = Yes and HTTP Status Code = 200 Add Filter" at bounding box center [725, 88] width 1127 height 41
click at [379, 52] on div "2 Filters Applied" at bounding box center [349, 51] width 60 height 12
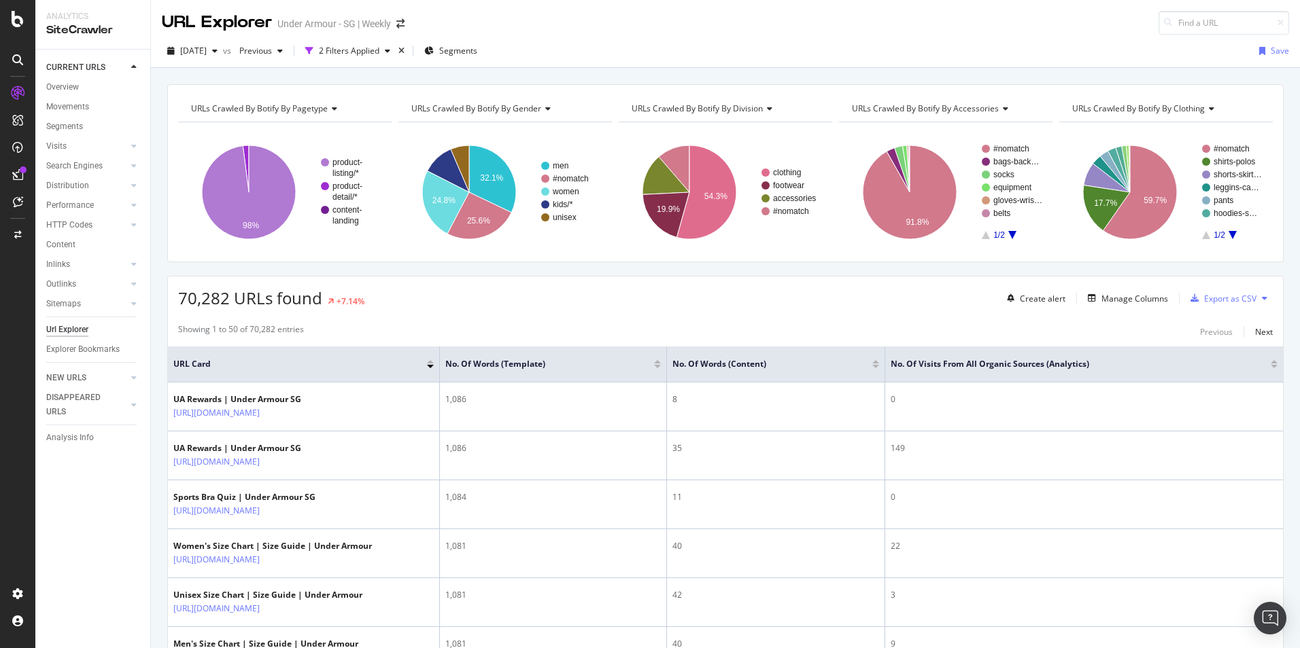
click at [685, 52] on div "2025 Aug. 21st vs Previous 2 Filters Applied Segments Save" at bounding box center [725, 53] width 1149 height 27
click at [384, 57] on div "2 Filters Applied" at bounding box center [348, 51] width 96 height 20
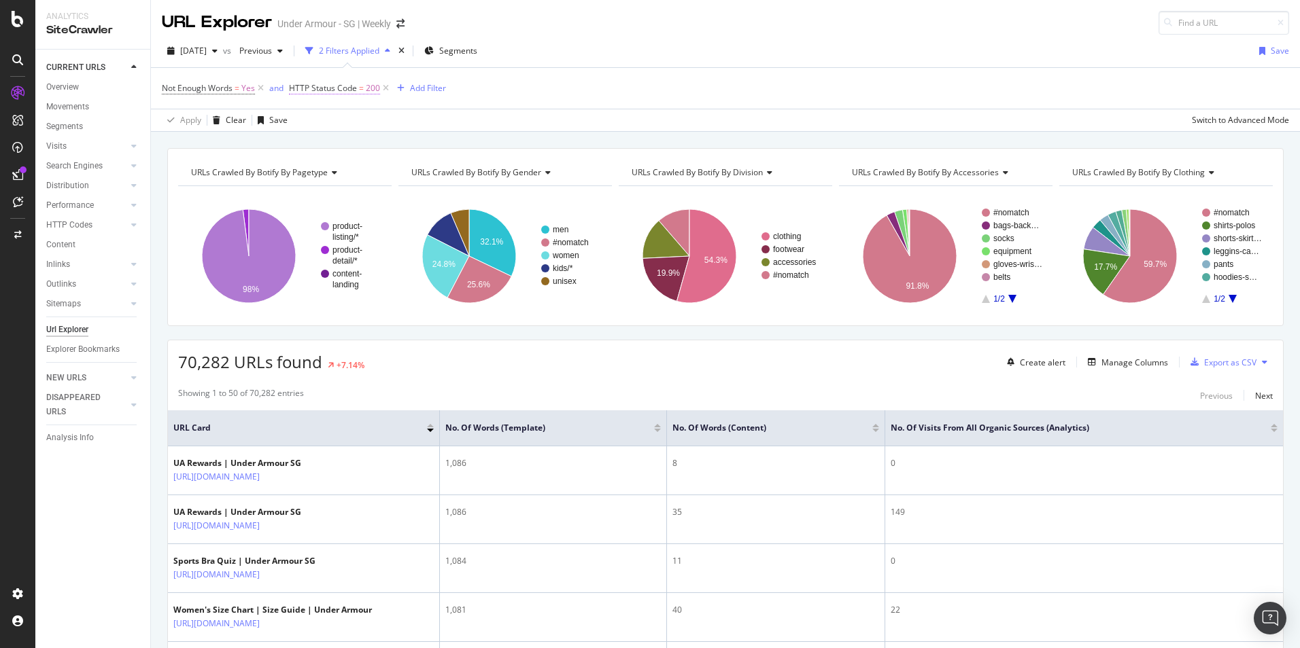
click at [343, 94] on span "HTTP Status Code = 200" at bounding box center [334, 88] width 91 height 12
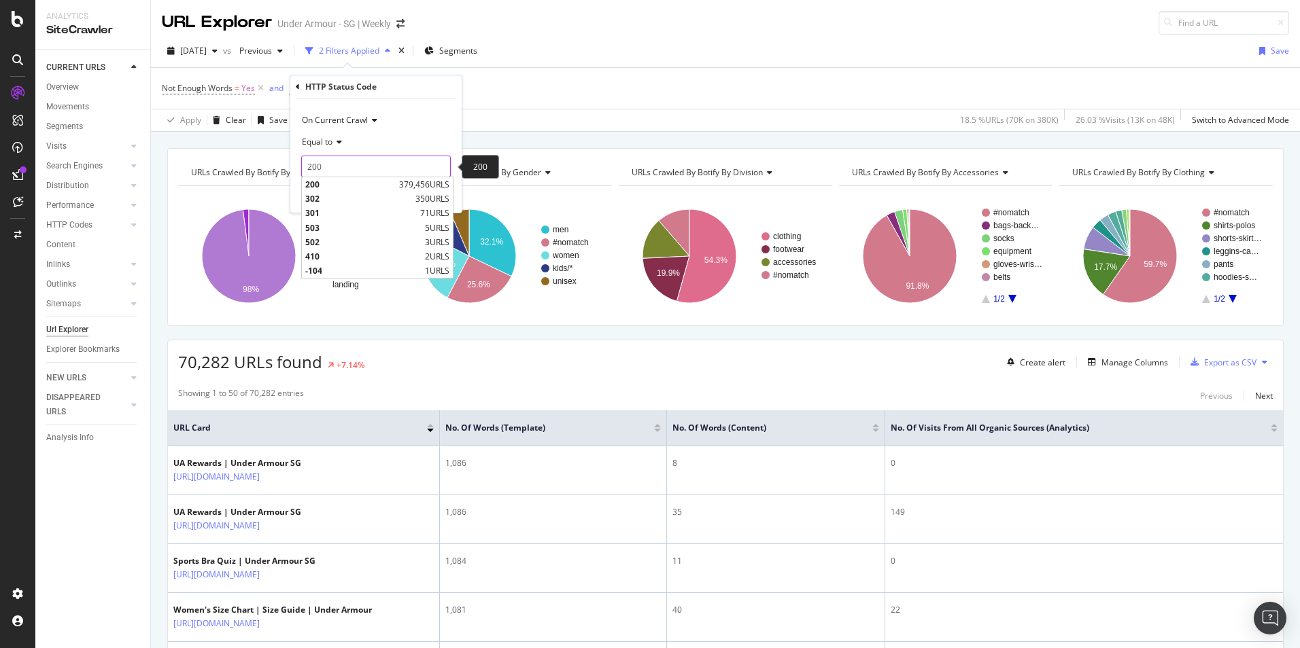
drag, startPoint x: 347, startPoint y: 165, endPoint x: 292, endPoint y: 164, distance: 54.4
click at [292, 164] on div "On Current Crawl Equal to 200 200 200 379,456 URLS 302 350 URLS 301 71 URLS 503…" at bounding box center [375, 156] width 171 height 114
drag, startPoint x: 600, startPoint y: 80, endPoint x: 515, endPoint y: 94, distance: 86.1
click at [599, 80] on div "Not Enough Words = Yes and HTTP Status Code = 200 Add Filter" at bounding box center [725, 88] width 1127 height 41
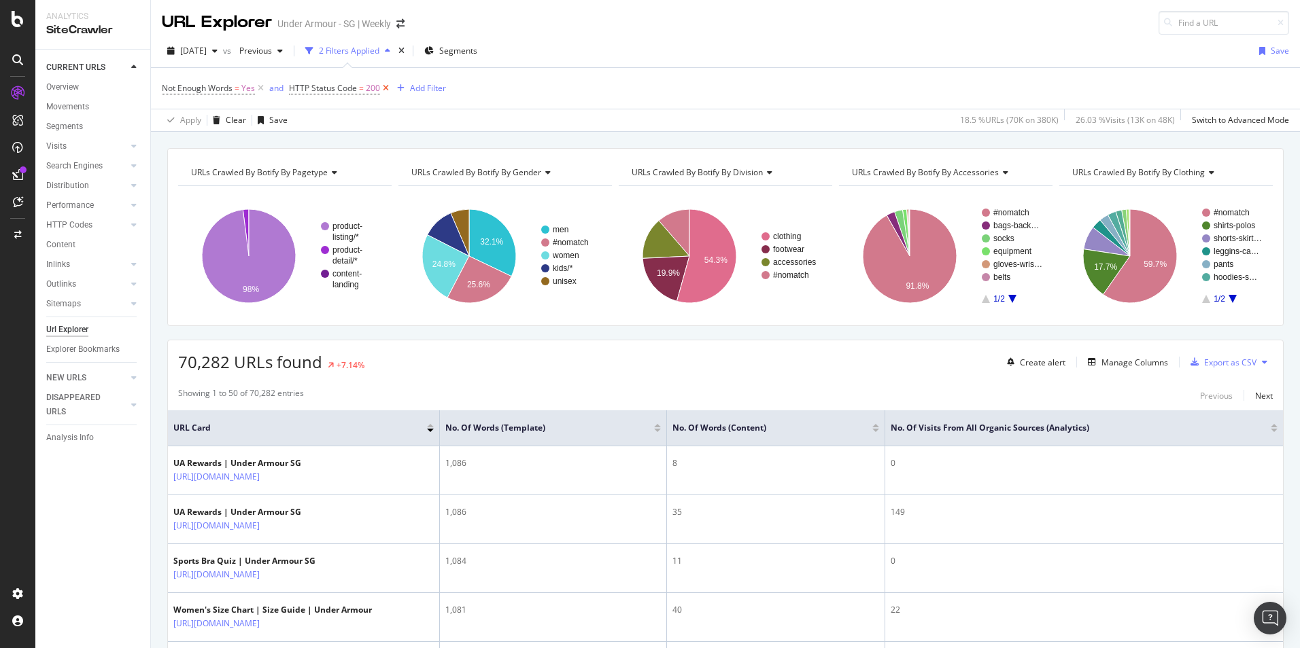
click at [389, 87] on icon at bounding box center [386, 89] width 12 height 14
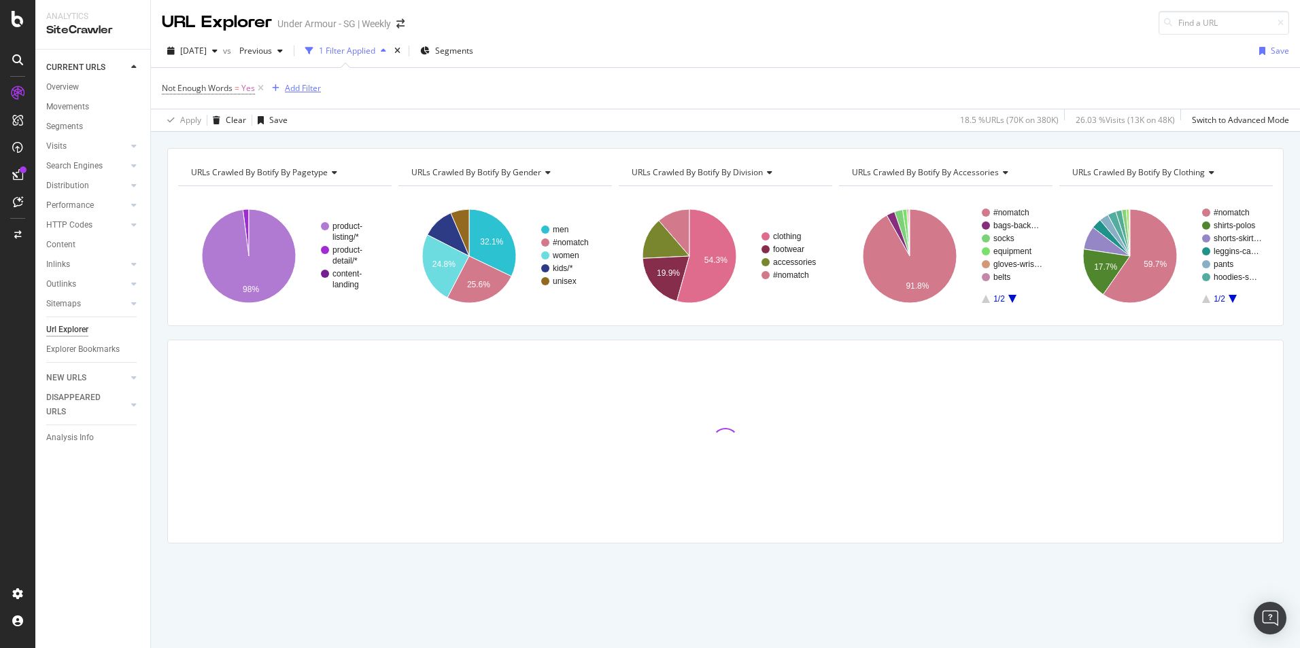
click at [303, 86] on div "Add Filter" at bounding box center [303, 88] width 36 height 12
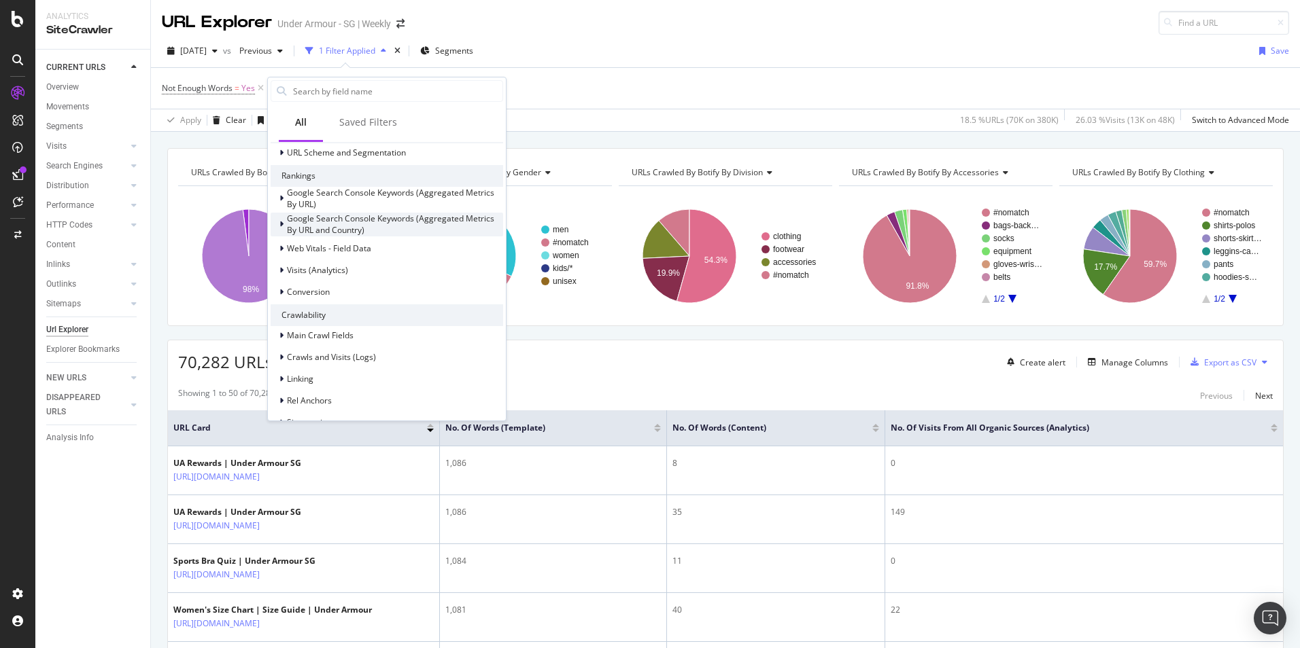
scroll to position [204, 0]
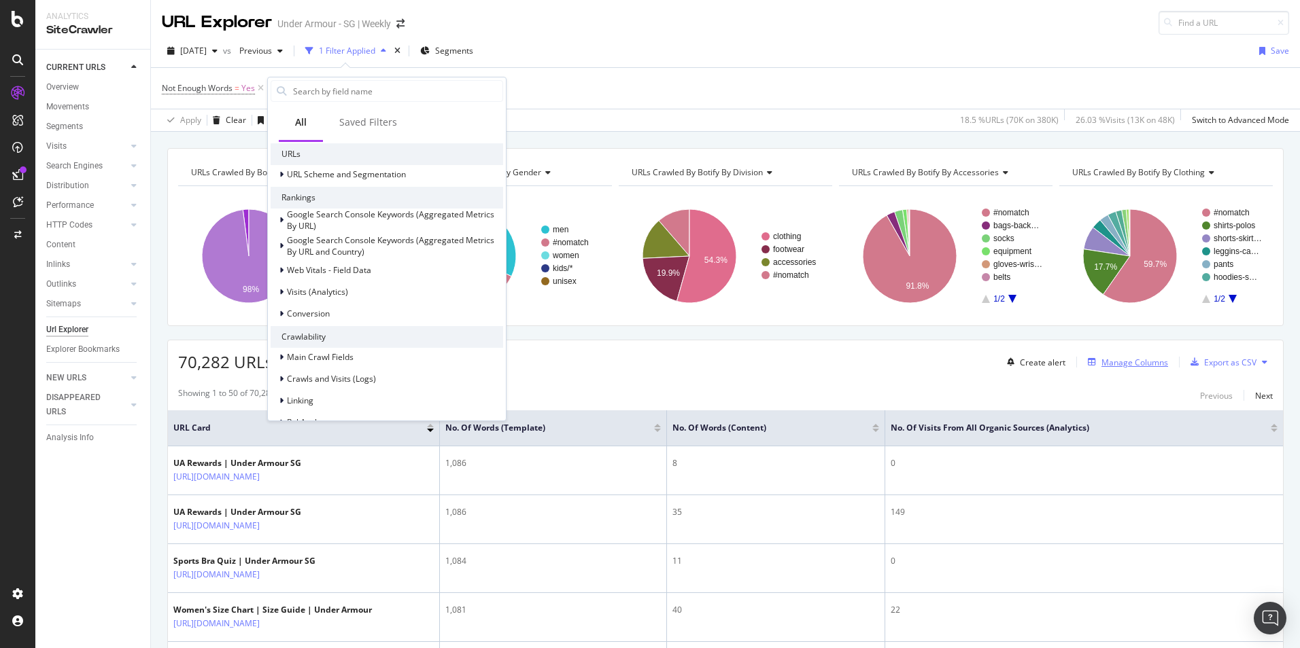
click at [1119, 364] on div "Manage Columns" at bounding box center [1134, 363] width 67 height 12
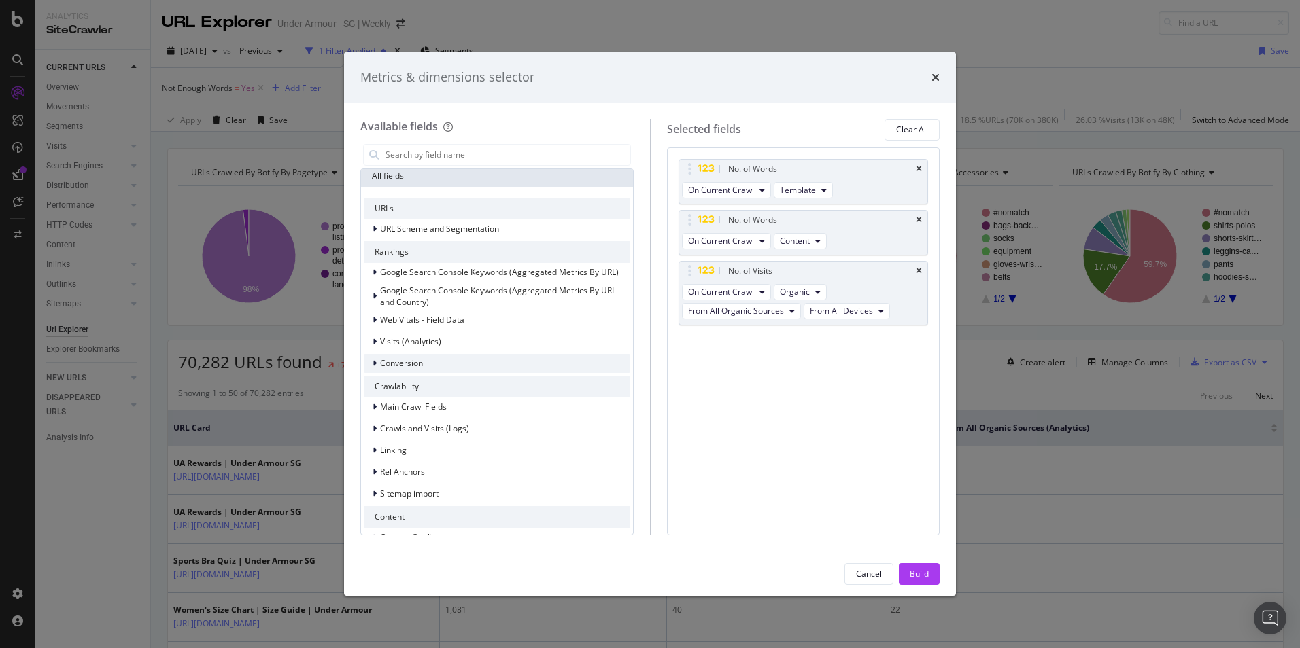
scroll to position [0, 0]
click at [372, 344] on icon "modal" at bounding box center [374, 346] width 4 height 8
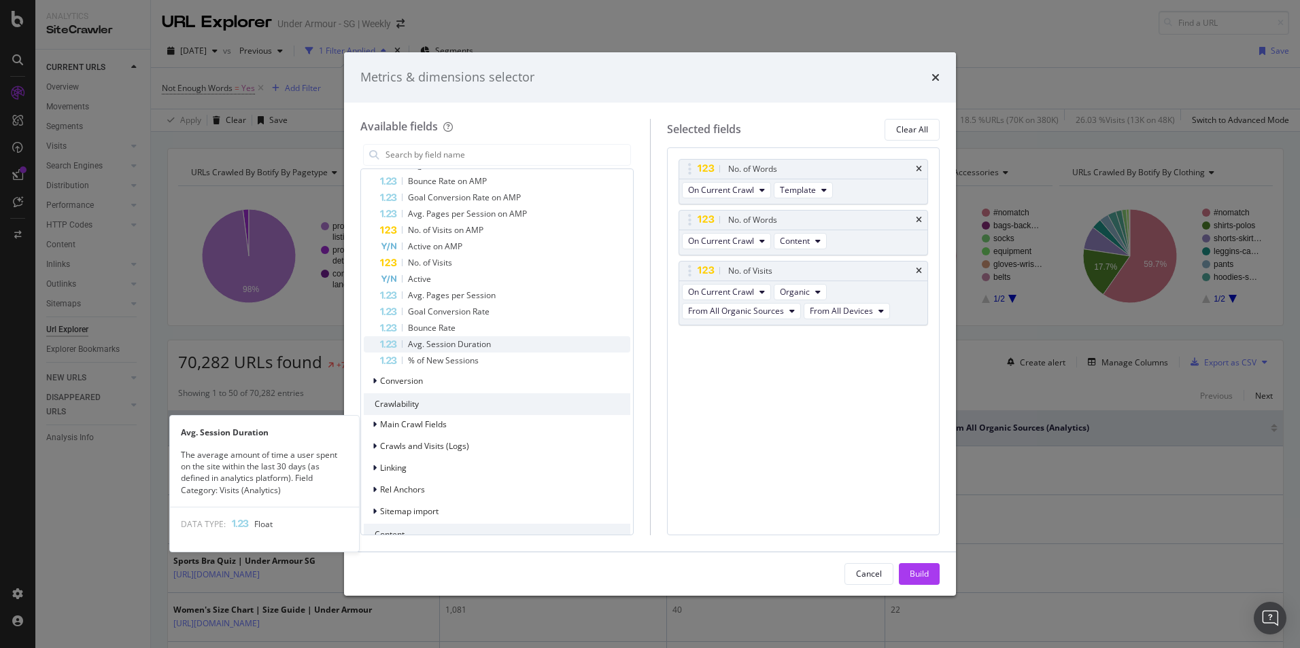
scroll to position [136, 0]
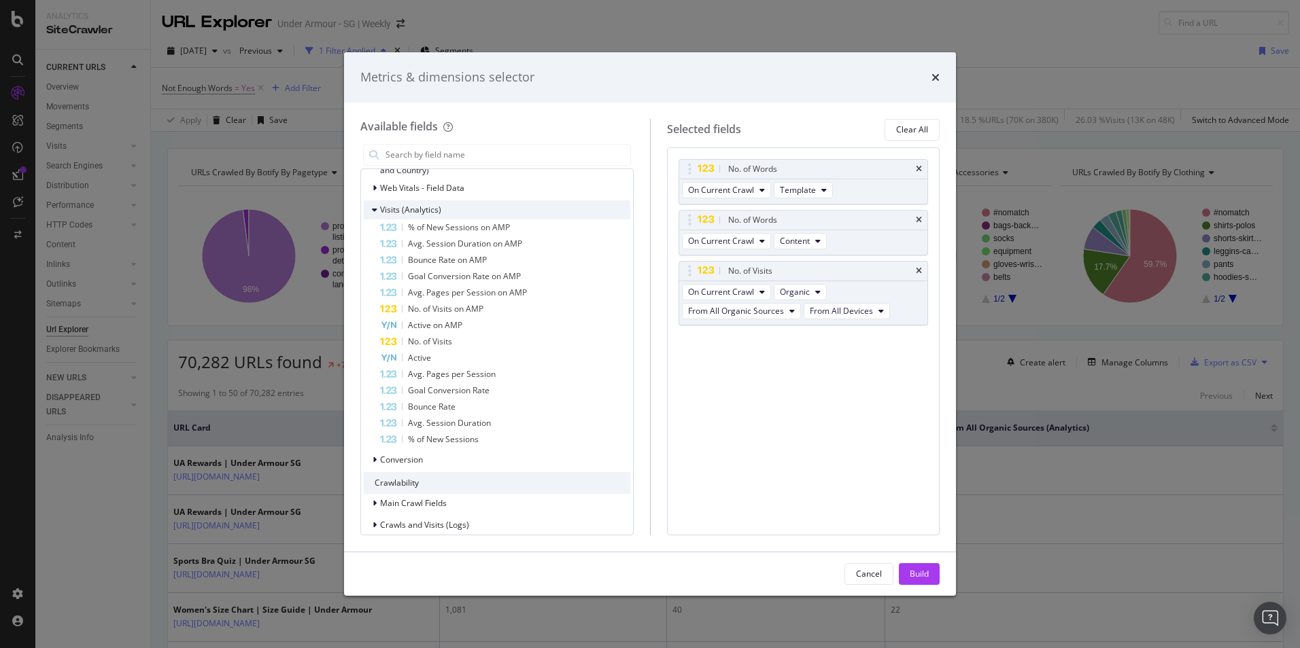
click at [370, 206] on div "Visits (Analytics)" at bounding box center [402, 210] width 77 height 14
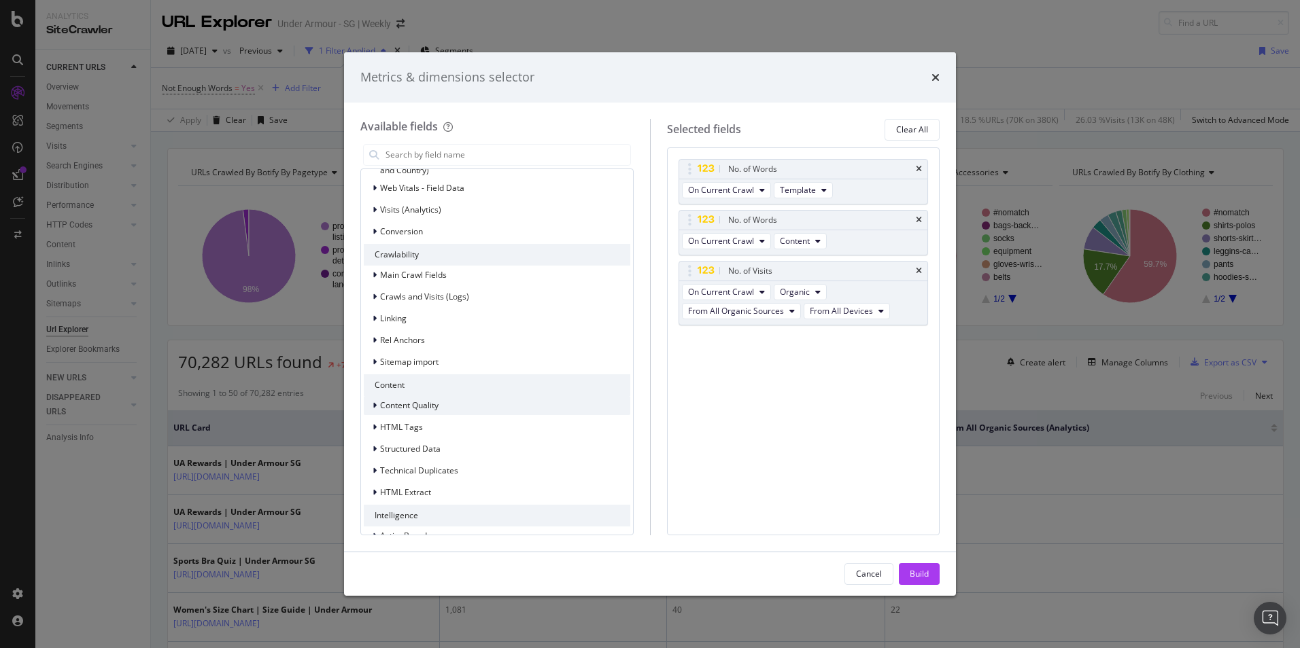
scroll to position [158, 0]
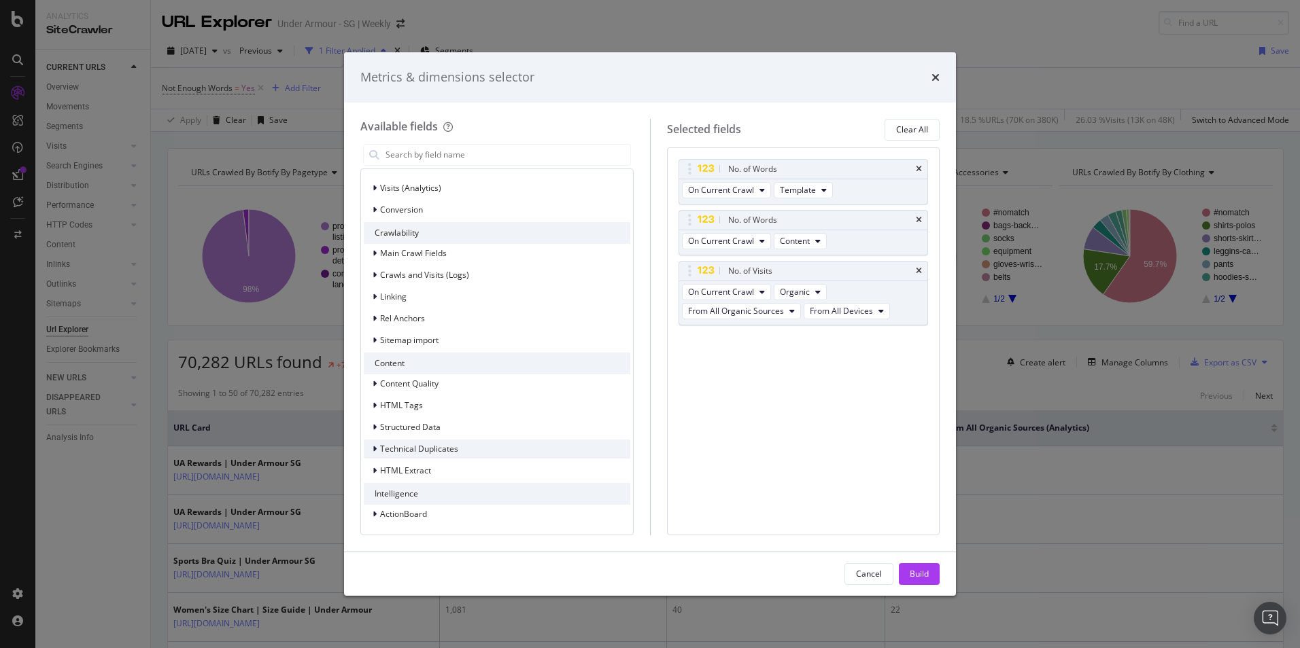
click at [375, 452] on icon "modal" at bounding box center [374, 449] width 4 height 8
click at [375, 452] on icon "modal" at bounding box center [374, 449] width 5 height 8
click at [376, 467] on icon "modal" at bounding box center [374, 471] width 4 height 8
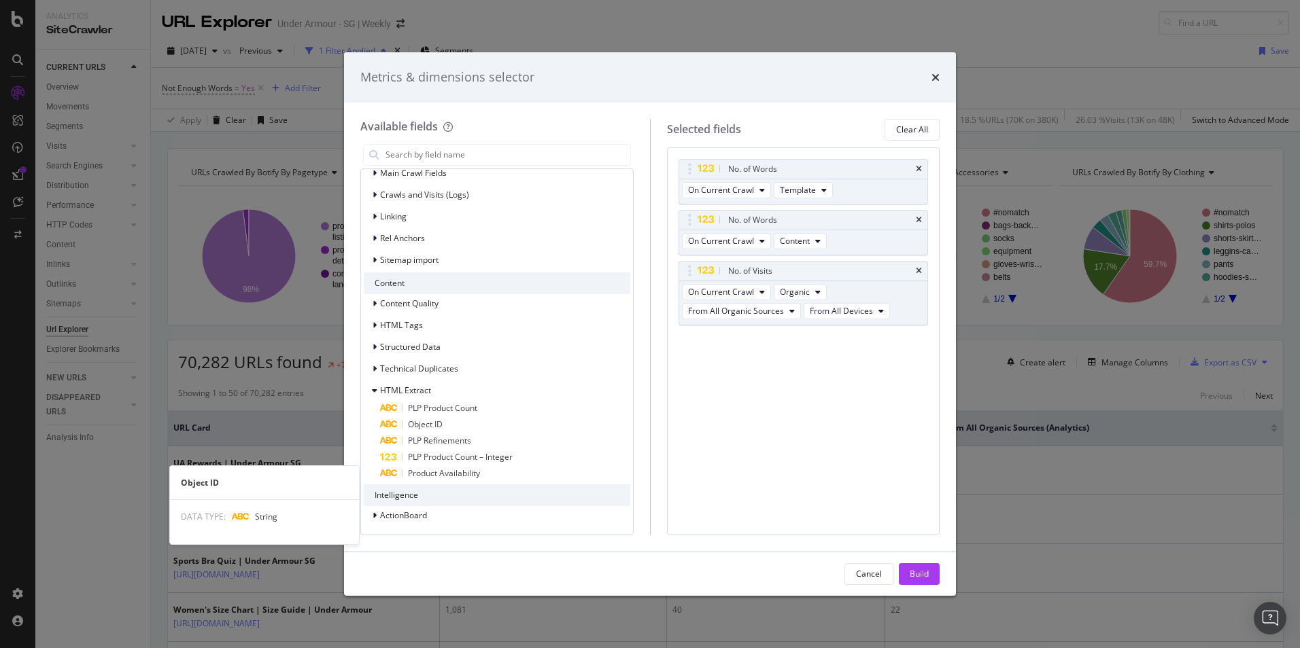
scroll to position [239, 0]
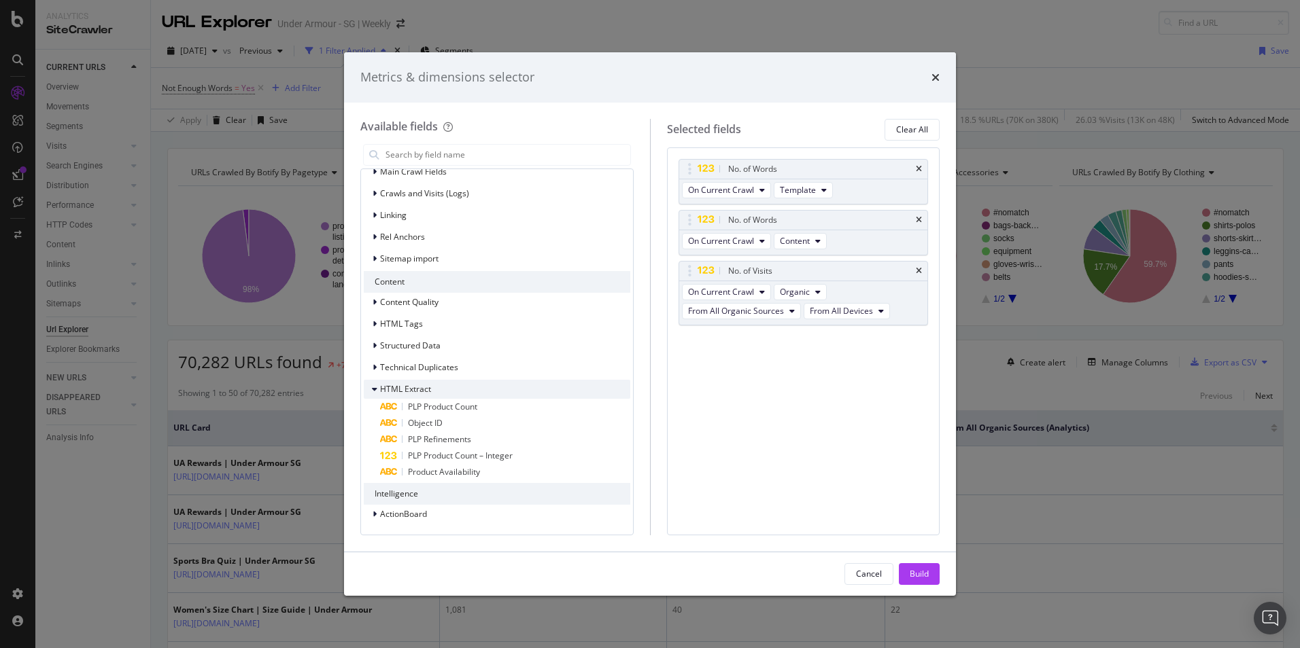
click at [375, 387] on icon "modal" at bounding box center [374, 389] width 5 height 8
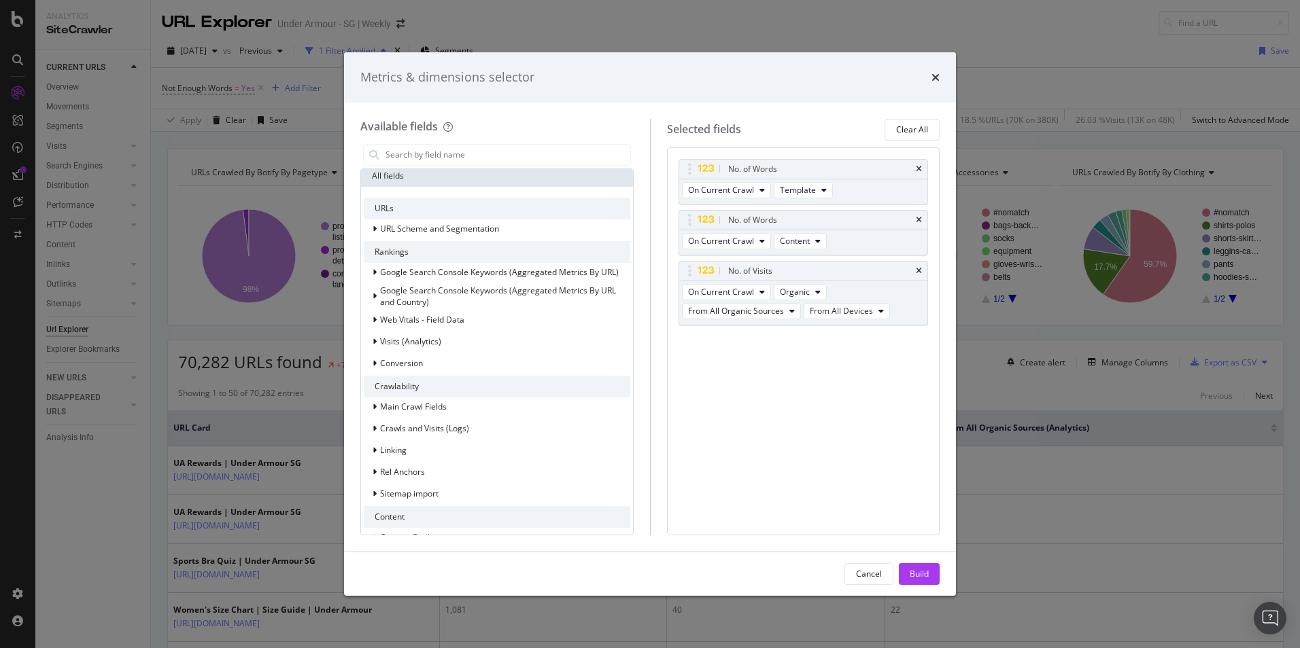
scroll to position [0, 0]
click at [372, 500] on icon "modal" at bounding box center [374, 498] width 4 height 8
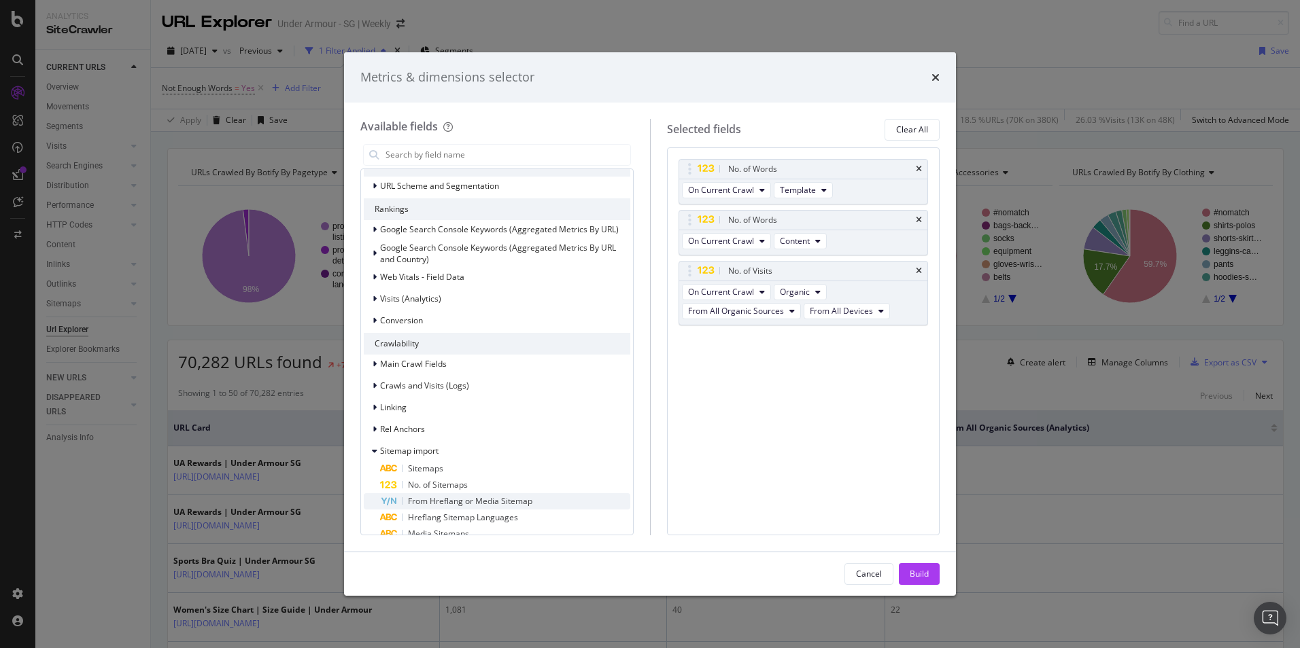
scroll to position [68, 0]
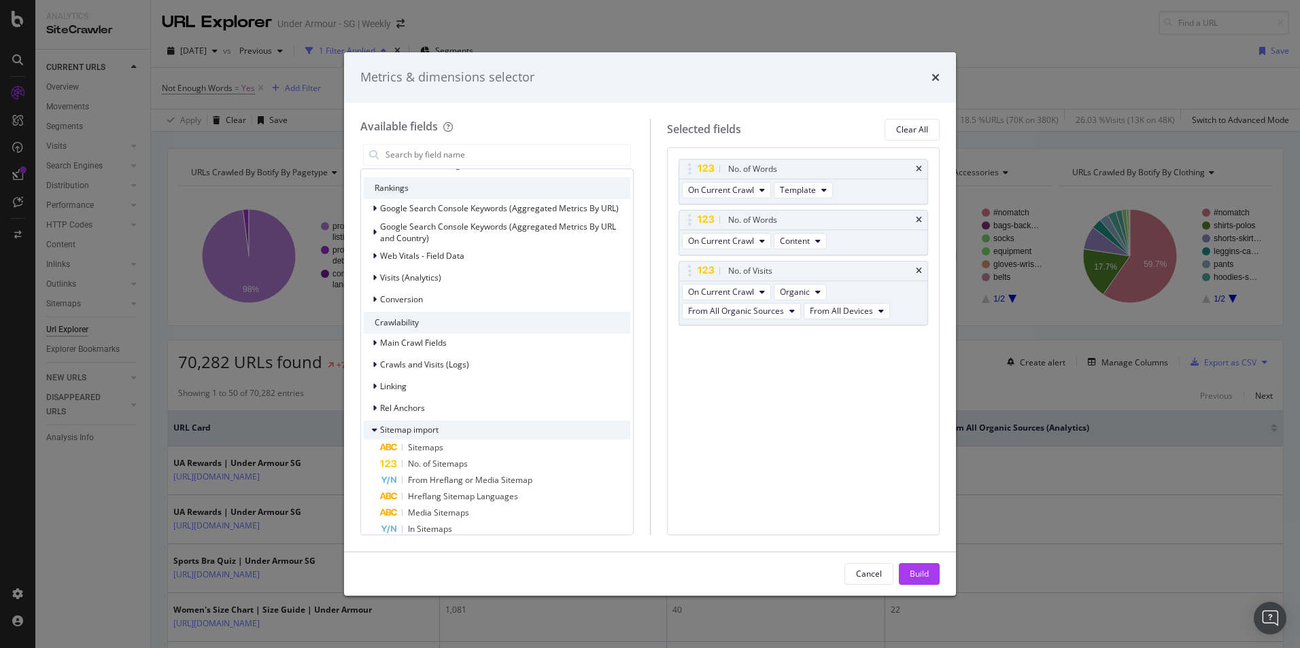
click at [375, 430] on icon "modal" at bounding box center [374, 430] width 5 height 8
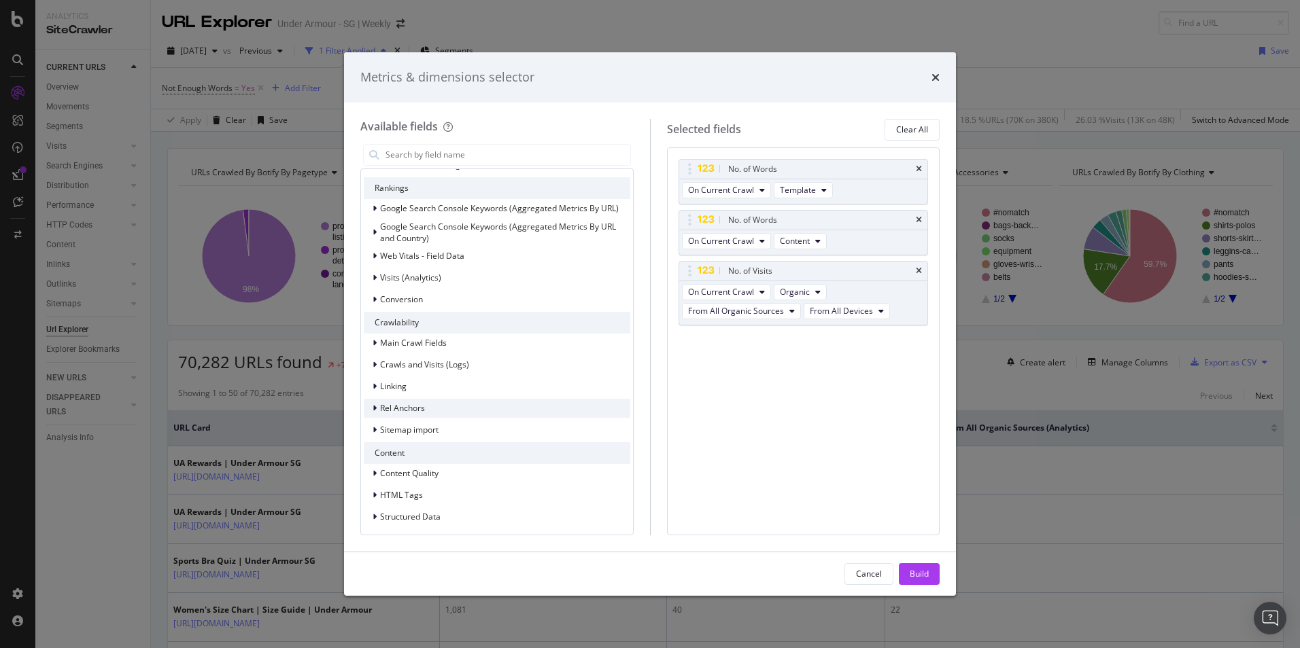
click at [377, 414] on div "modal" at bounding box center [376, 409] width 8 height 14
click at [377, 390] on div "modal" at bounding box center [376, 387] width 8 height 14
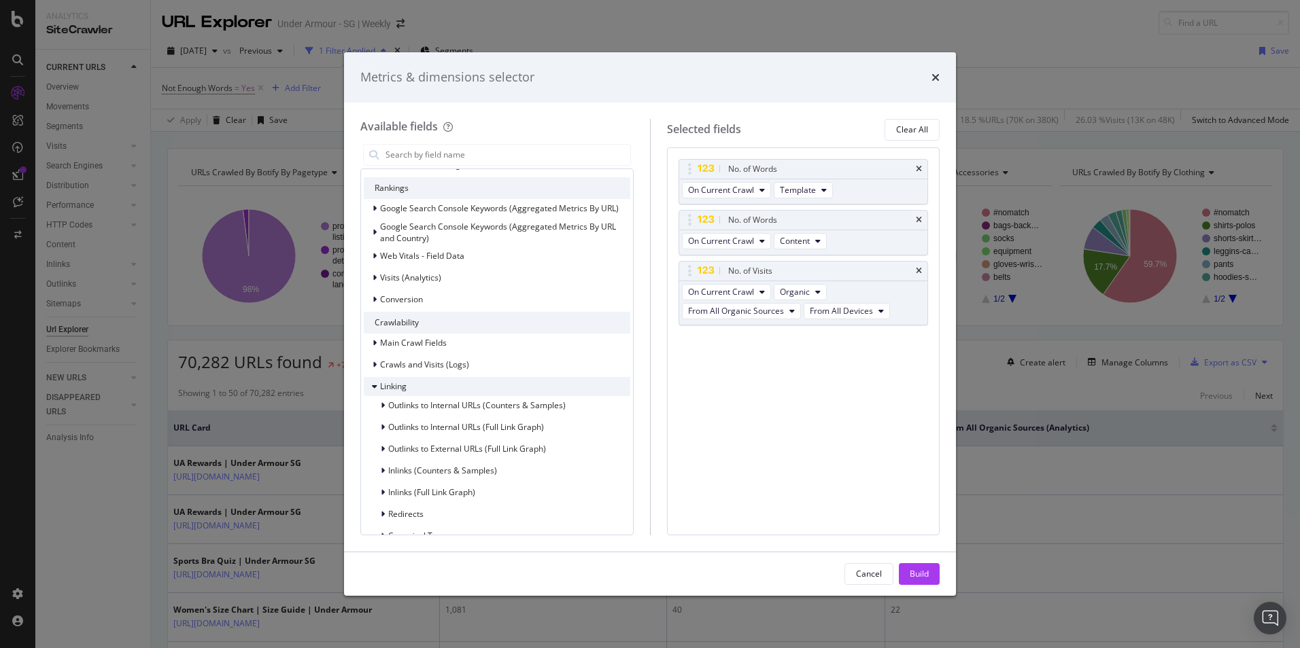
click at [372, 387] on icon "modal" at bounding box center [374, 387] width 5 height 8
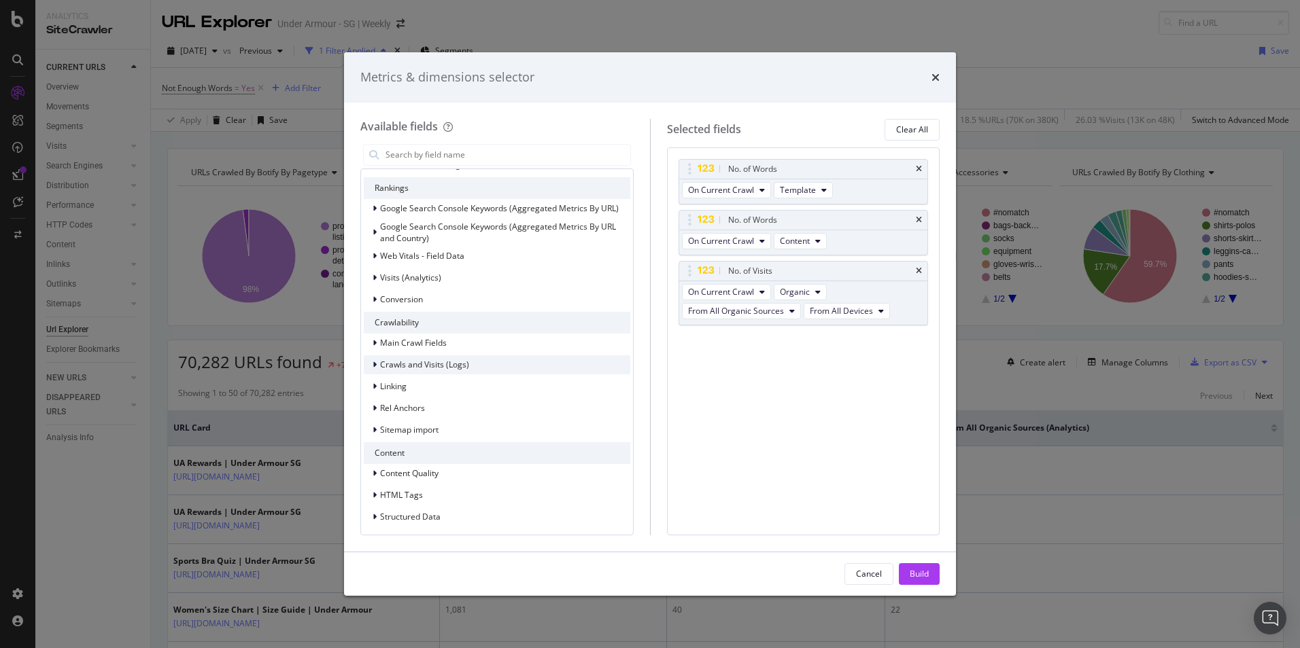
click at [377, 364] on div "modal" at bounding box center [376, 365] width 8 height 14
click at [377, 366] on icon "modal" at bounding box center [374, 365] width 5 height 8
click at [374, 277] on icon "modal" at bounding box center [374, 278] width 4 height 8
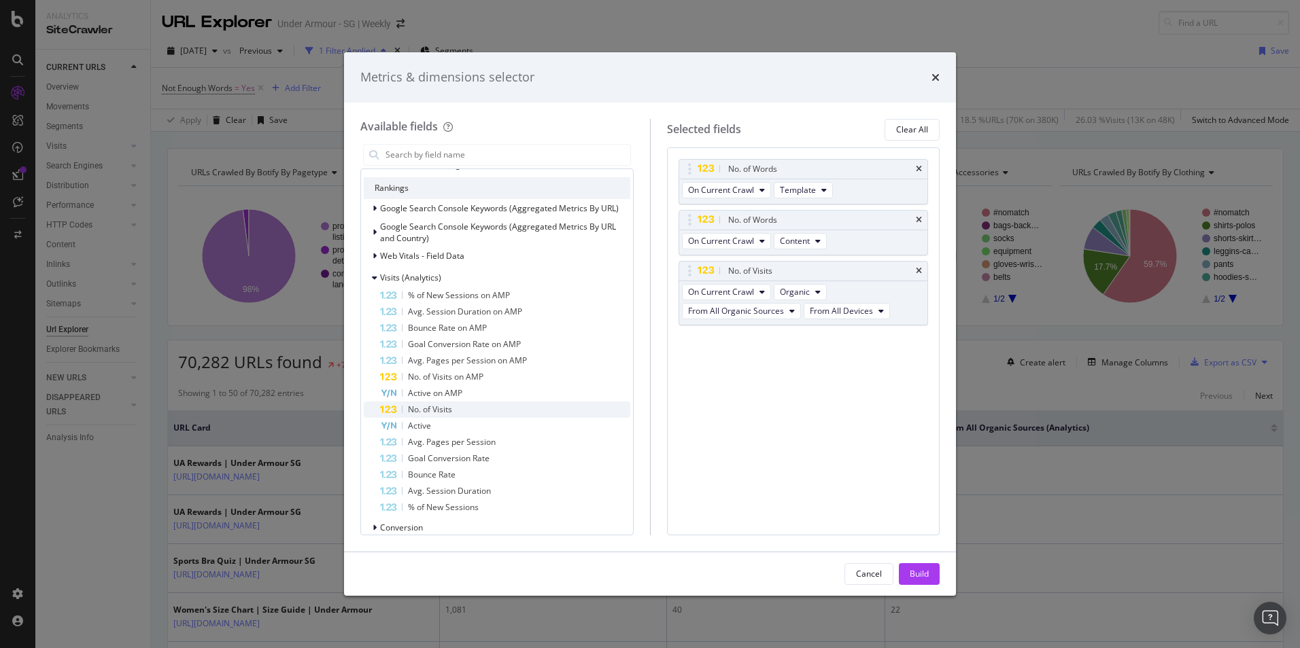
click at [433, 411] on span "No. of Visits" at bounding box center [430, 410] width 44 height 12
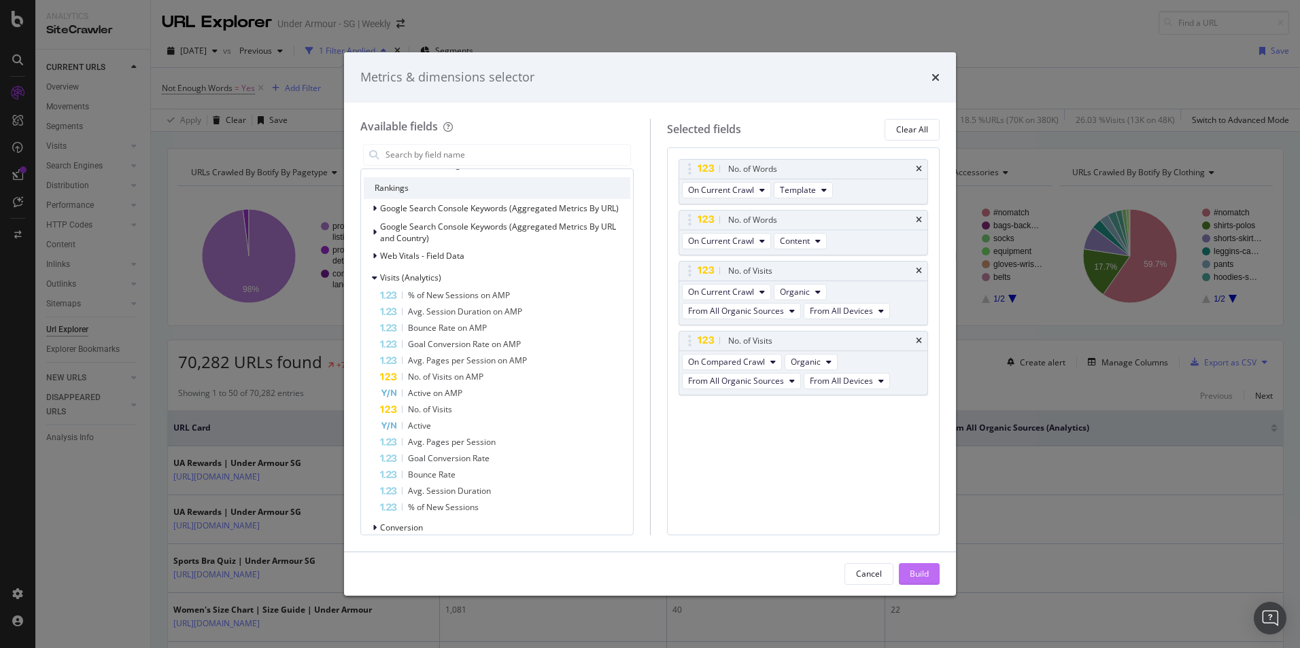
click at [920, 567] on div "Build" at bounding box center [918, 574] width 19 height 20
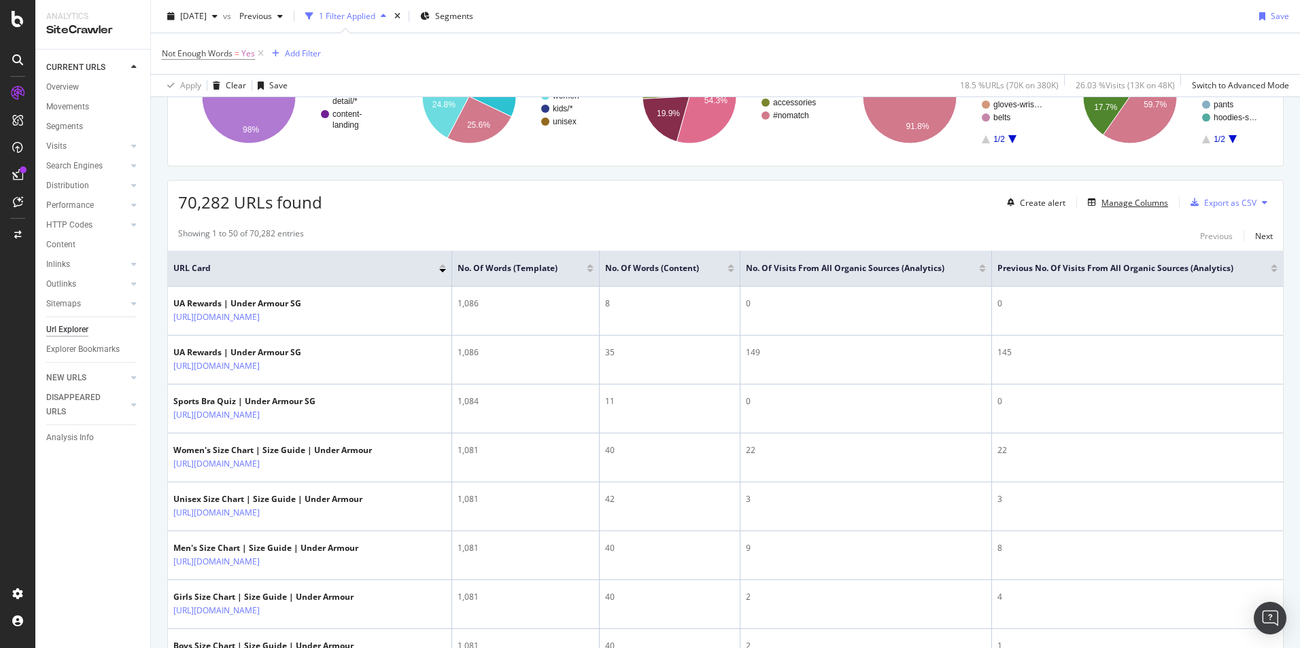
scroll to position [204, 0]
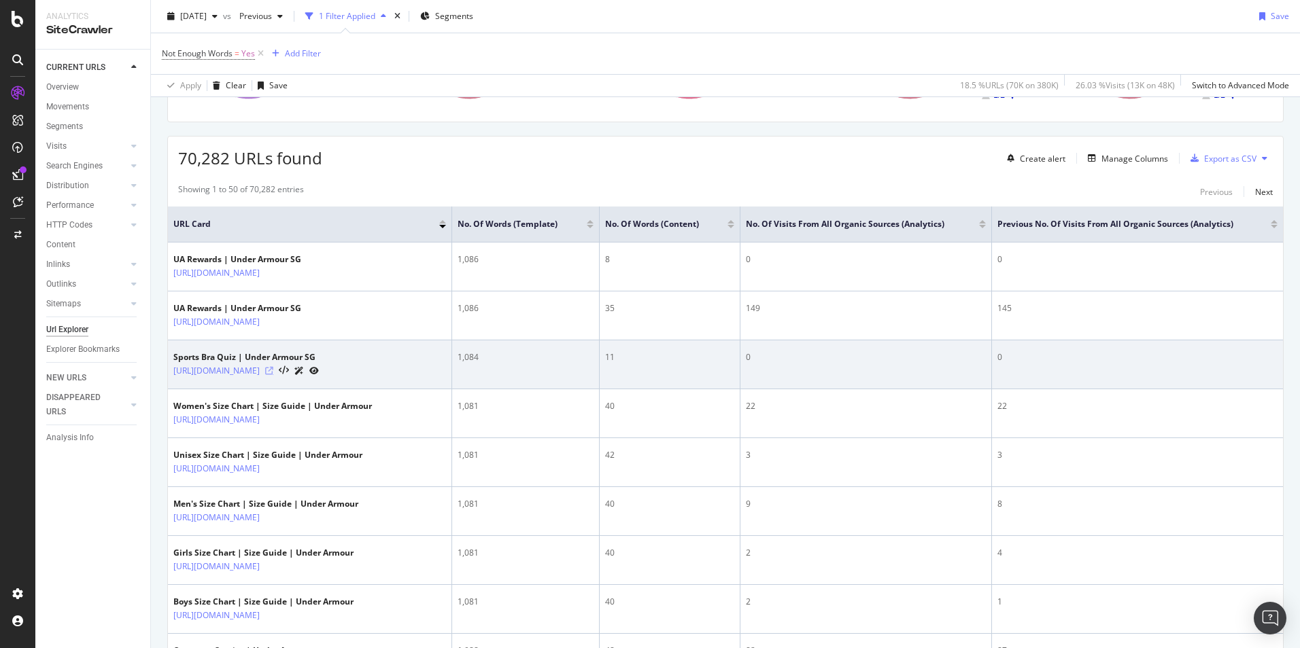
click at [273, 371] on icon at bounding box center [269, 371] width 8 height 8
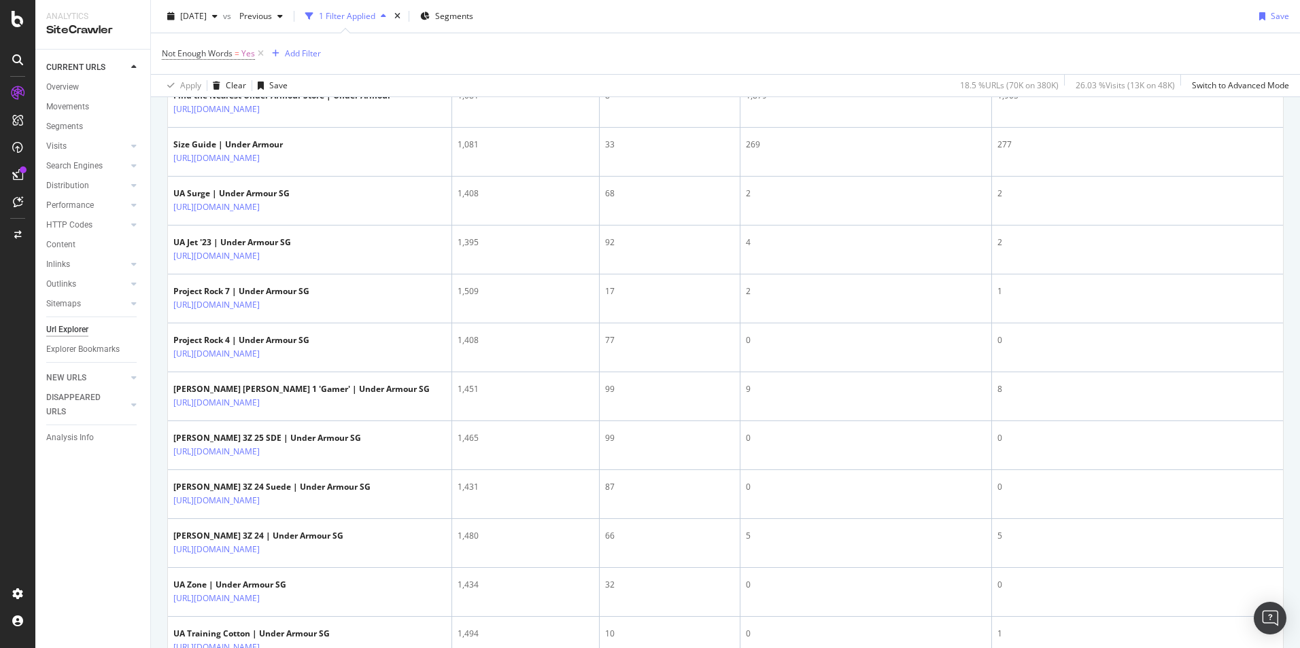
scroll to position [808, 0]
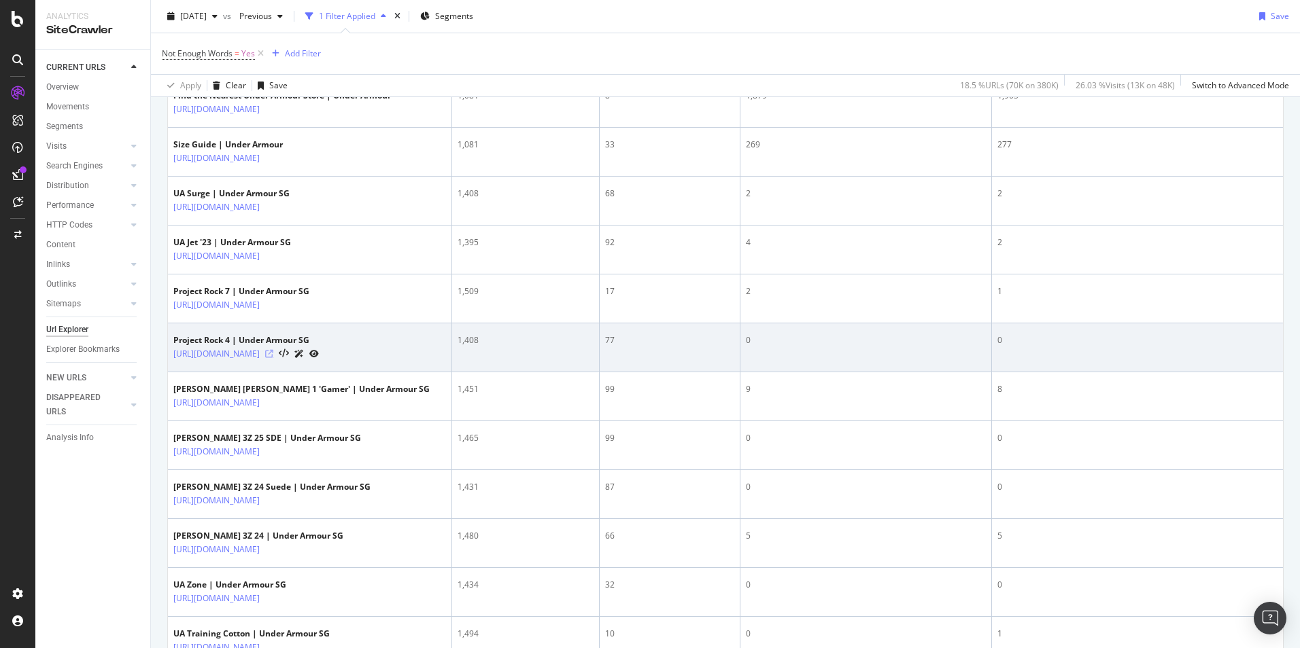
click at [273, 358] on icon at bounding box center [269, 354] width 8 height 8
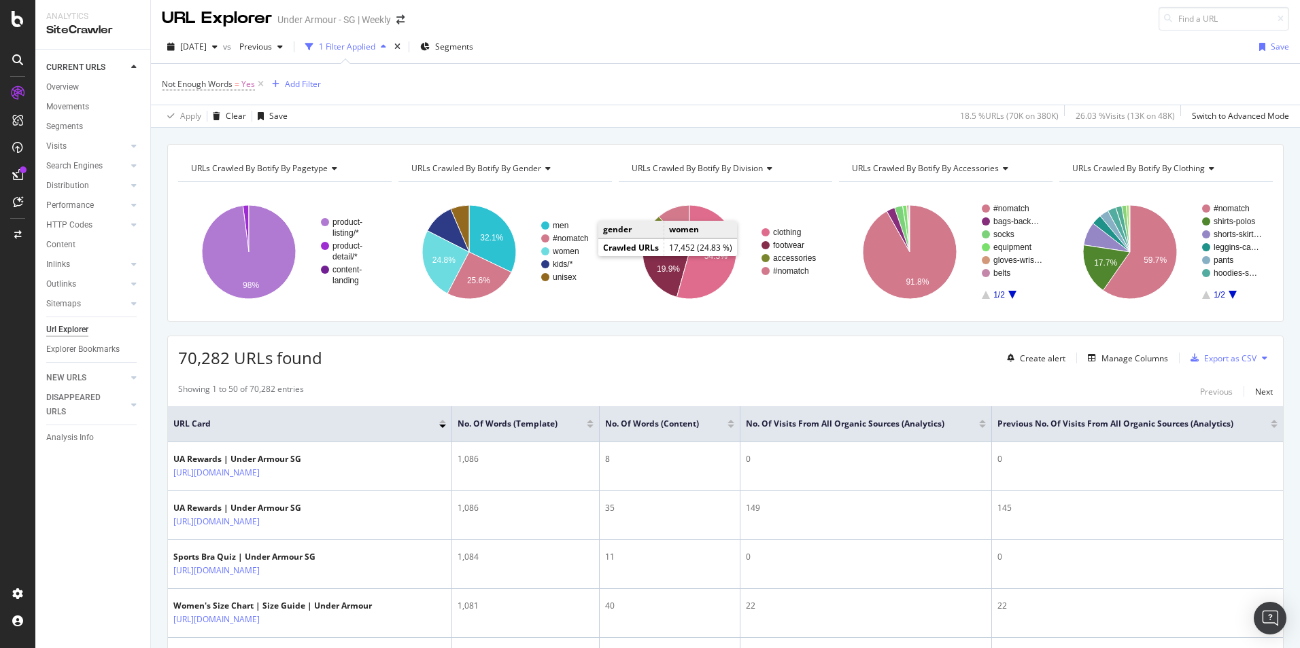
scroll to position [0, 0]
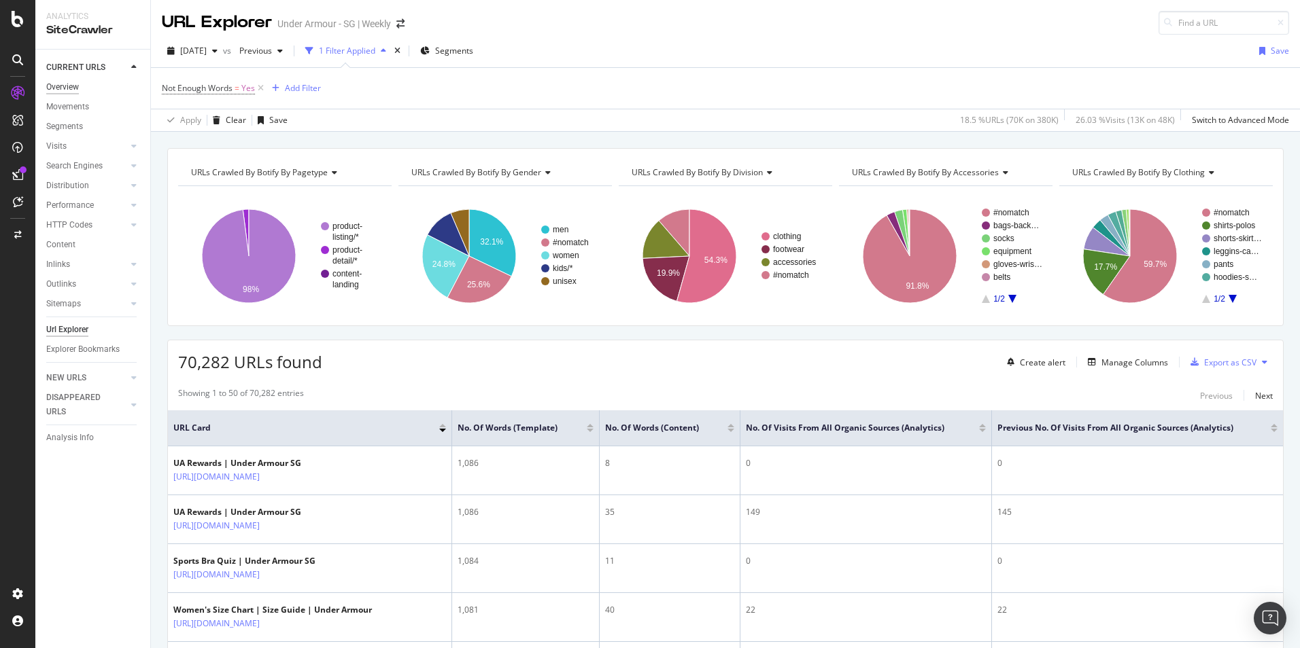
click at [60, 84] on div "Overview" at bounding box center [62, 87] width 33 height 14
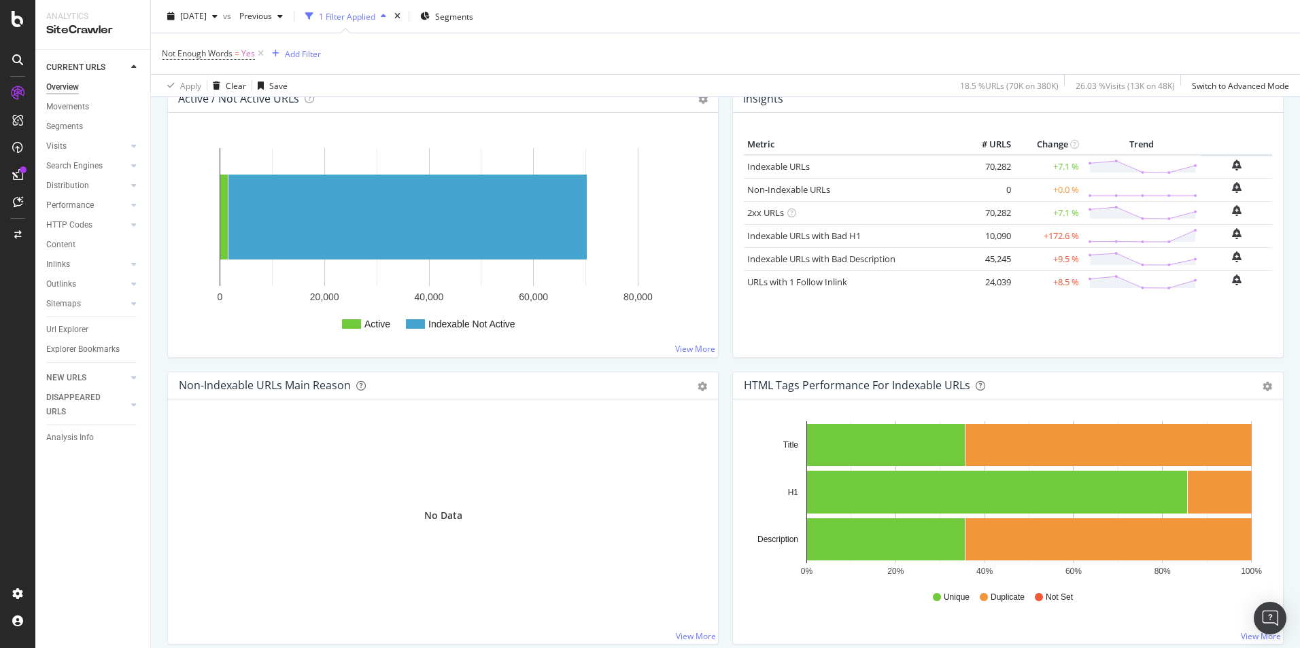
scroll to position [68, 0]
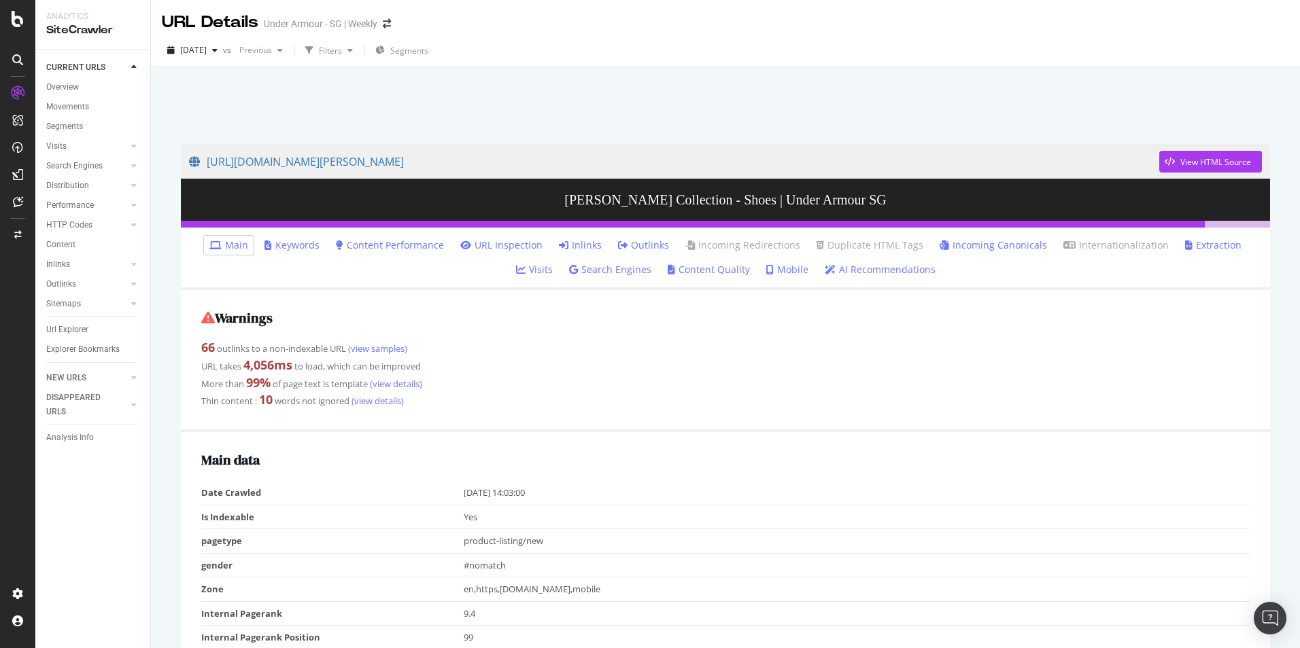
click at [690, 271] on link "Content Quality" at bounding box center [708, 270] width 82 height 14
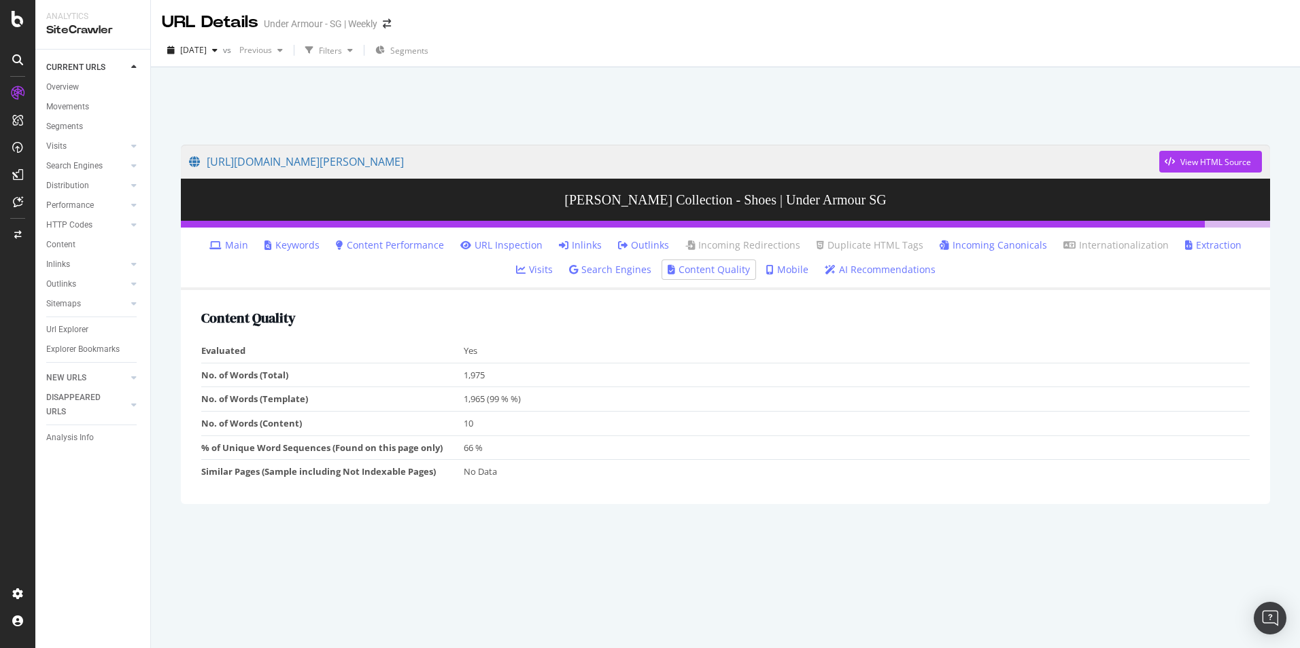
click at [838, 271] on link "AI Recommendations" at bounding box center [879, 270] width 111 height 14
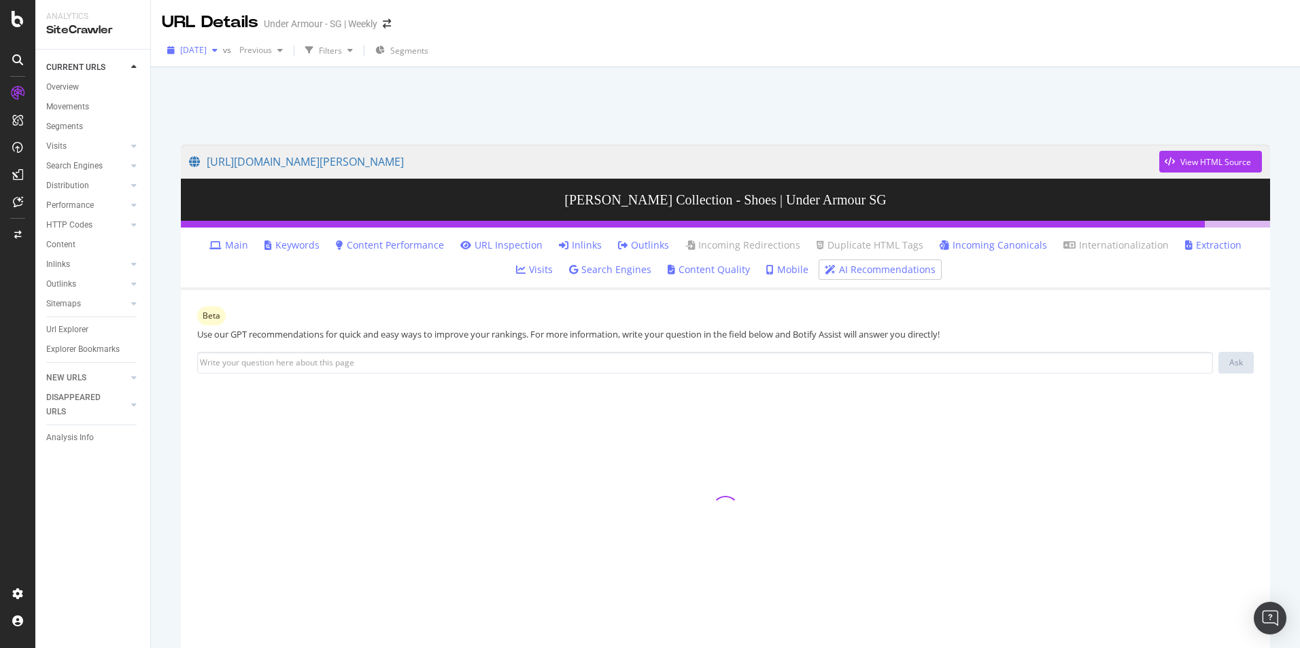
click at [223, 48] on div "button" at bounding box center [215, 50] width 16 height 8
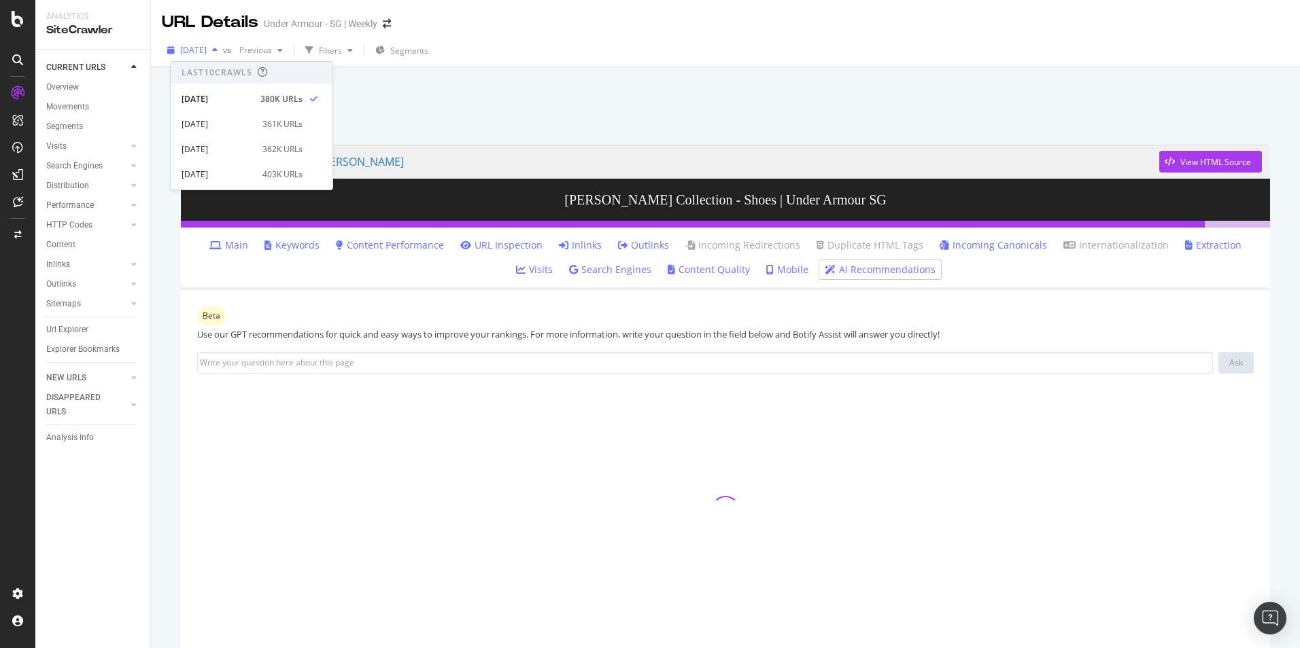
click at [223, 48] on div "button" at bounding box center [215, 50] width 16 height 8
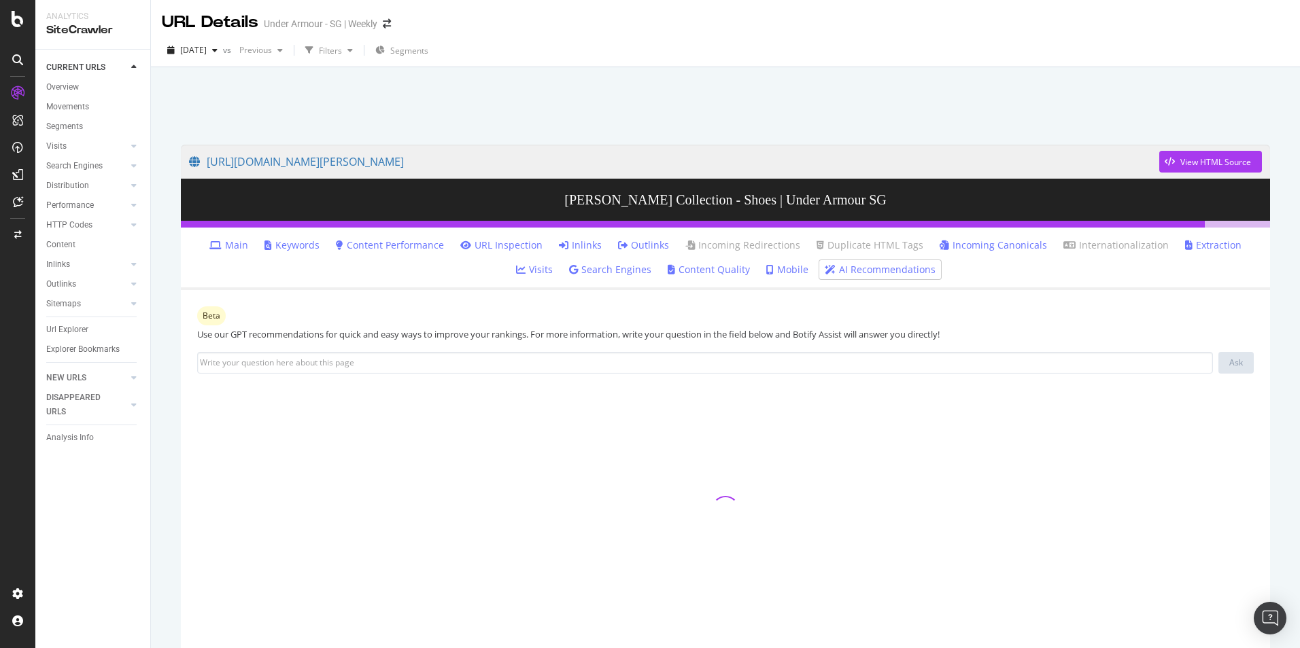
click at [574, 267] on link "Search Engines" at bounding box center [610, 270] width 82 height 14
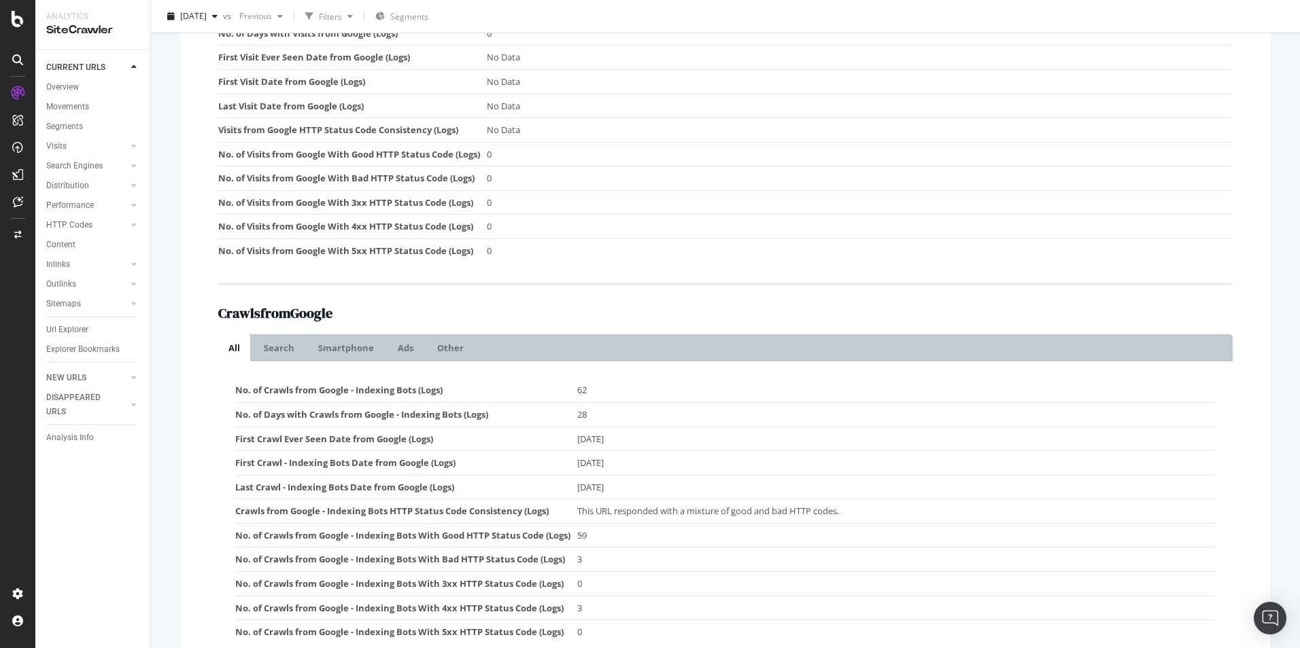
scroll to position [408, 0]
